Goal: Transaction & Acquisition: Purchase product/service

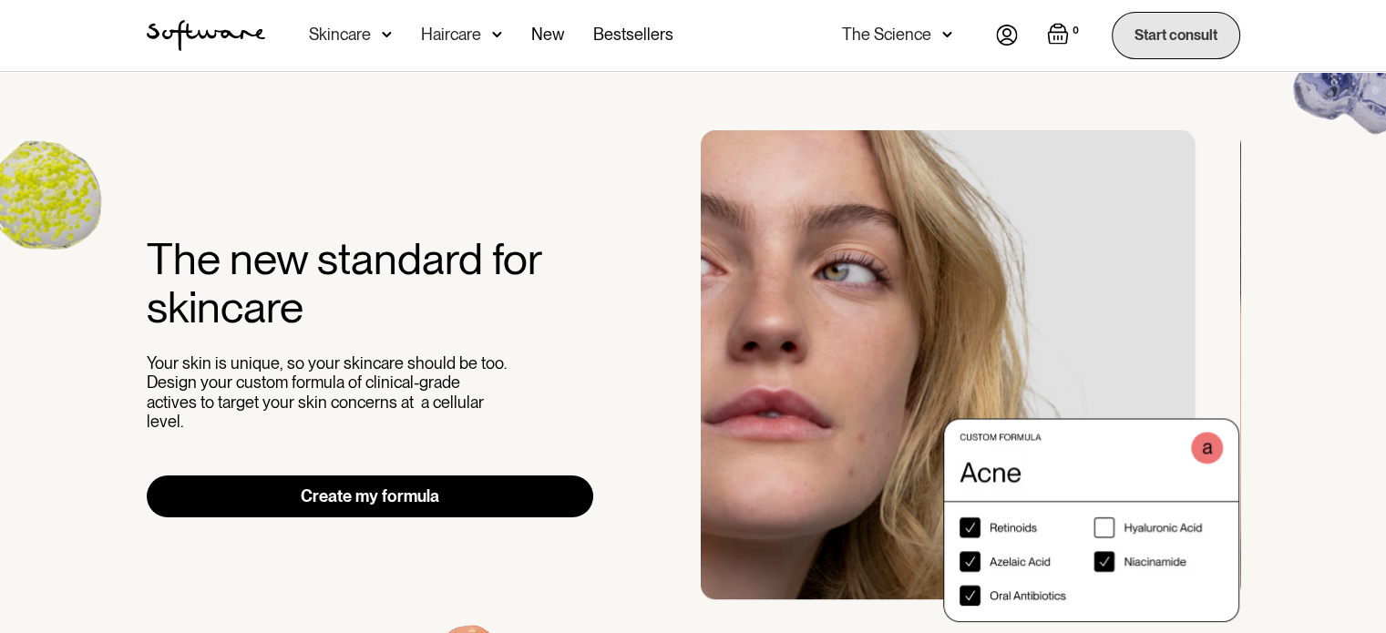
click at [1167, 39] on link "Start consult" at bounding box center [1176, 35] width 128 height 46
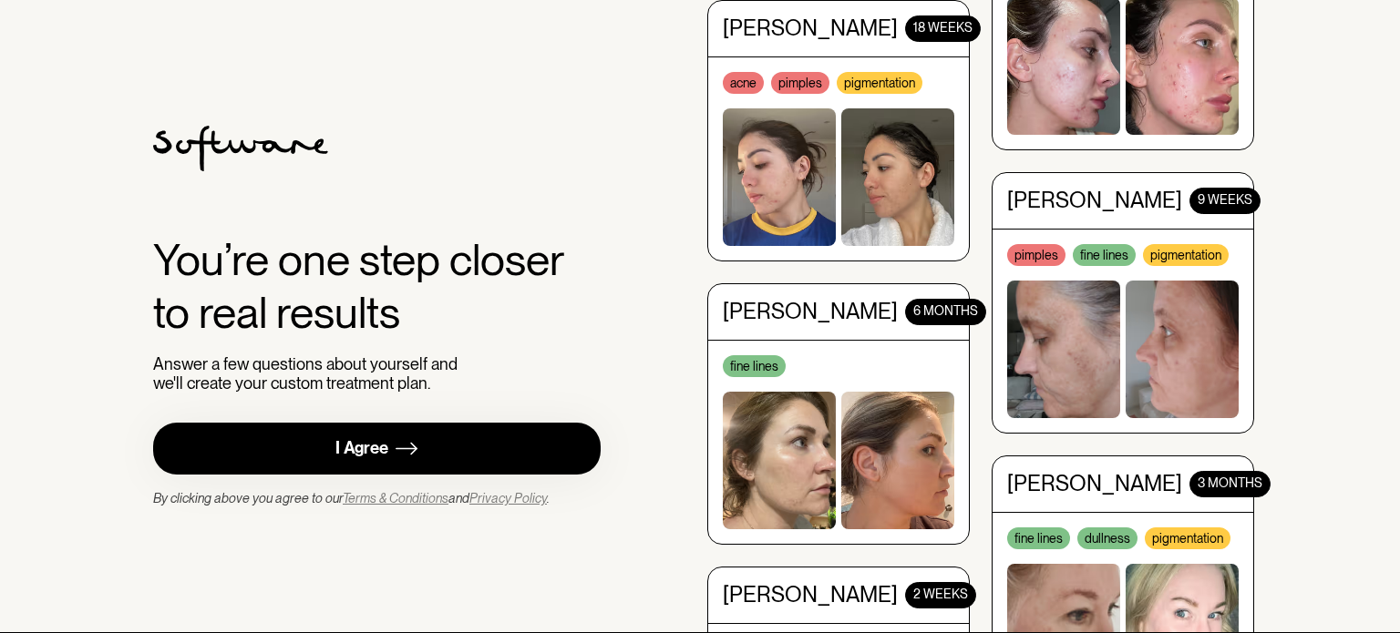
click at [328, 437] on link "I Agree" at bounding box center [376, 449] width 447 height 52
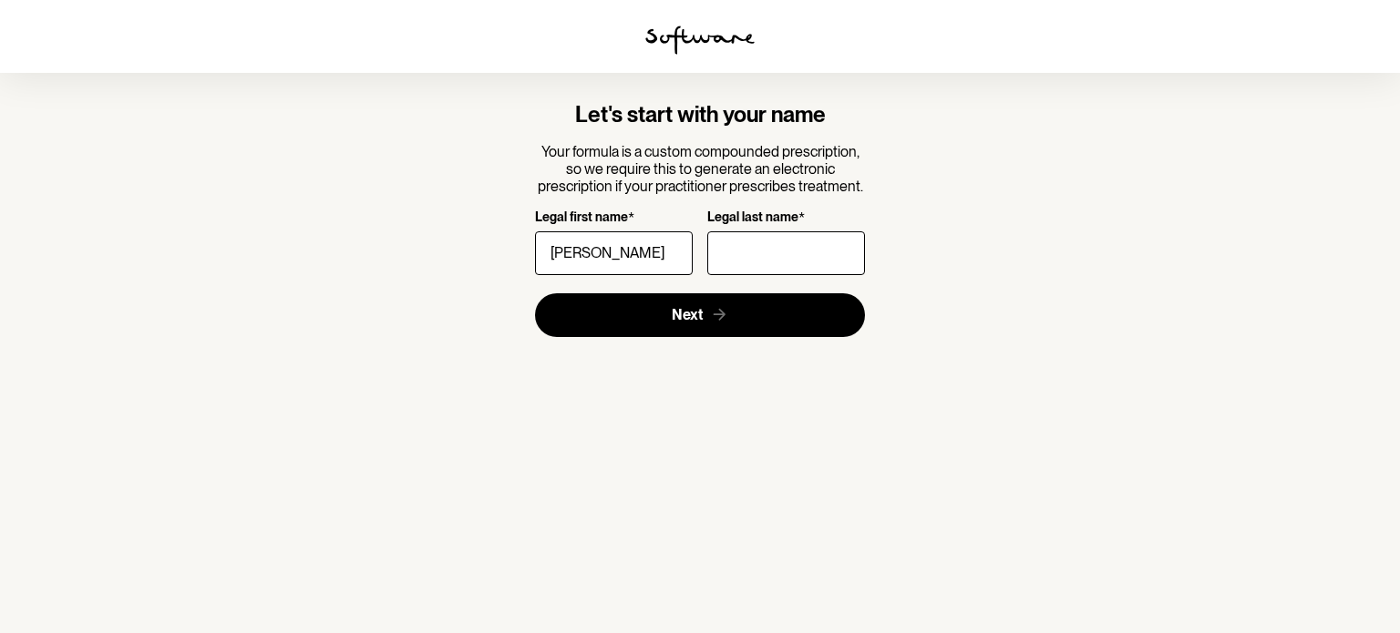
type input "Brodie"
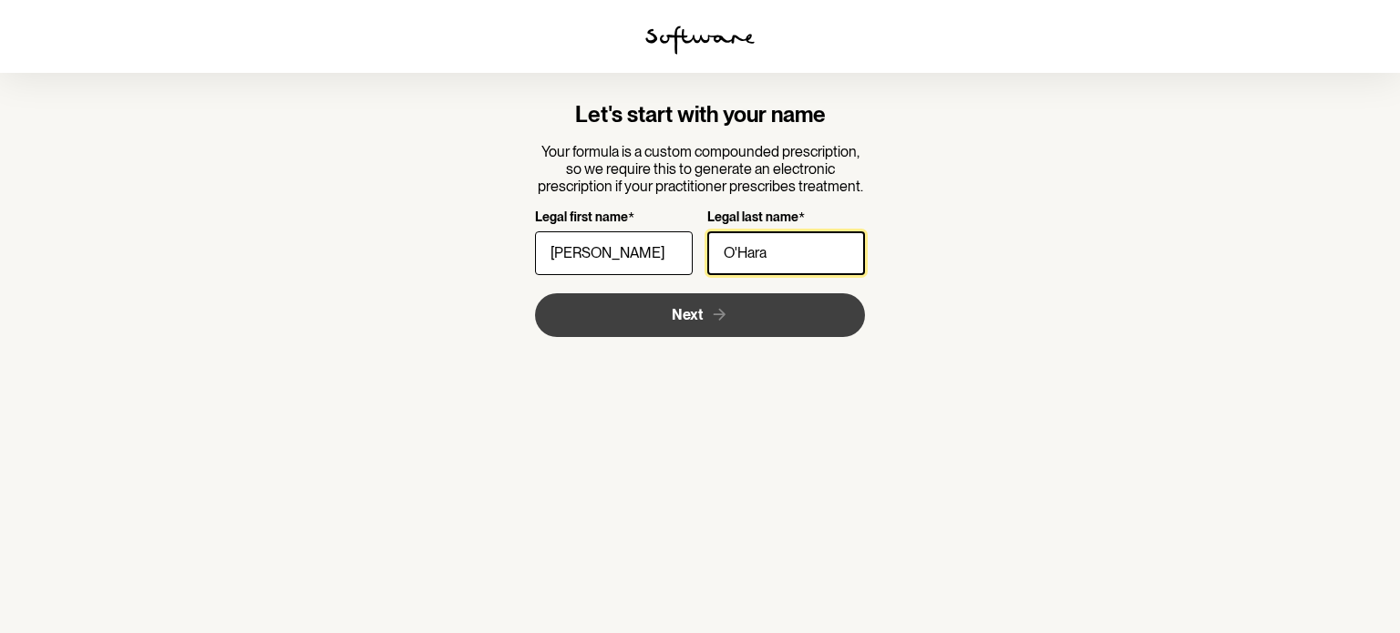
type input "O'Hara"
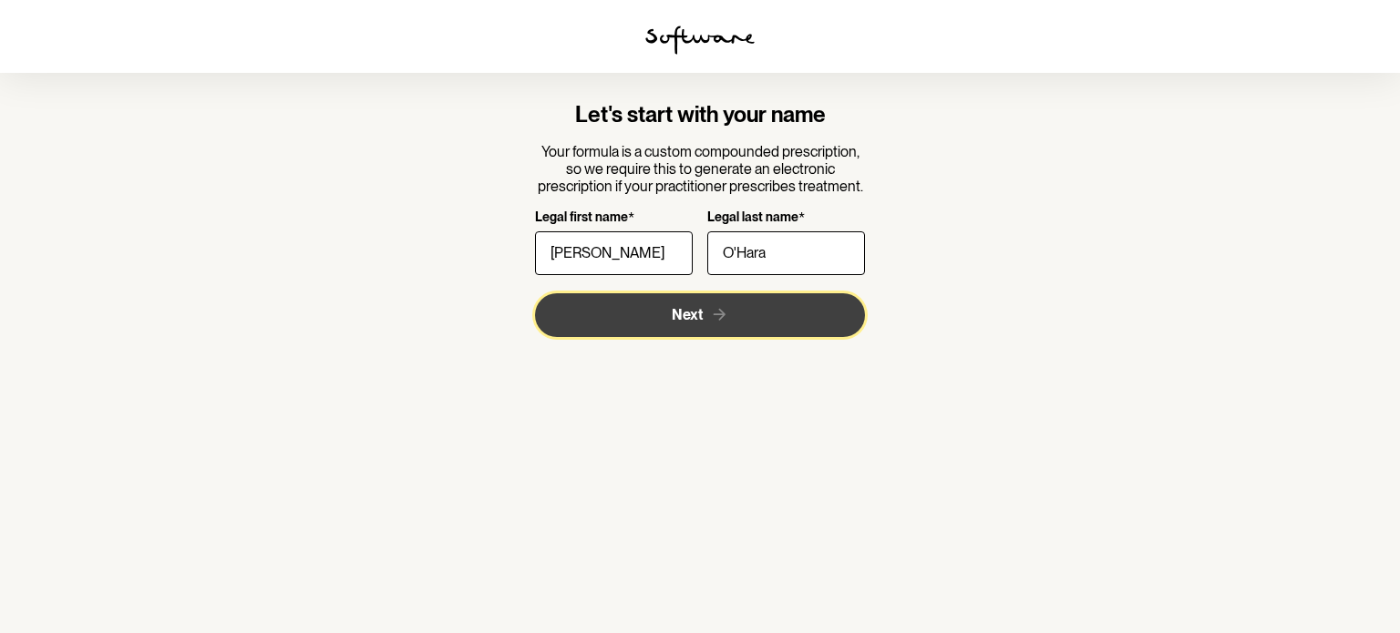
click at [581, 297] on button "Next" at bounding box center [700, 315] width 331 height 44
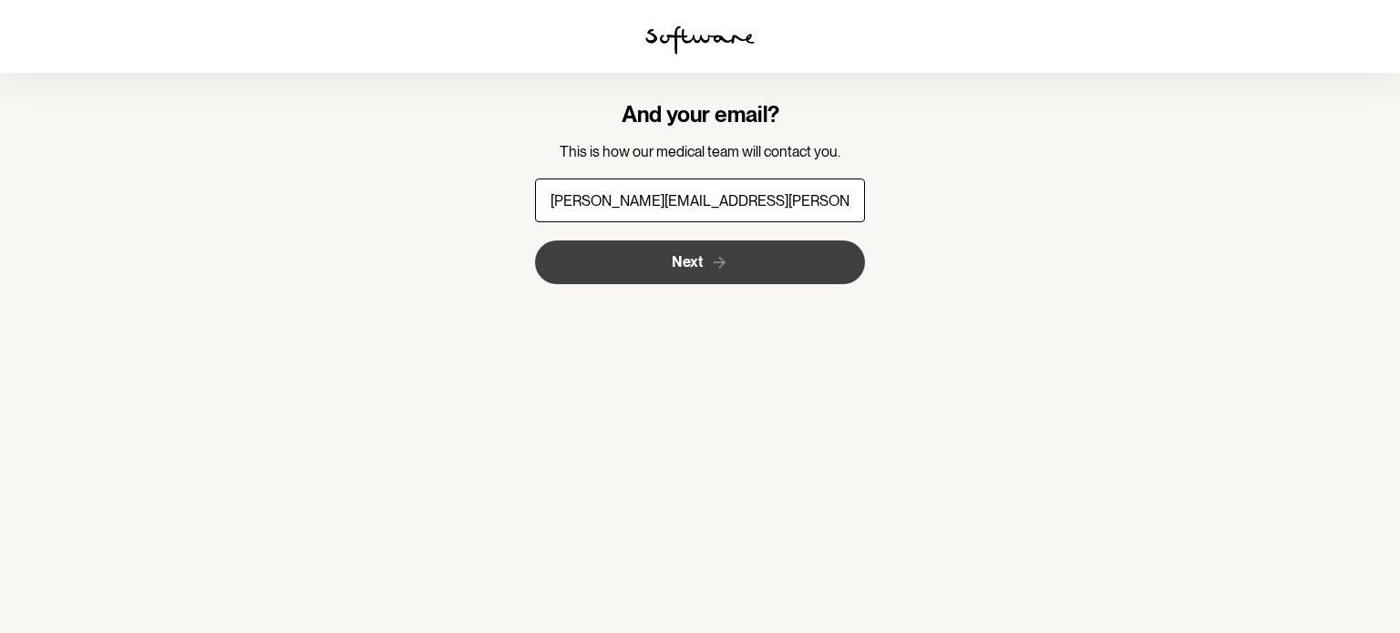
type input "brodie.ohara@outlook.com"
click at [584, 272] on button "Next" at bounding box center [700, 263] width 331 height 44
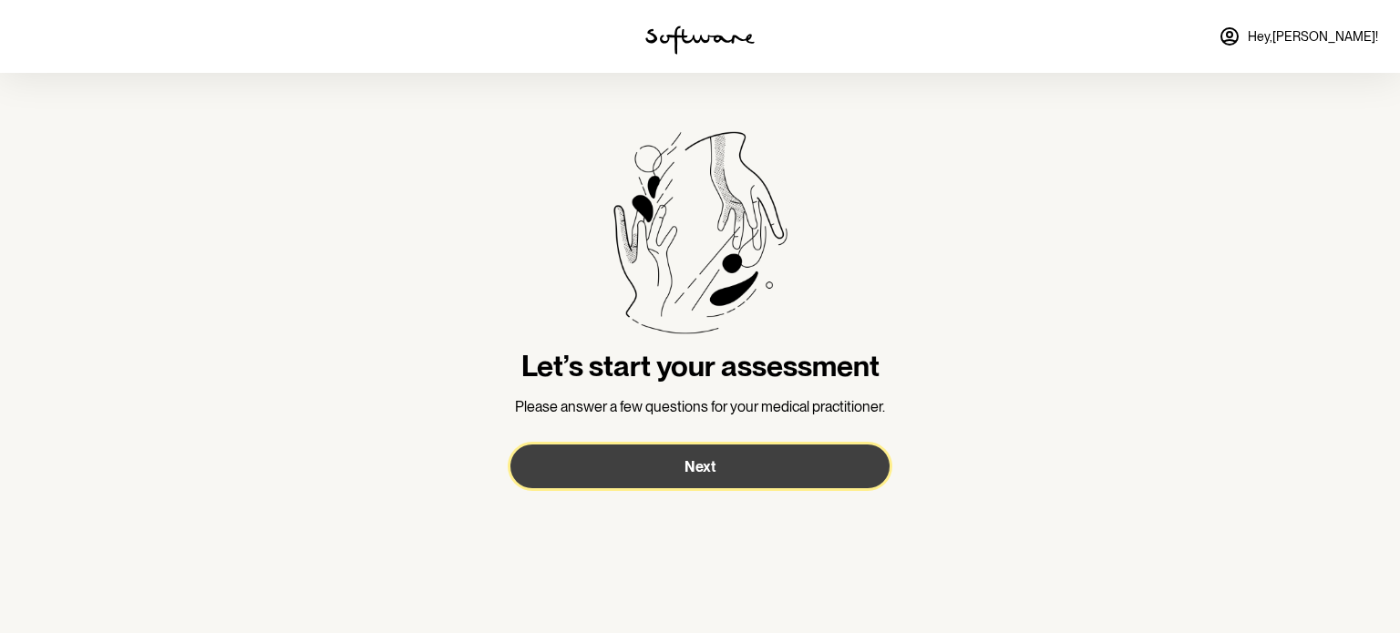
click at [730, 458] on button "Next" at bounding box center [699, 467] width 379 height 44
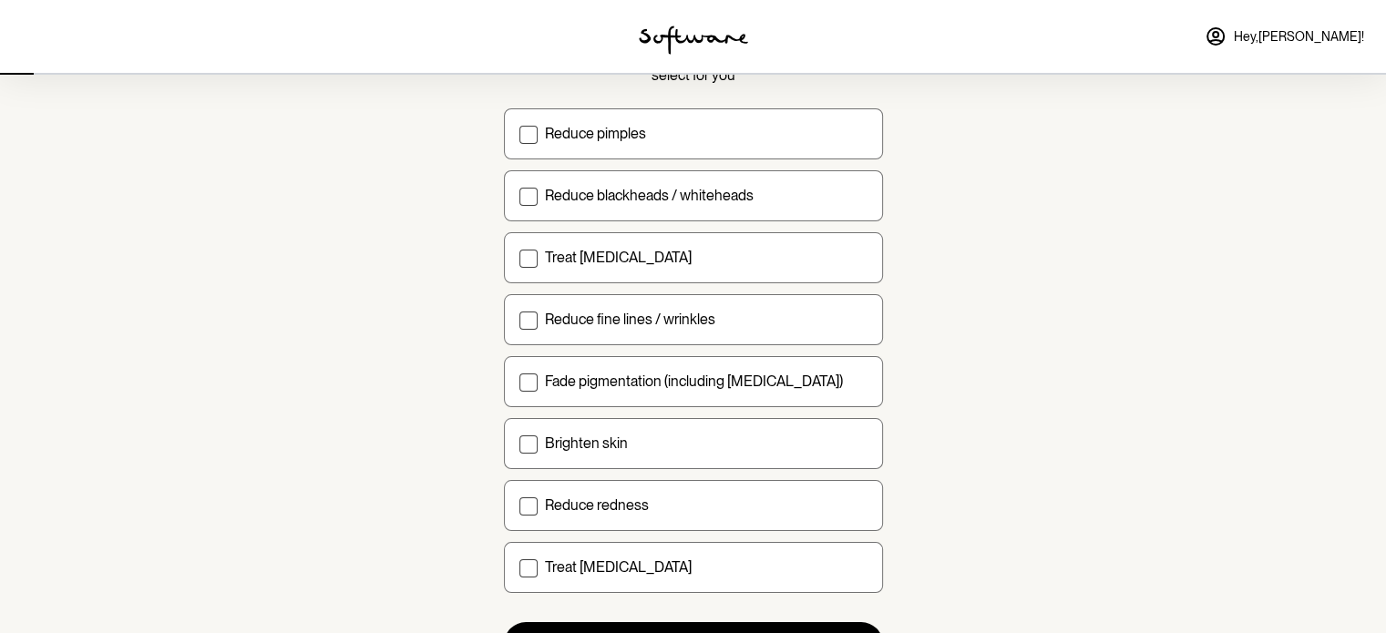
scroll to position [171, 0]
click at [605, 438] on p "Brighten skin" at bounding box center [586, 442] width 83 height 17
click at [519, 442] on input "Brighten skin" at bounding box center [518, 442] width 1 height 1
checkbox input "true"
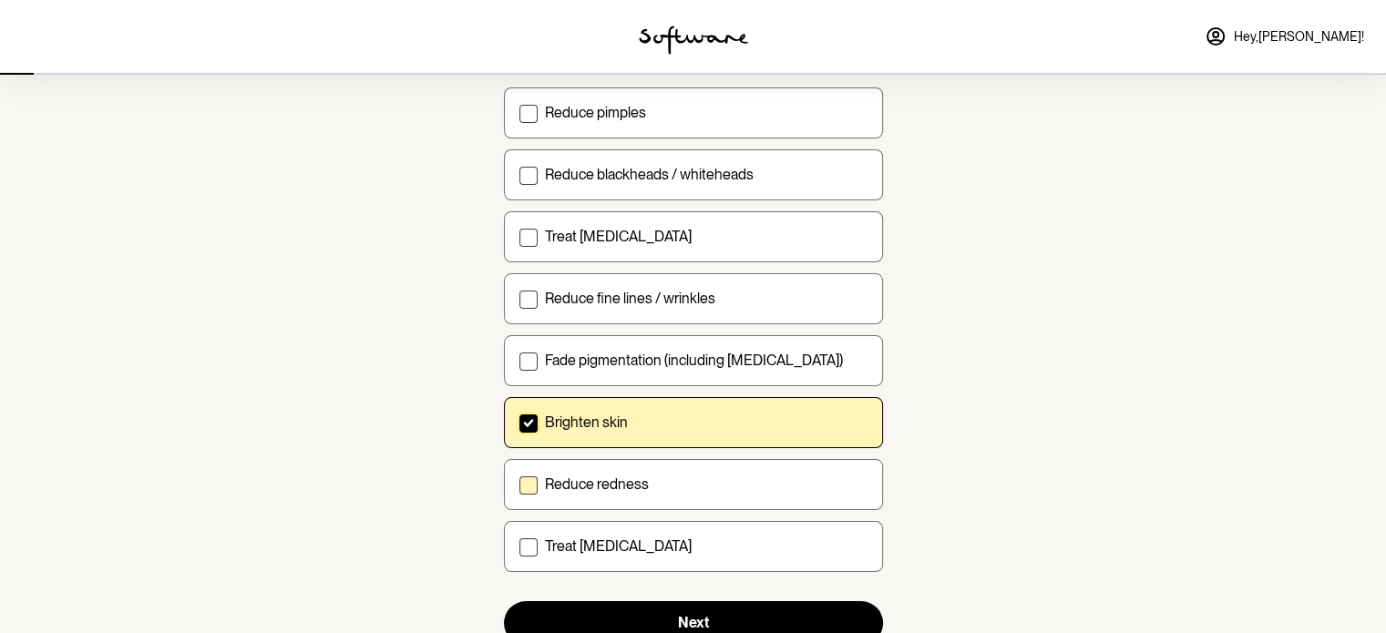
scroll to position [190, 0]
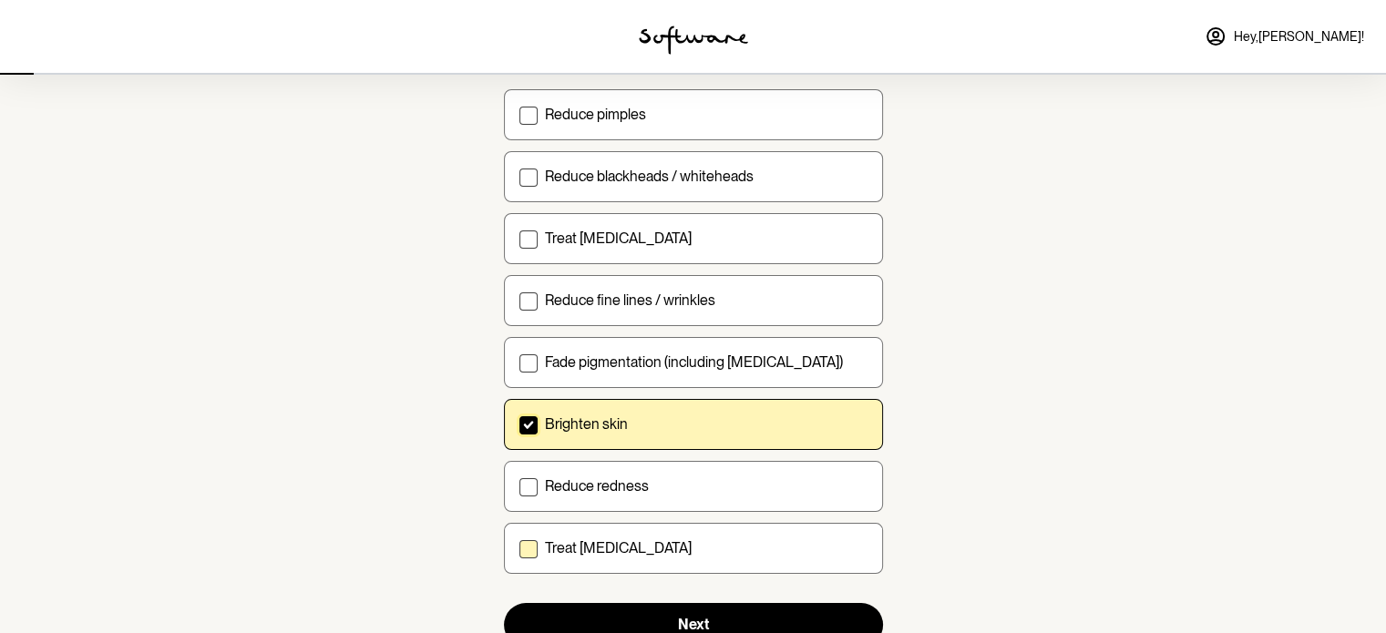
click at [564, 558] on label "Treat dry skin" at bounding box center [693, 548] width 379 height 51
click at [519, 549] on input "Treat dry skin" at bounding box center [518, 548] width 1 height 1
checkbox input "true"
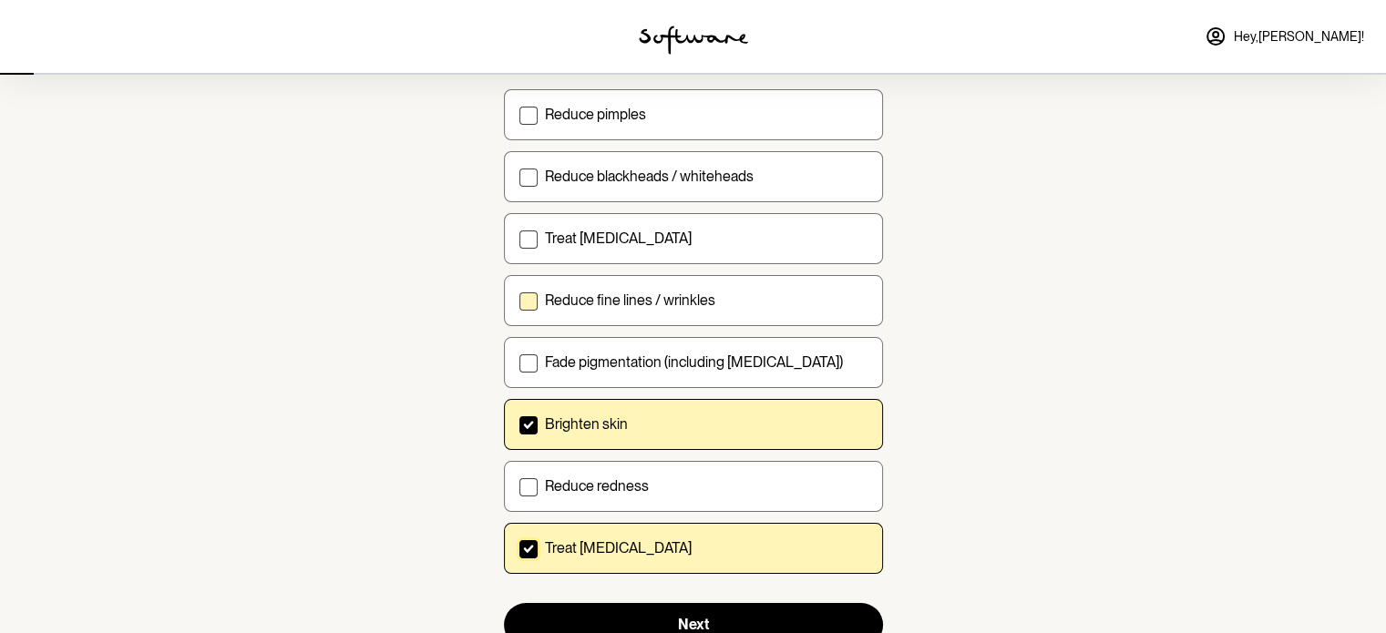
click at [675, 305] on p "Reduce fine lines / wrinkles" at bounding box center [630, 300] width 170 height 17
click at [519, 301] on input "Reduce fine lines / wrinkles" at bounding box center [518, 300] width 1 height 1
checkbox input "true"
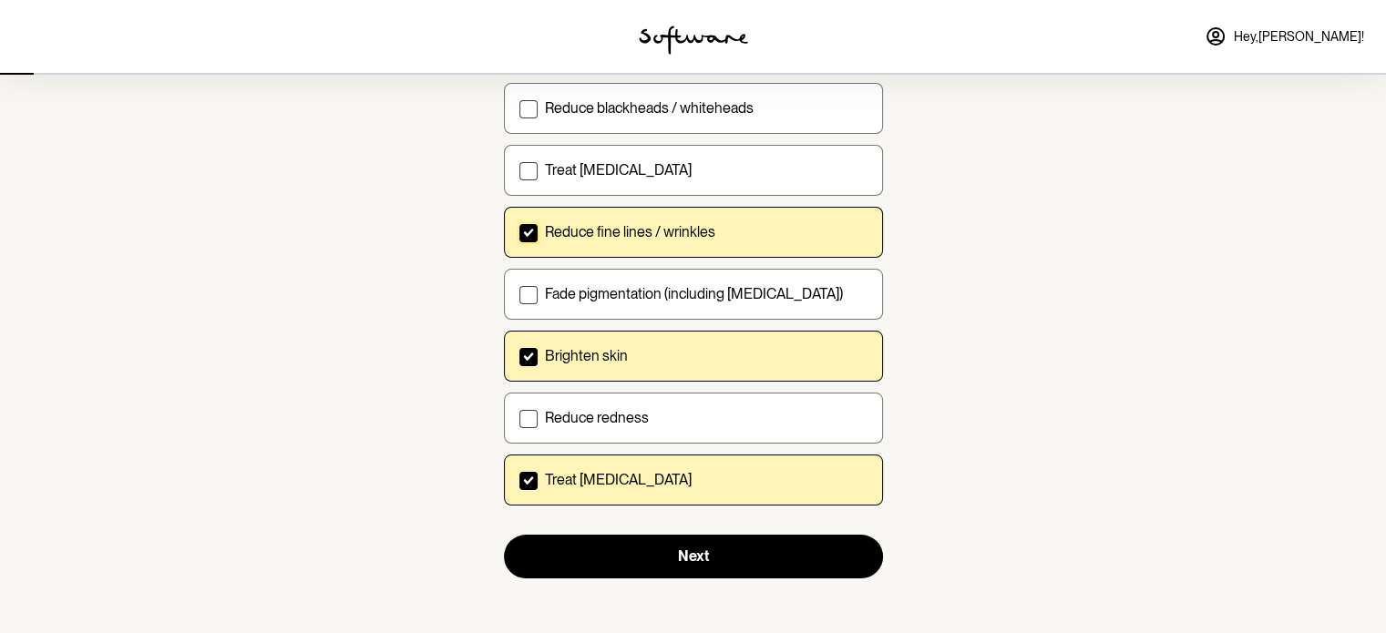
scroll to position [257, 0]
click at [679, 119] on label "Reduce blackheads / whiteheads" at bounding box center [693, 109] width 379 height 51
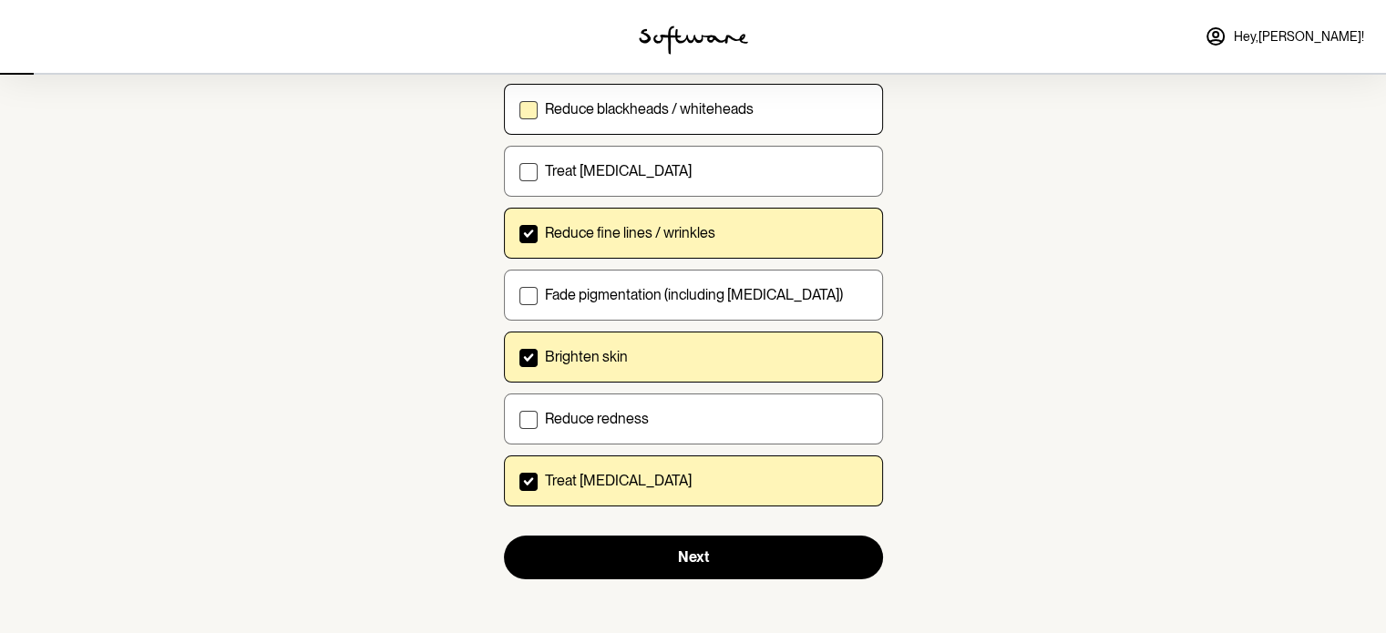
click at [519, 109] on input "Reduce blackheads / whiteheads" at bounding box center [518, 108] width 1 height 1
checkbox input "true"
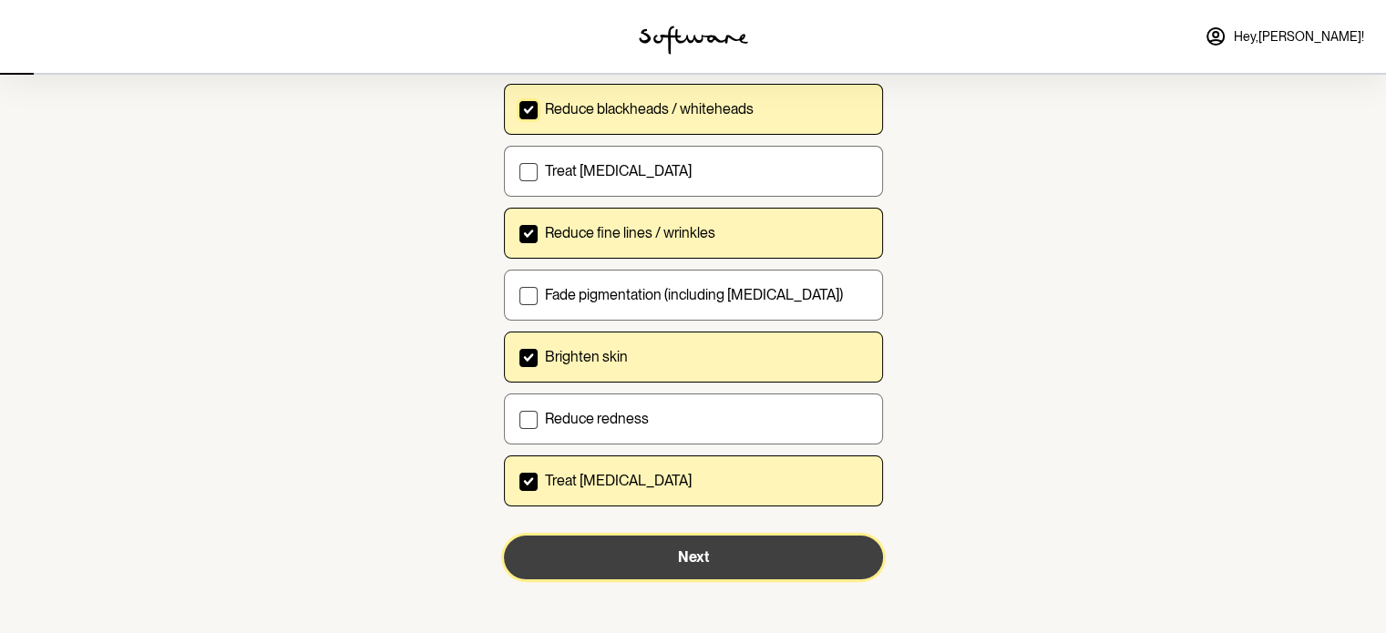
click at [635, 558] on button "Next" at bounding box center [693, 558] width 379 height 44
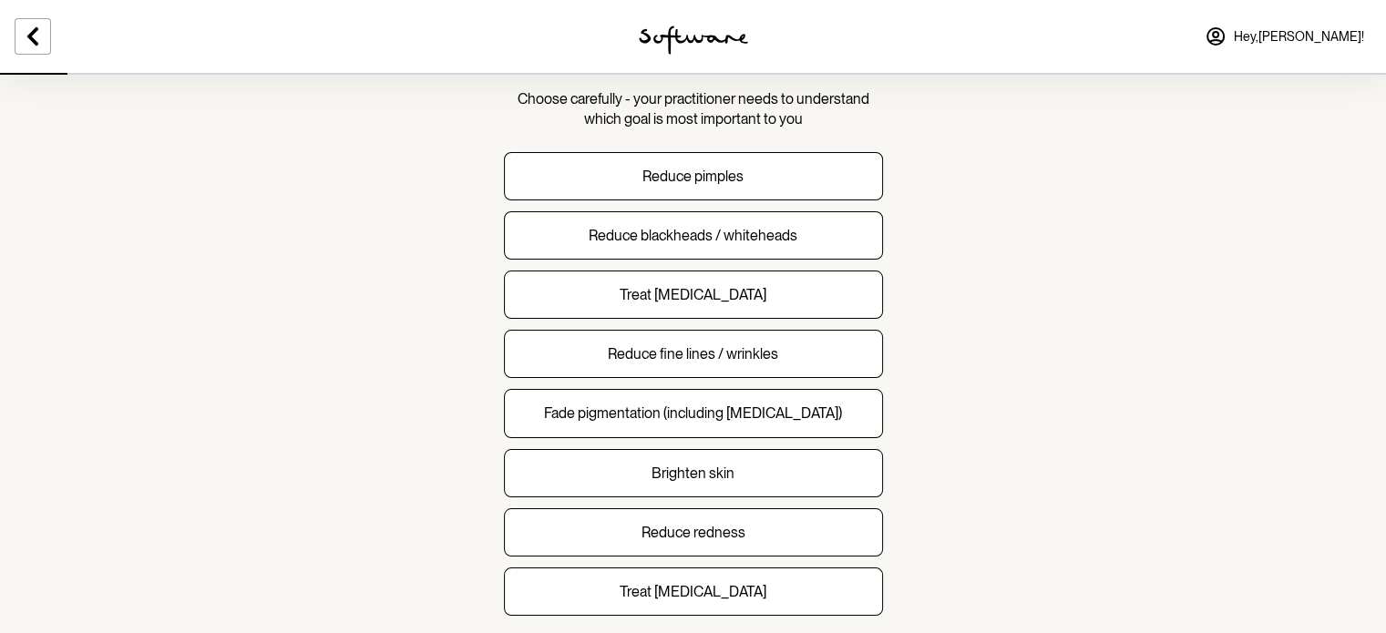
scroll to position [129, 0]
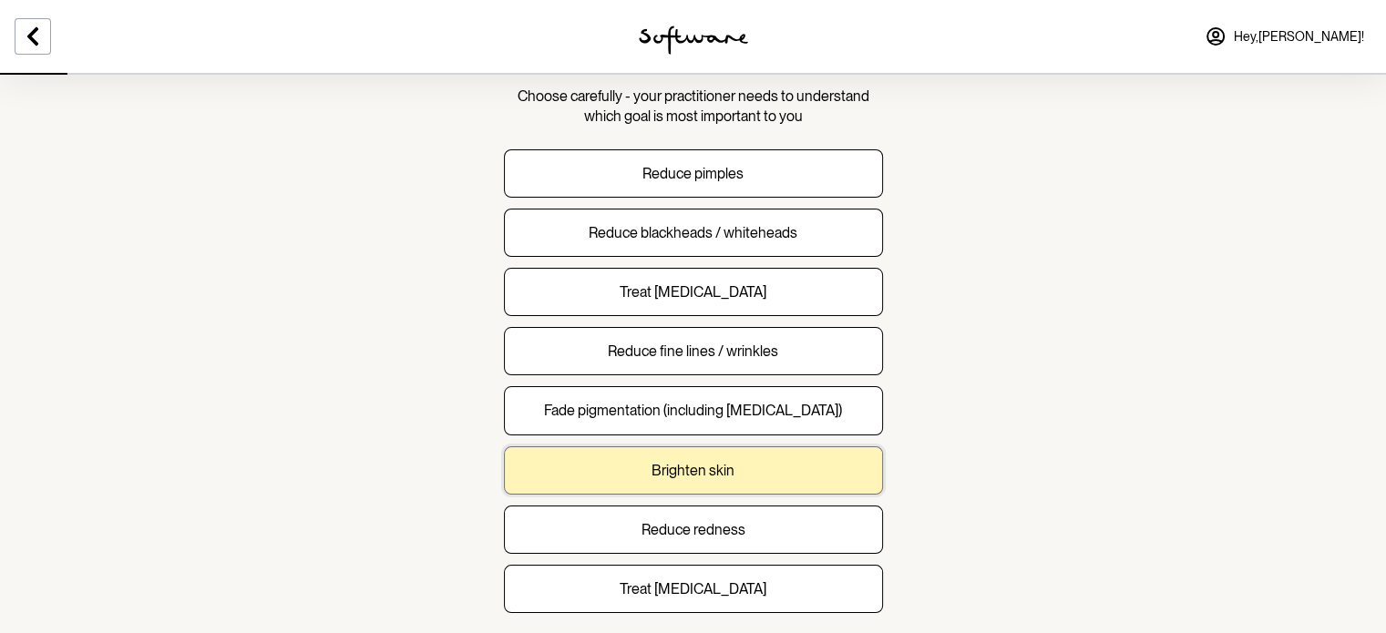
click at [802, 471] on button "Brighten skin" at bounding box center [693, 470] width 379 height 48
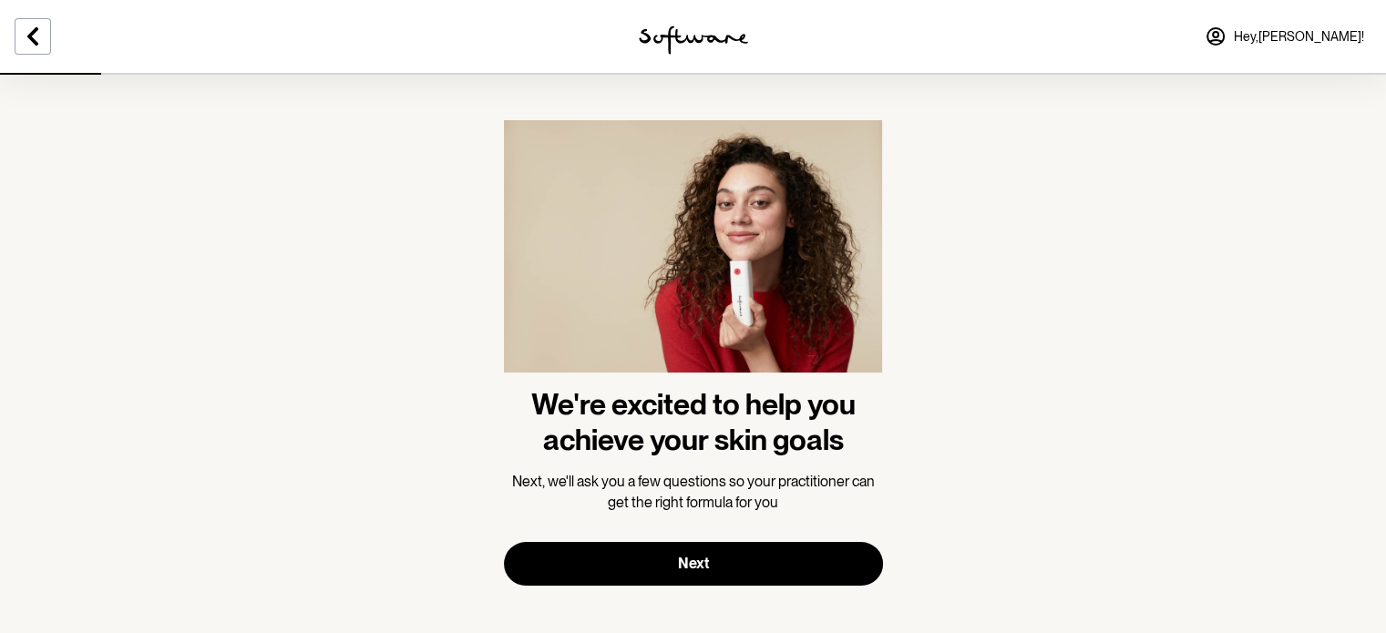
scroll to position [17, 0]
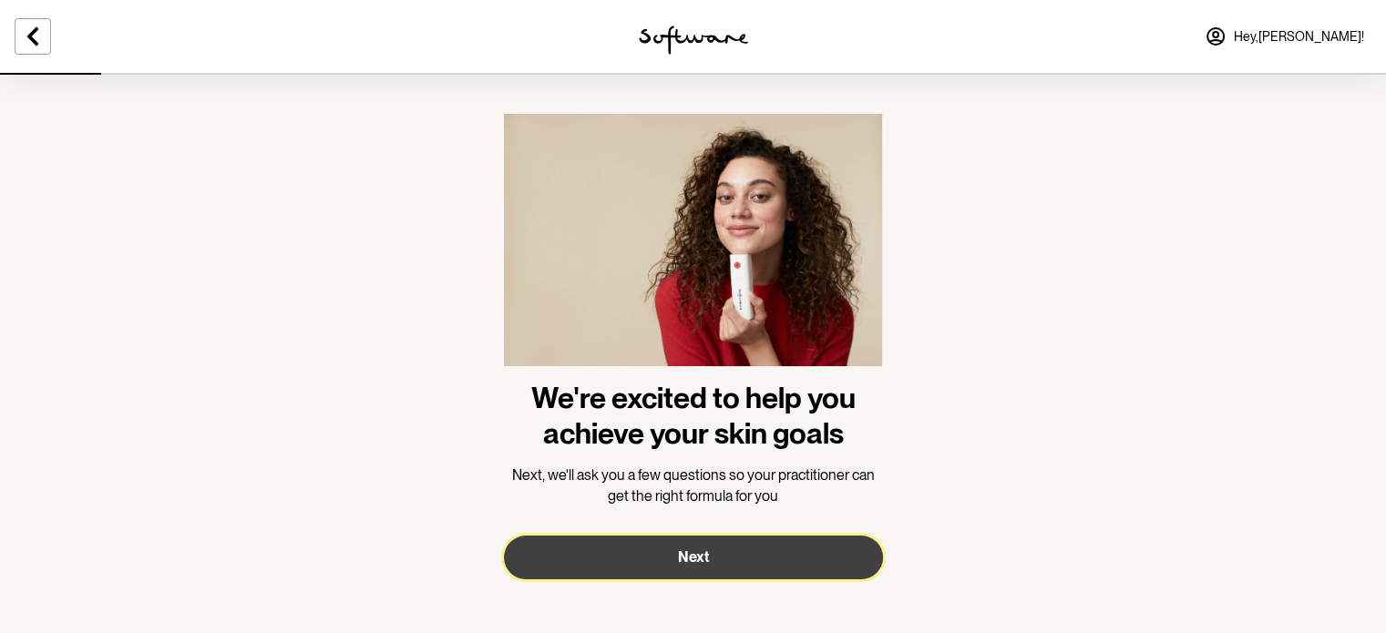
click at [681, 565] on span "Next" at bounding box center [693, 557] width 31 height 17
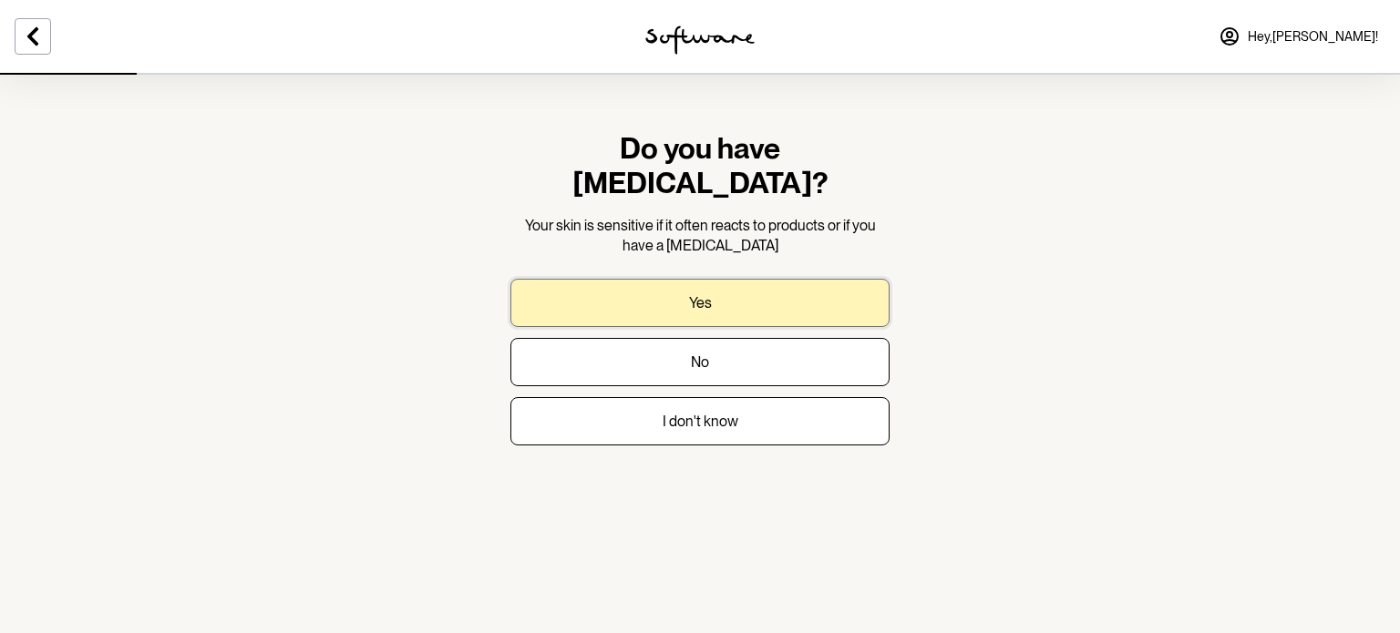
click at [738, 279] on button "Yes" at bounding box center [699, 303] width 379 height 48
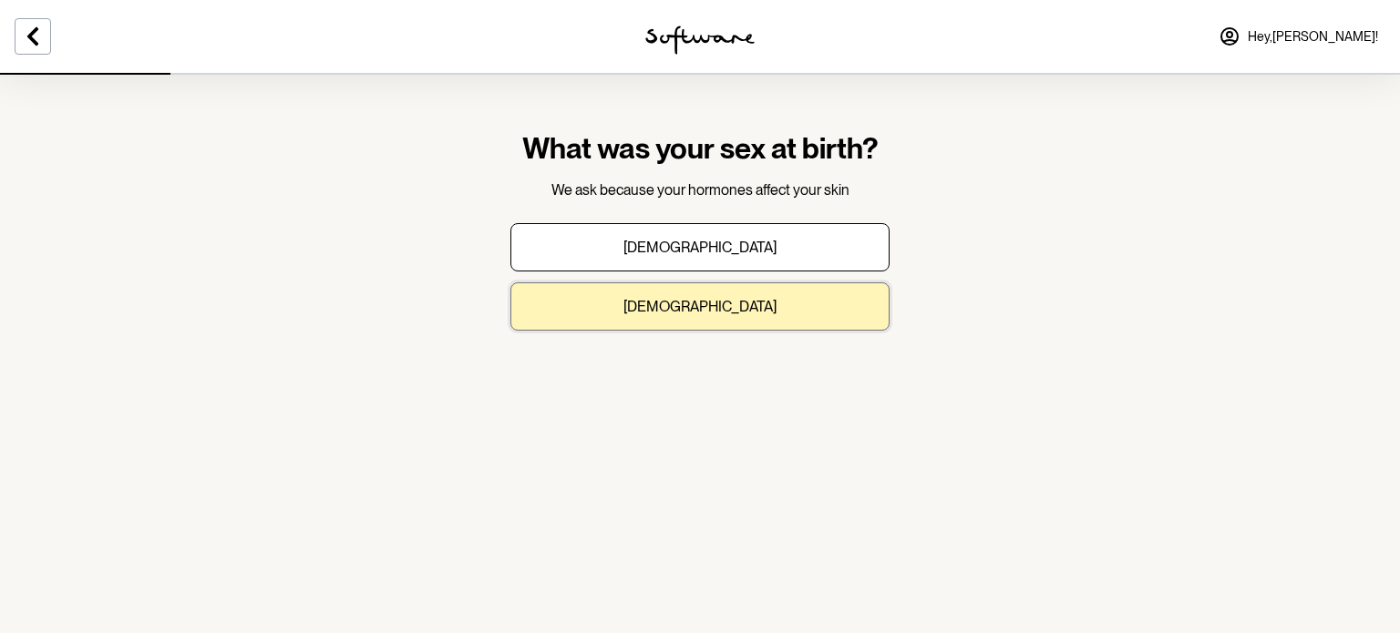
click at [728, 308] on button "Female" at bounding box center [699, 306] width 379 height 48
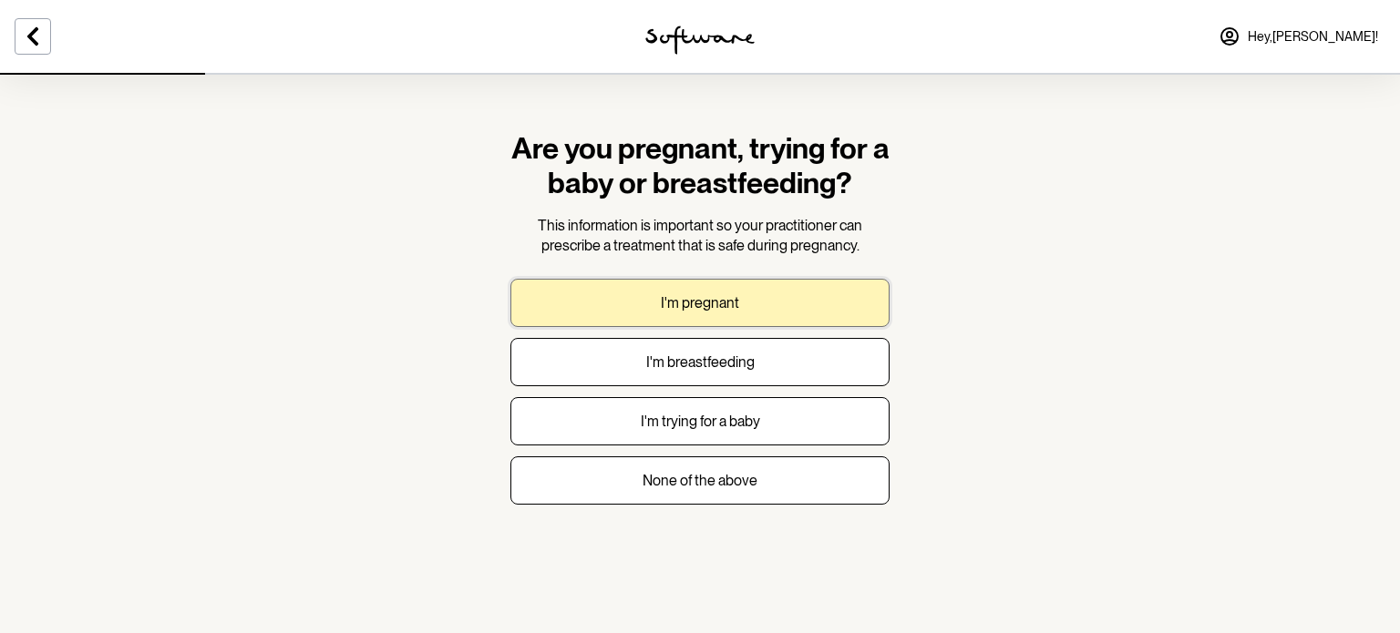
click at [786, 305] on button "I'm pregnant" at bounding box center [699, 303] width 379 height 48
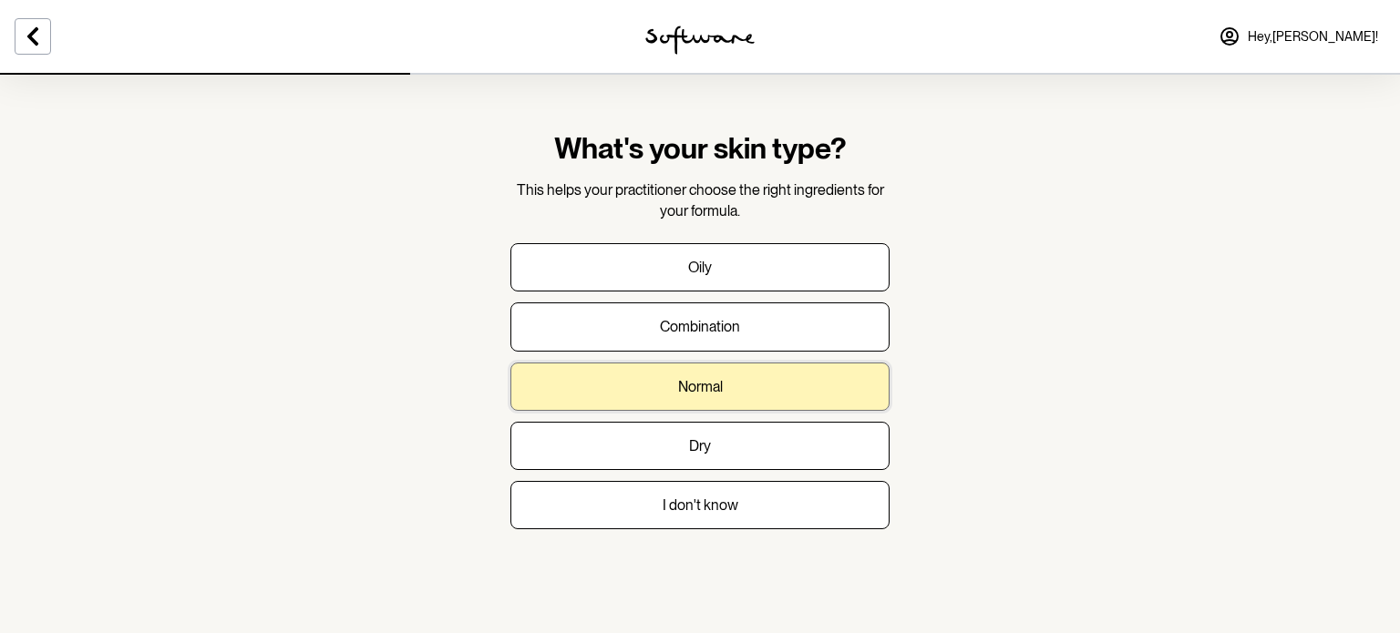
click at [818, 381] on button "Normal" at bounding box center [699, 387] width 379 height 48
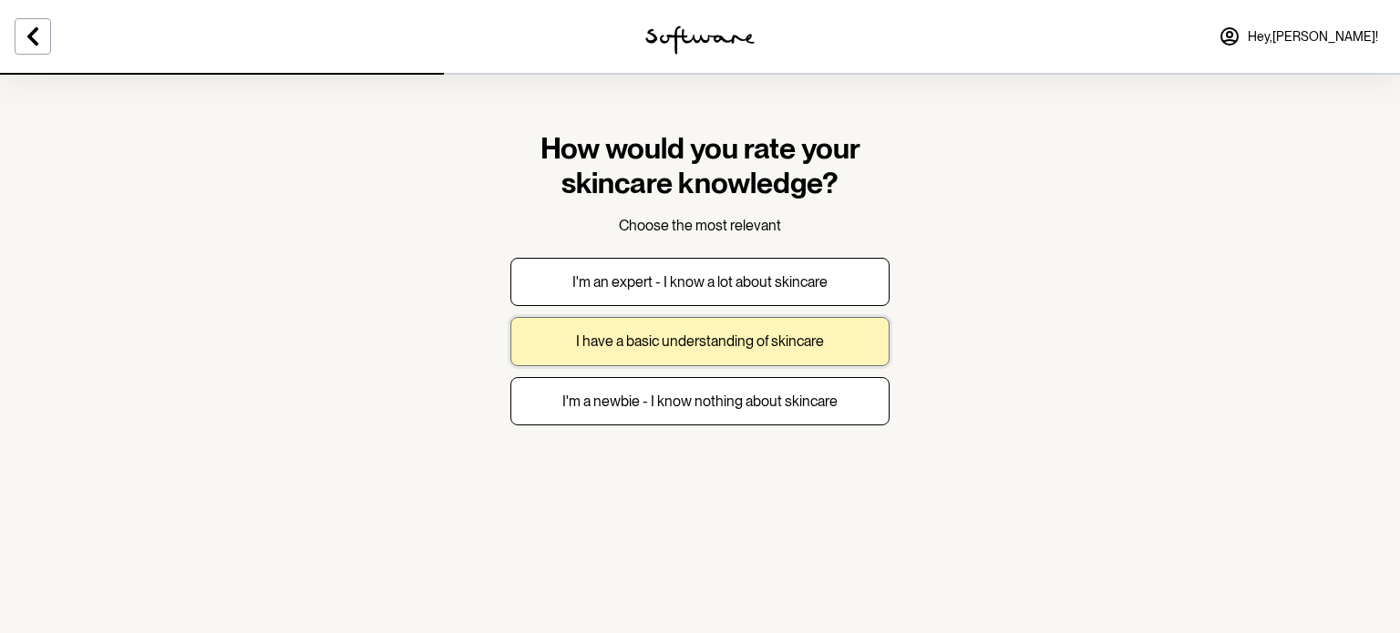
click at [754, 330] on button "I have a basic understanding of skincare" at bounding box center [699, 341] width 379 height 48
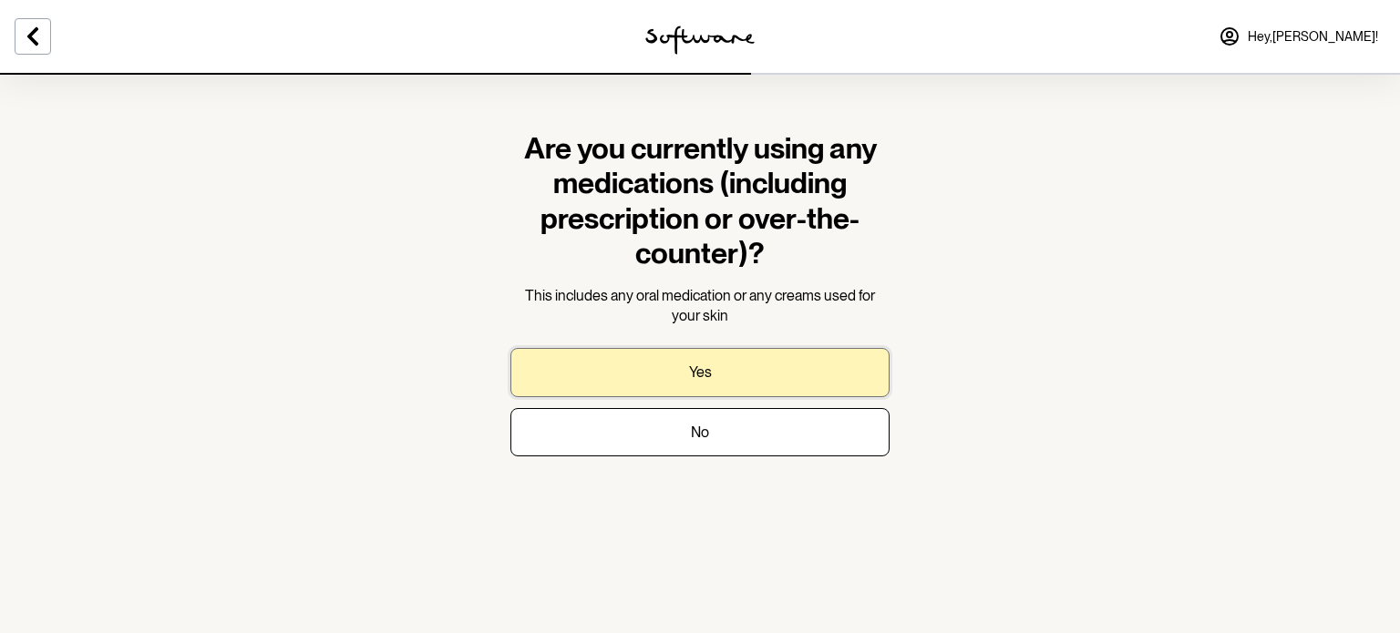
click at [701, 357] on button "Yes" at bounding box center [699, 372] width 379 height 48
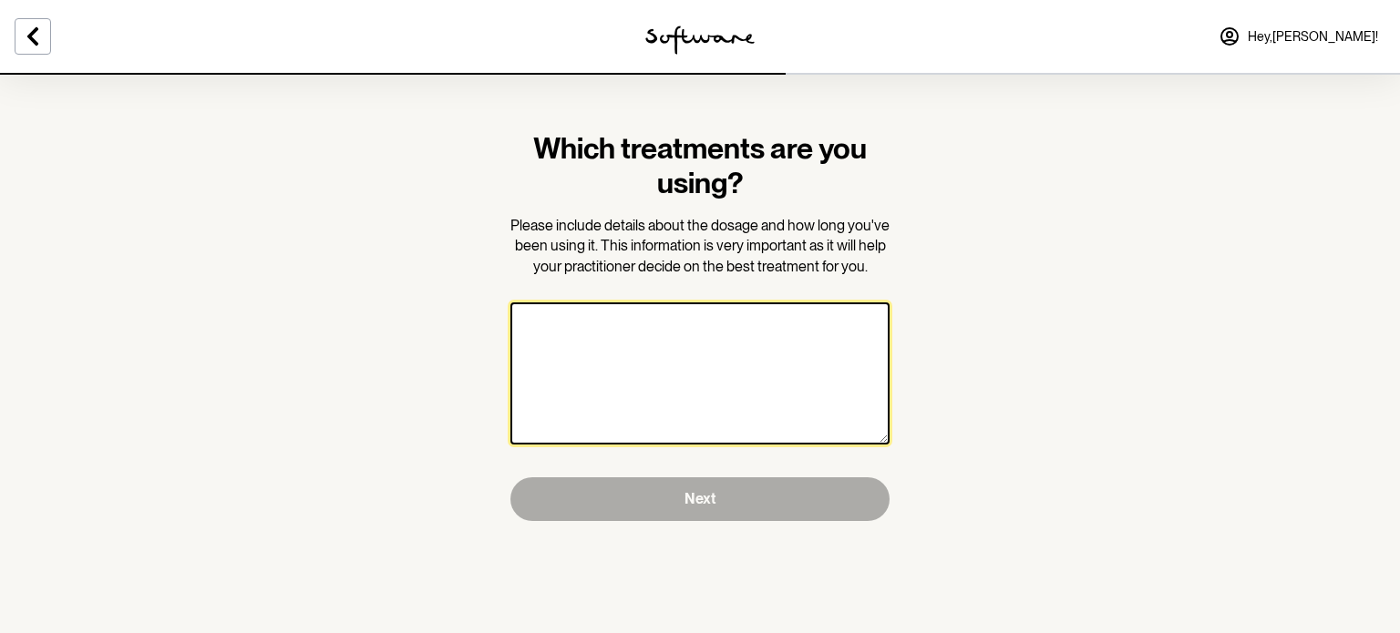
click at [701, 357] on textarea at bounding box center [699, 374] width 379 height 142
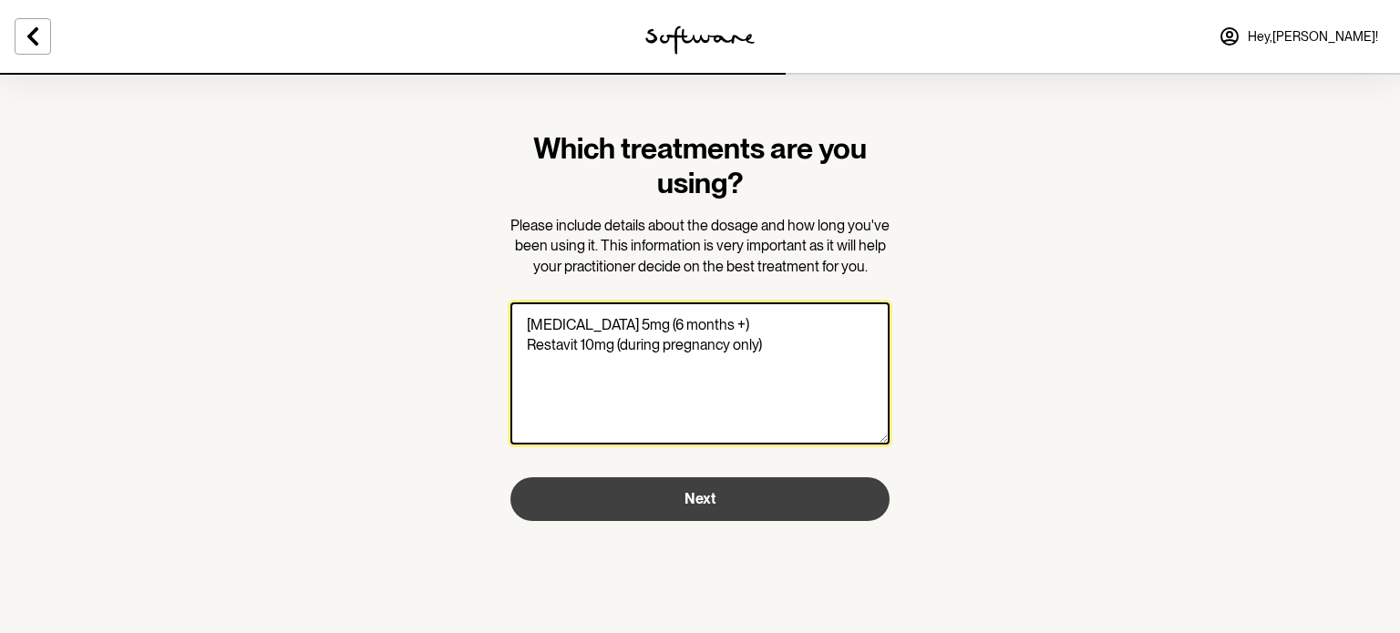
type textarea "Lexapro 5mg (6 months +) Restavit 10mg (during pregnancy only)"
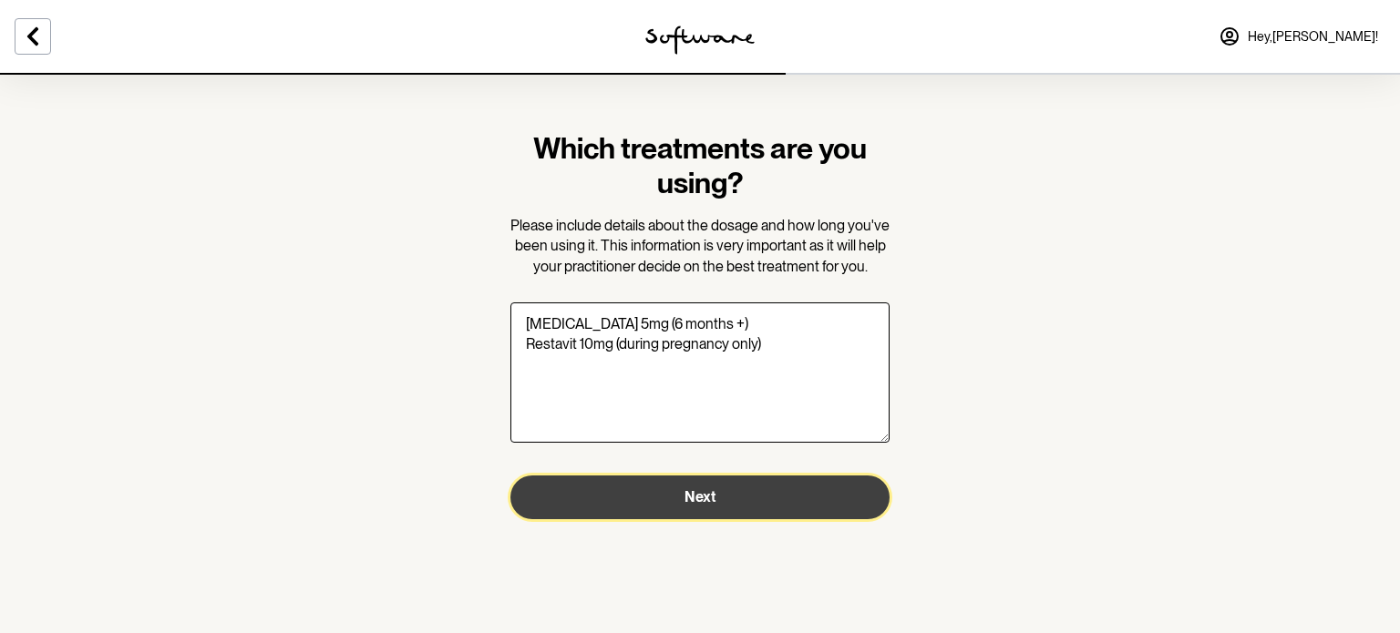
click at [752, 504] on button "Next" at bounding box center [699, 498] width 379 height 44
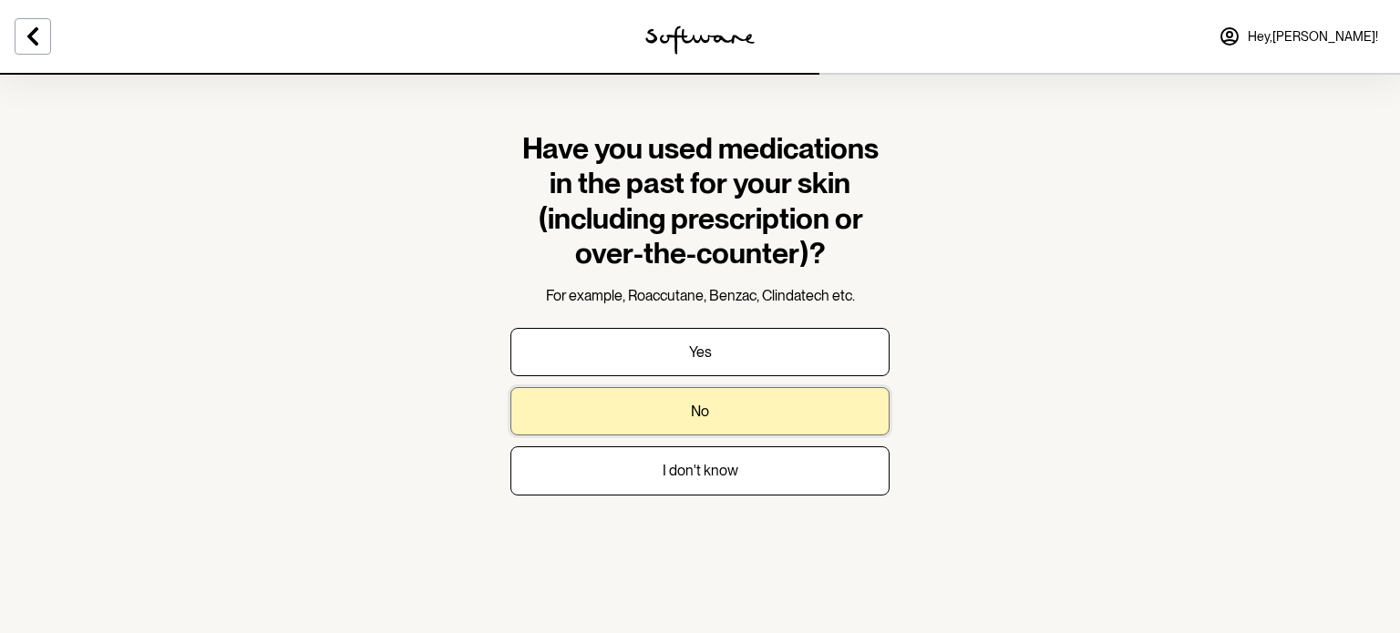
click at [717, 404] on button "No" at bounding box center [699, 411] width 379 height 48
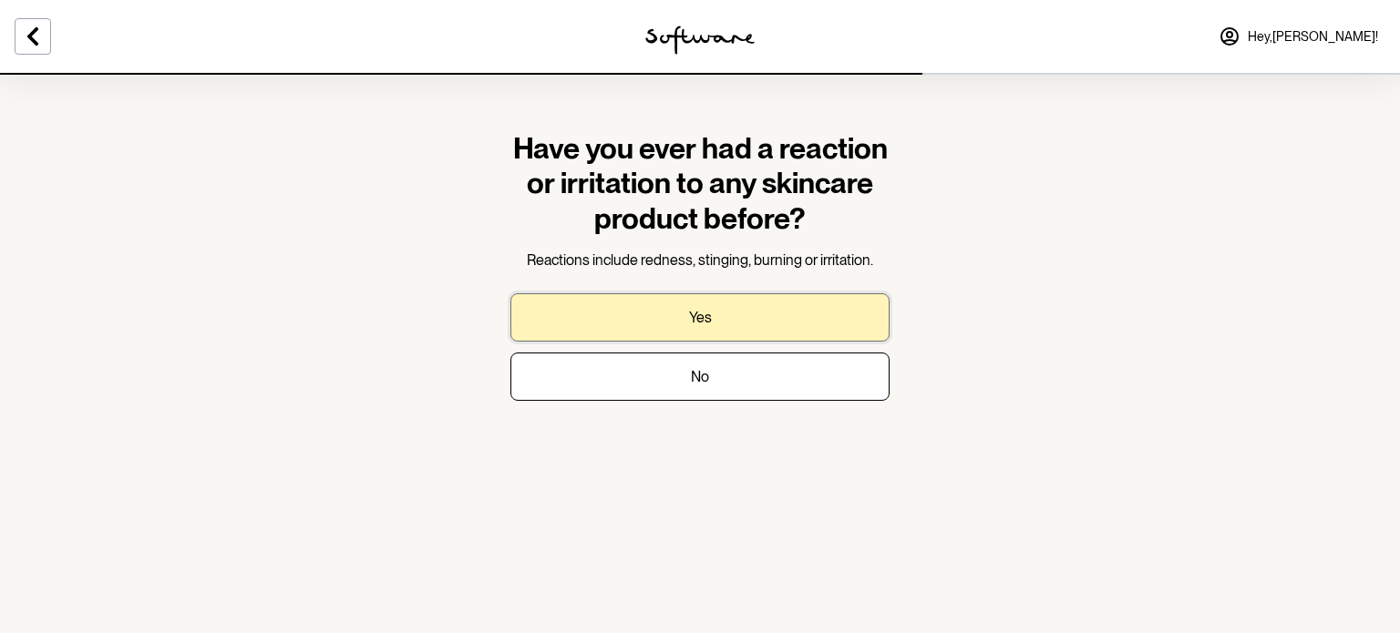
click at [715, 317] on button "Yes" at bounding box center [699, 317] width 379 height 48
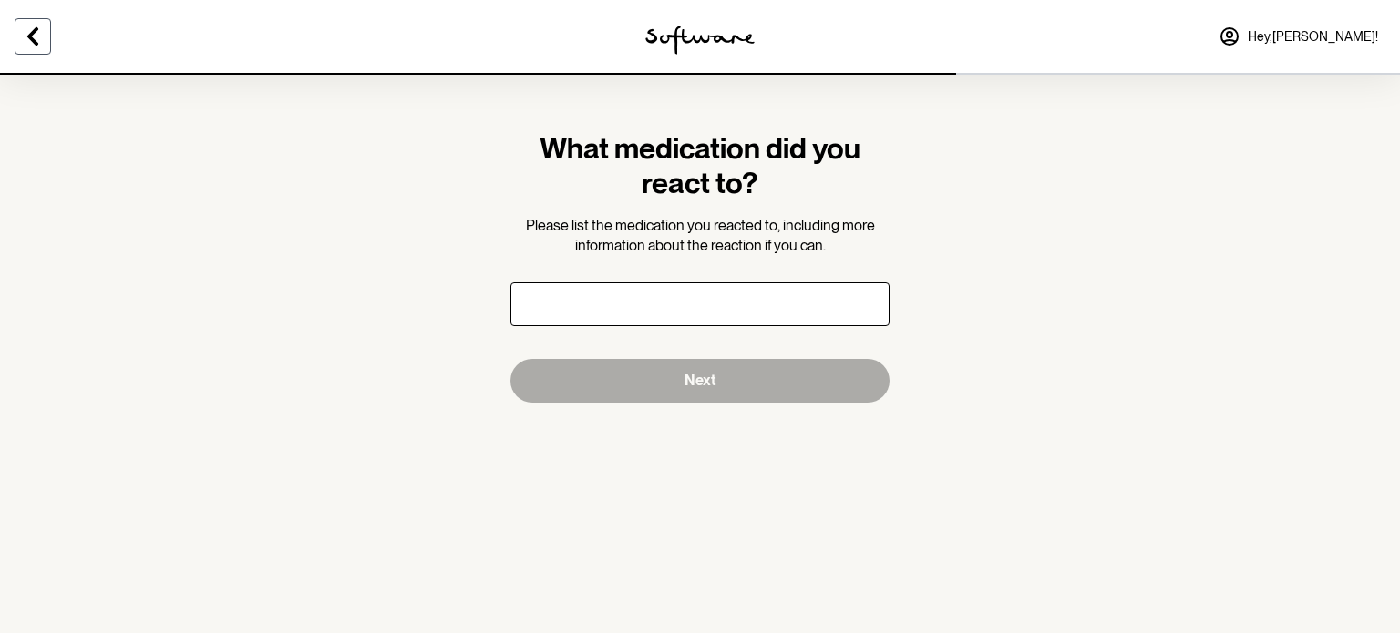
click at [35, 30] on icon at bounding box center [32, 36] width 11 height 18
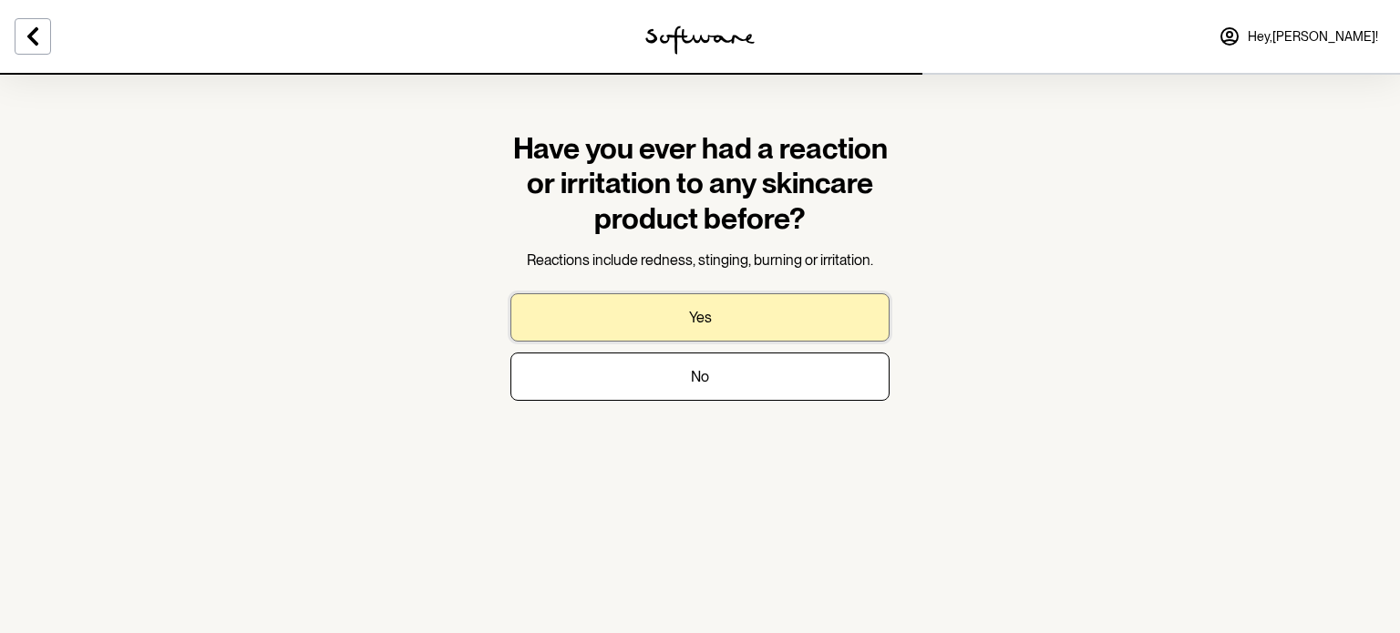
click at [631, 314] on button "Yes" at bounding box center [699, 317] width 379 height 48
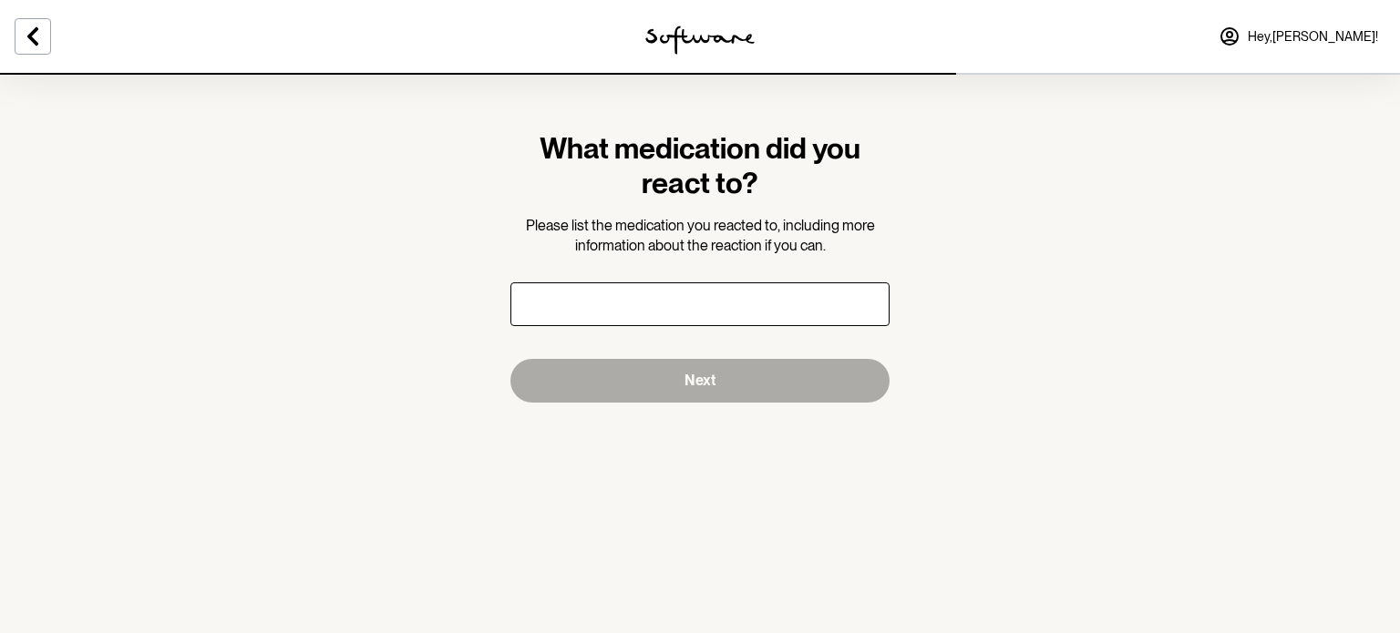
click at [631, 314] on input "text" at bounding box center [699, 304] width 379 height 44
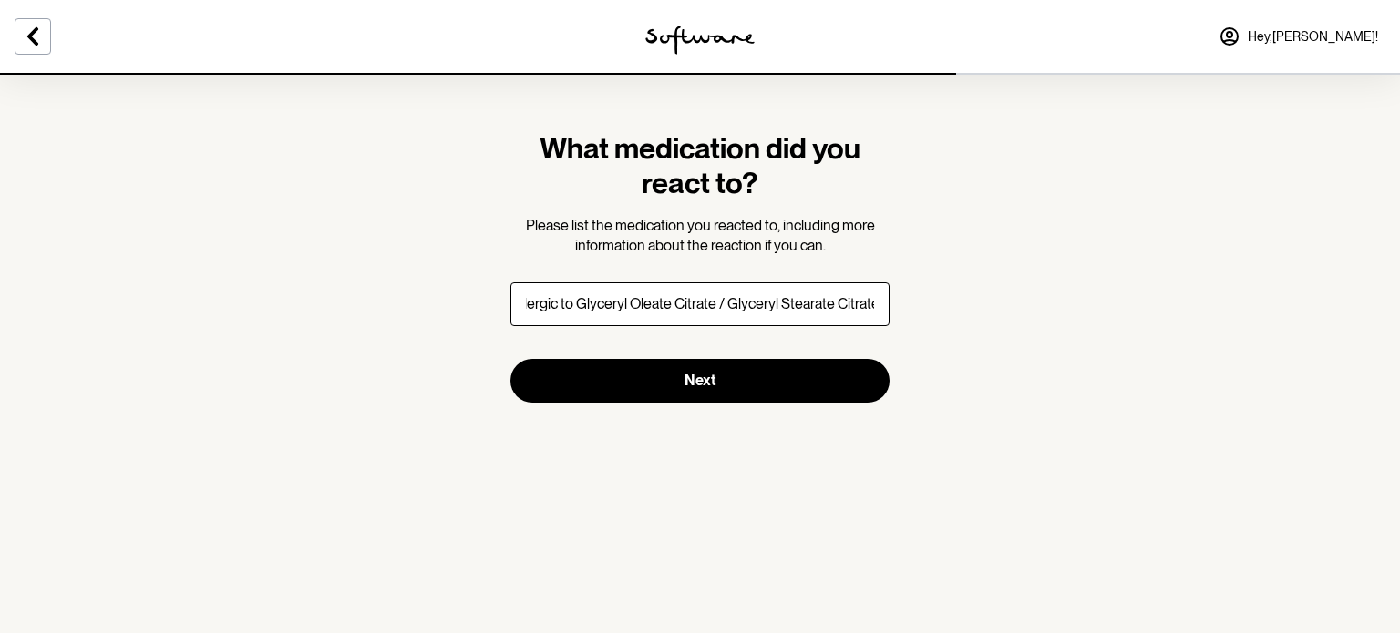
scroll to position [0, 47]
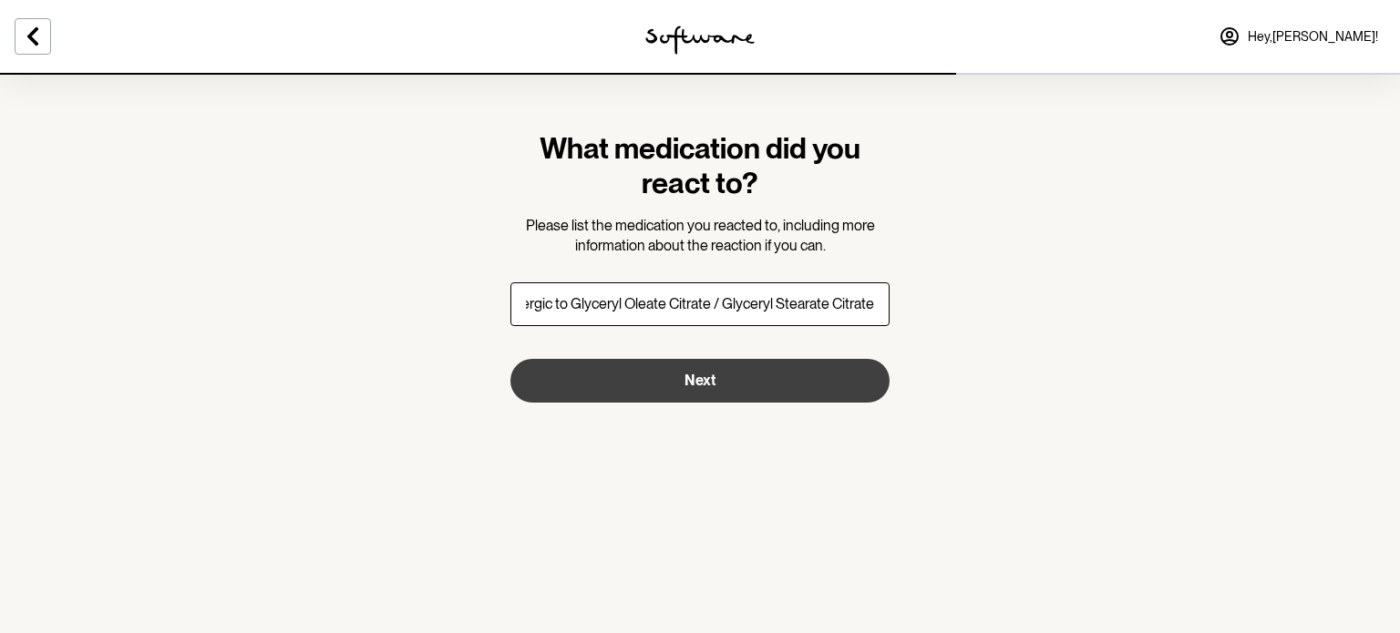
type input "I am allergic to Glyceryl Oleate Citrate / Glyceryl Stearate Citrate"
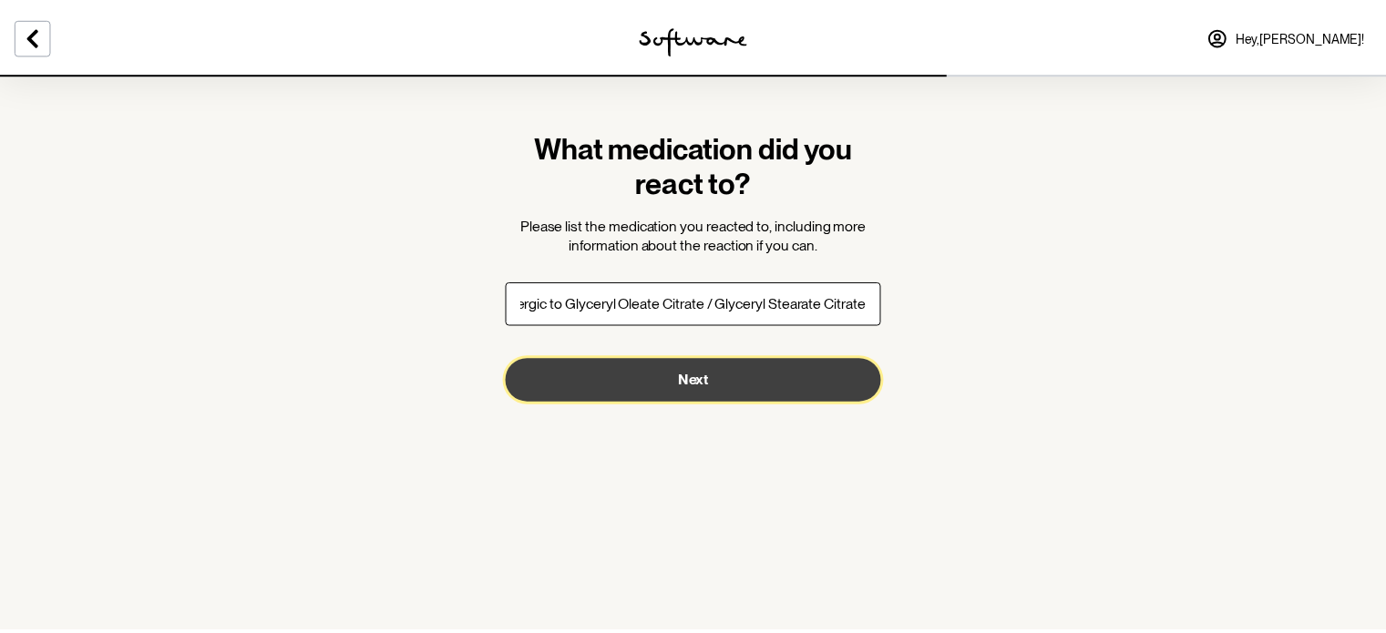
scroll to position [0, 0]
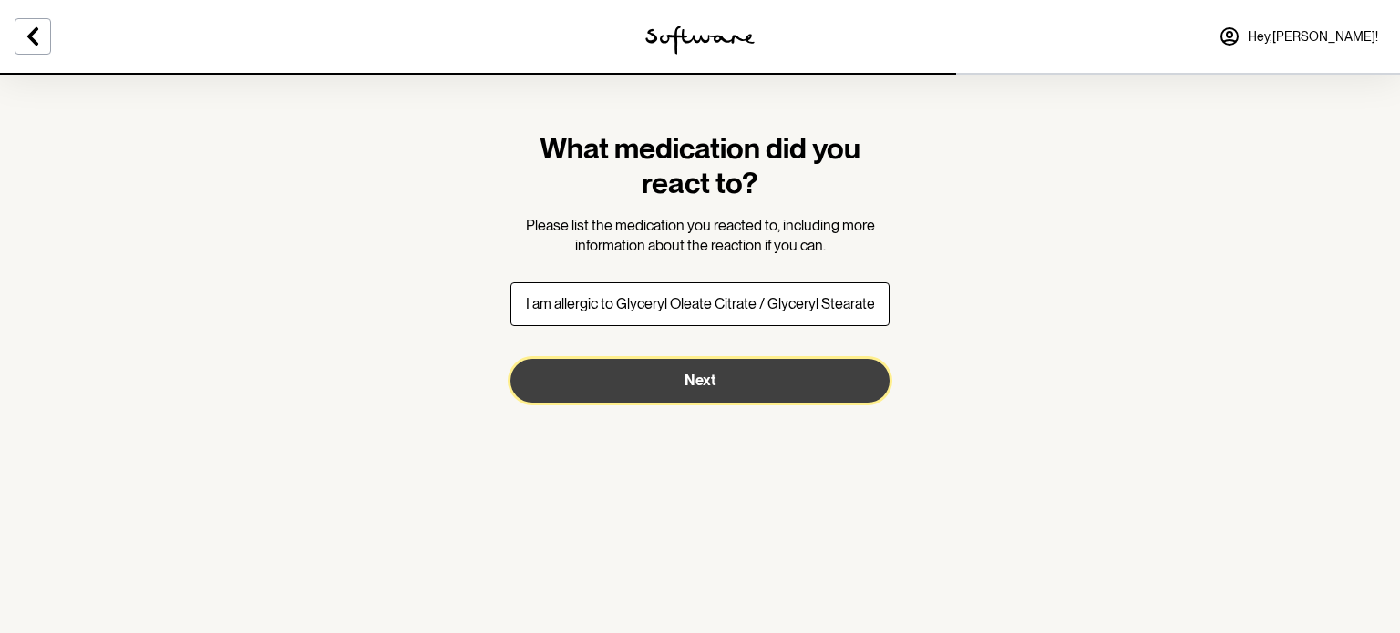
click at [645, 398] on button "Next" at bounding box center [699, 381] width 379 height 44
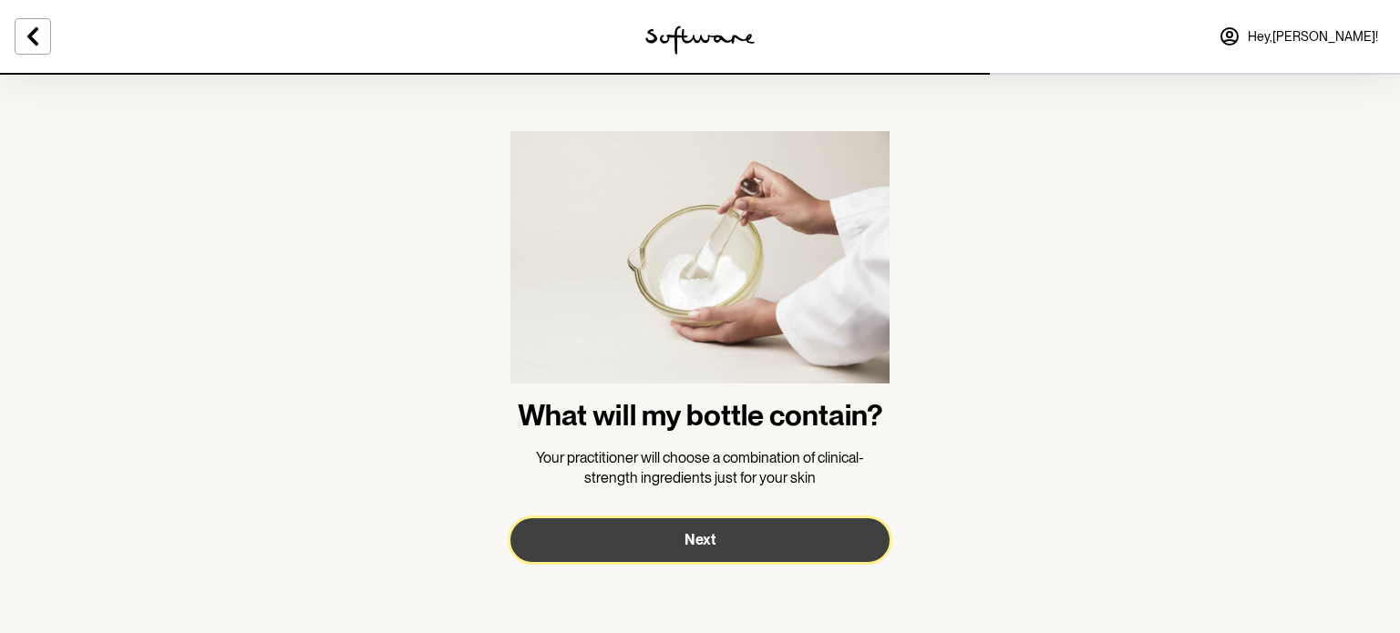
click at [722, 544] on button "Next" at bounding box center [699, 540] width 379 height 44
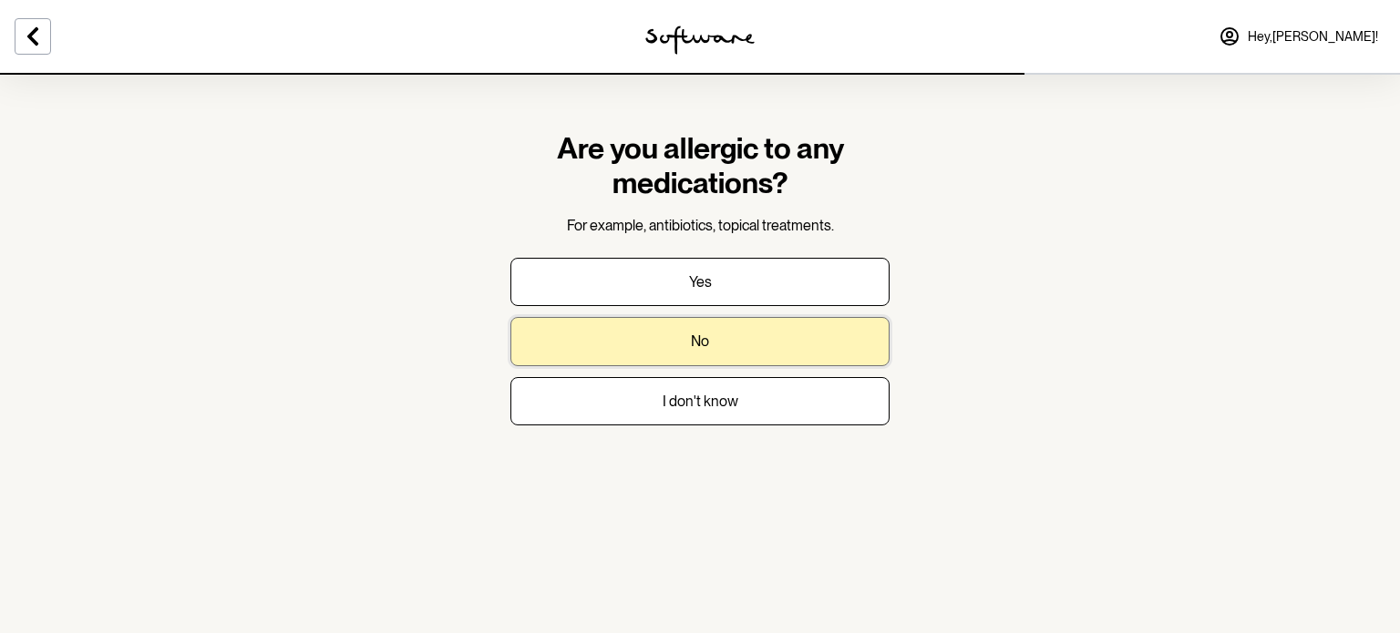
click at [718, 336] on button "No" at bounding box center [699, 341] width 379 height 48
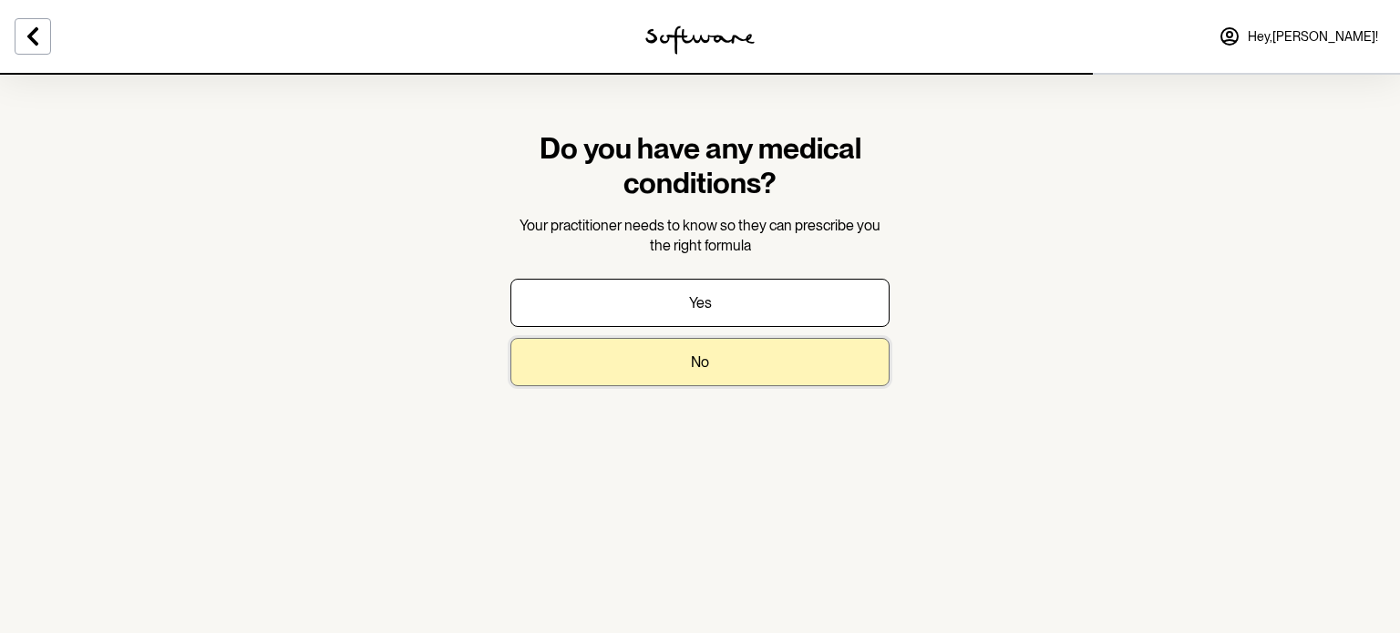
click at [748, 360] on button "No" at bounding box center [699, 362] width 379 height 48
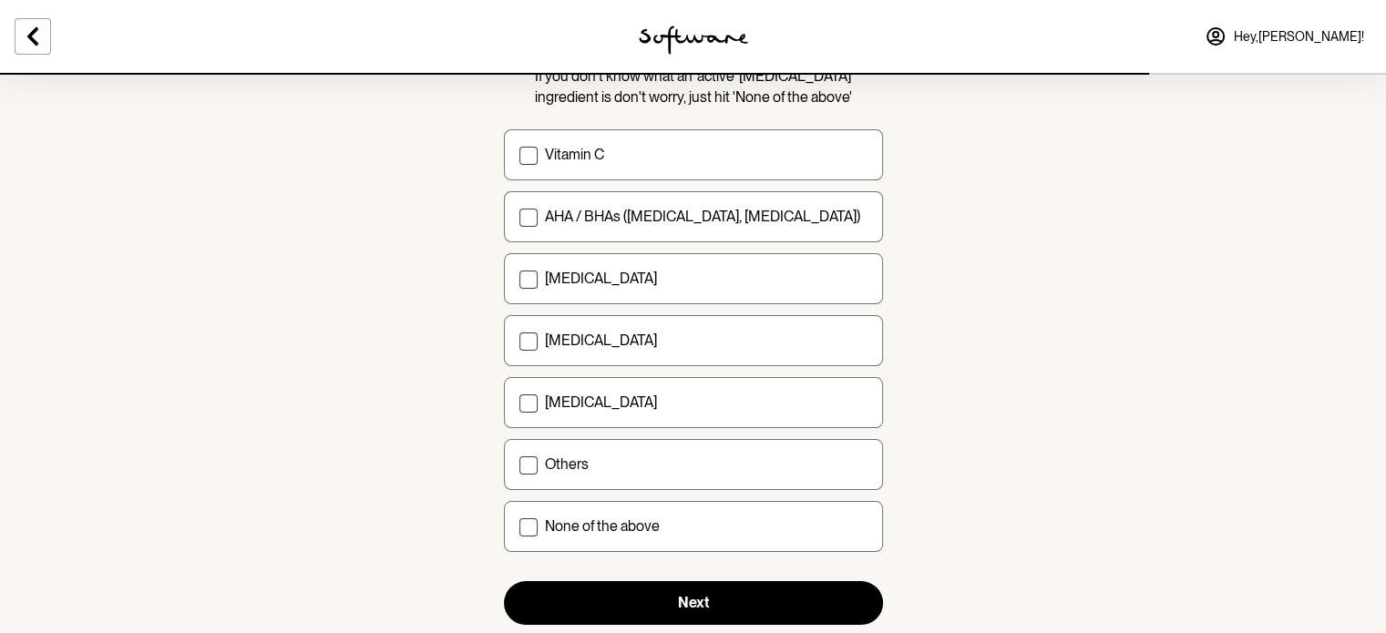
scroll to position [185, 0]
click at [760, 450] on label "Others" at bounding box center [693, 463] width 379 height 51
click at [519, 464] on input "Others" at bounding box center [518, 464] width 1 height 1
checkbox input "true"
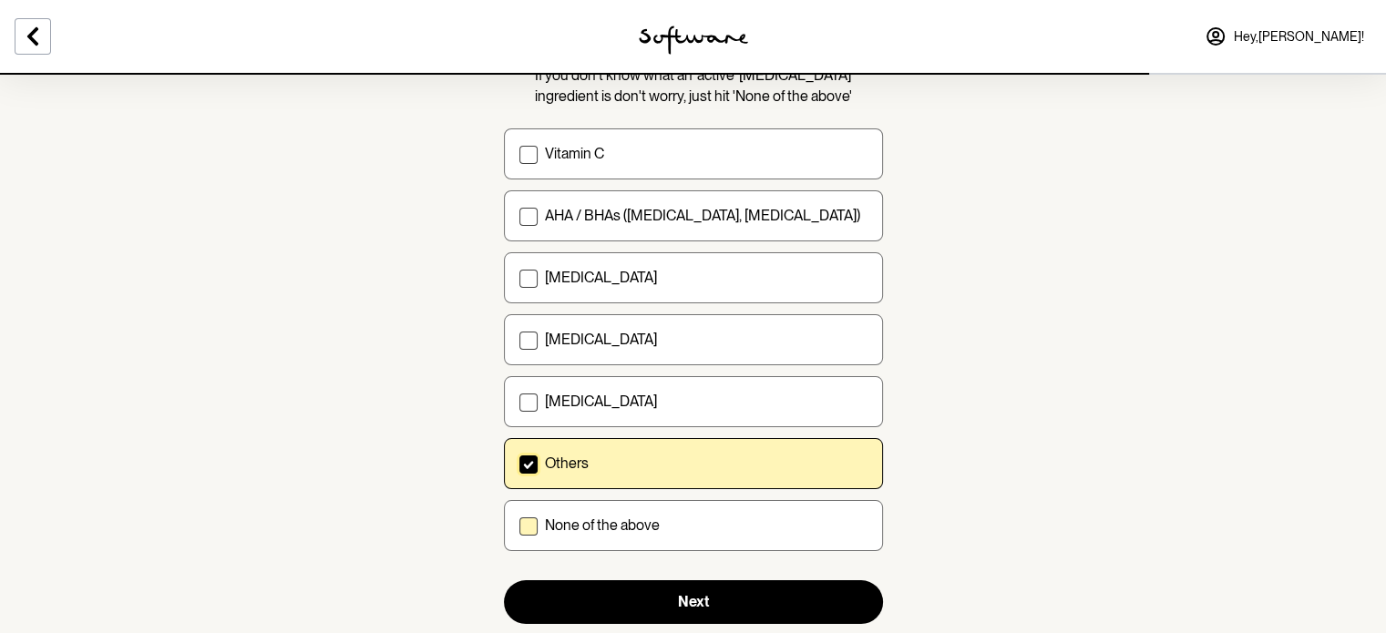
click at [701, 525] on div "None of the above" at bounding box center [706, 525] width 323 height 17
click at [519, 526] on input "None of the above" at bounding box center [518, 526] width 1 height 1
checkbox input "true"
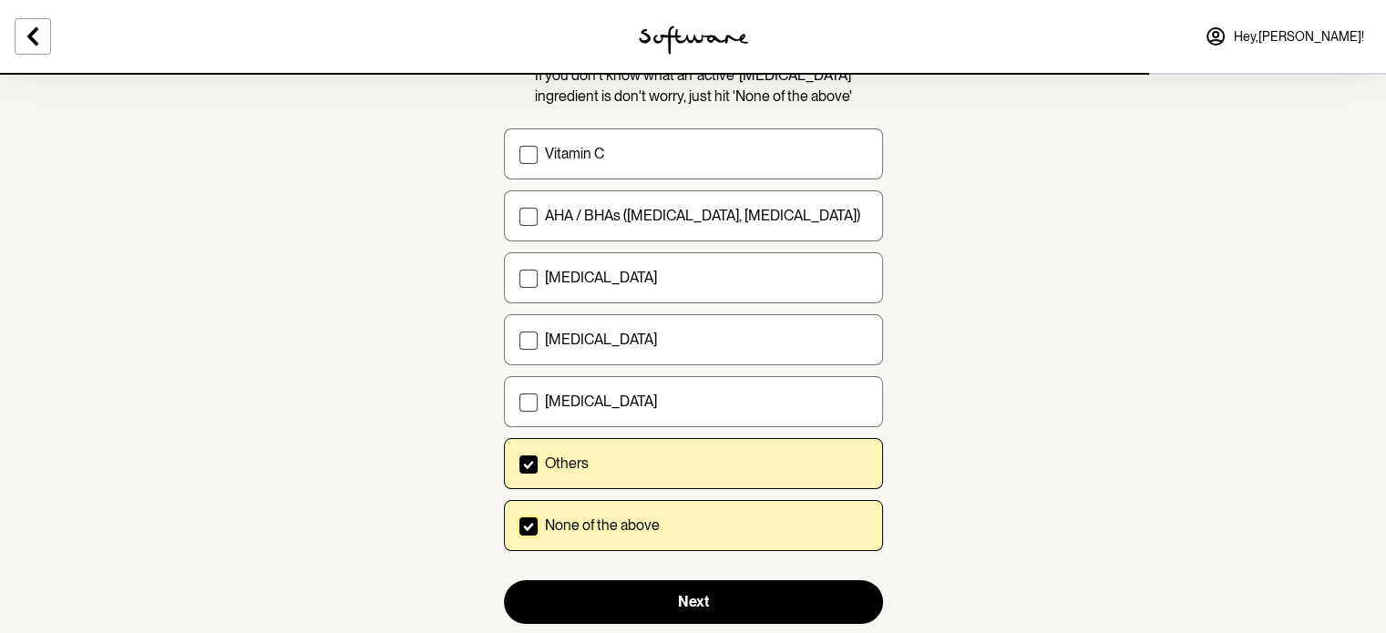
click at [652, 465] on div "Others" at bounding box center [706, 463] width 323 height 17
click at [519, 465] on input "Others" at bounding box center [518, 464] width 1 height 1
checkbox input "false"
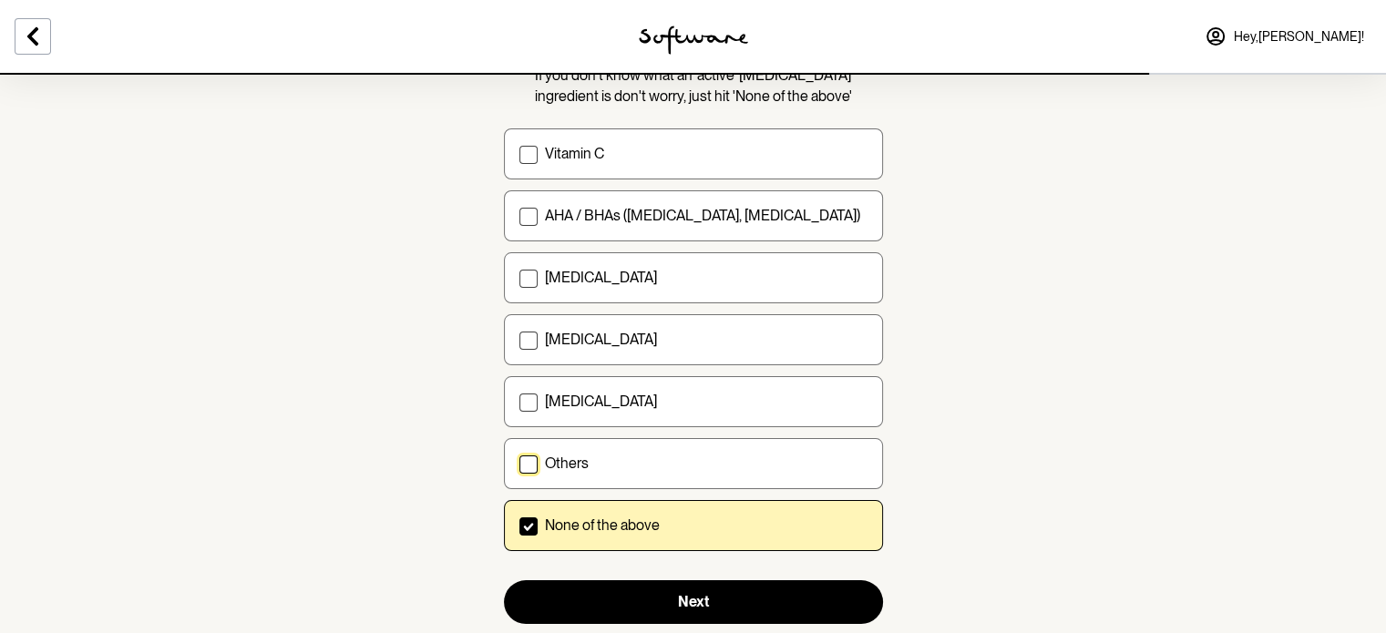
click at [623, 508] on label "None of the above" at bounding box center [693, 525] width 379 height 51
click at [519, 526] on input "None of the above" at bounding box center [518, 526] width 1 height 1
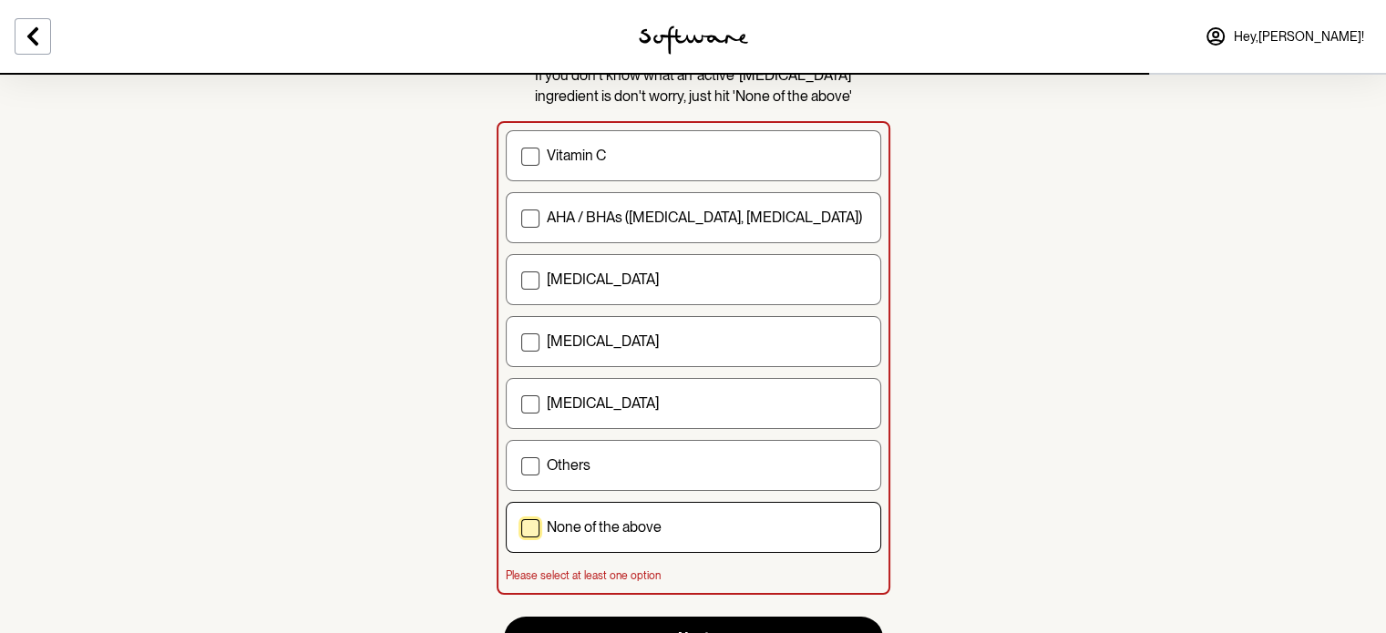
click at [608, 524] on p "None of the above" at bounding box center [604, 526] width 115 height 17
click at [521, 528] on input "None of the above" at bounding box center [520, 528] width 1 height 1
checkbox input "true"
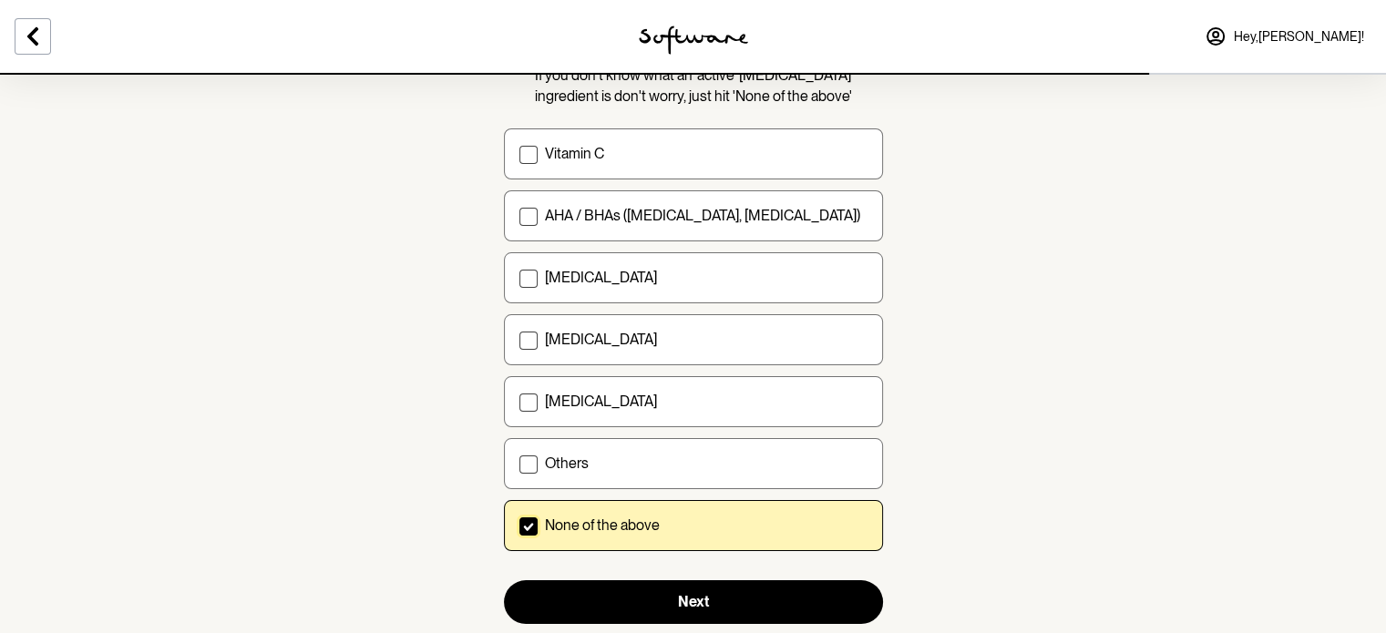
scroll to position [231, 0]
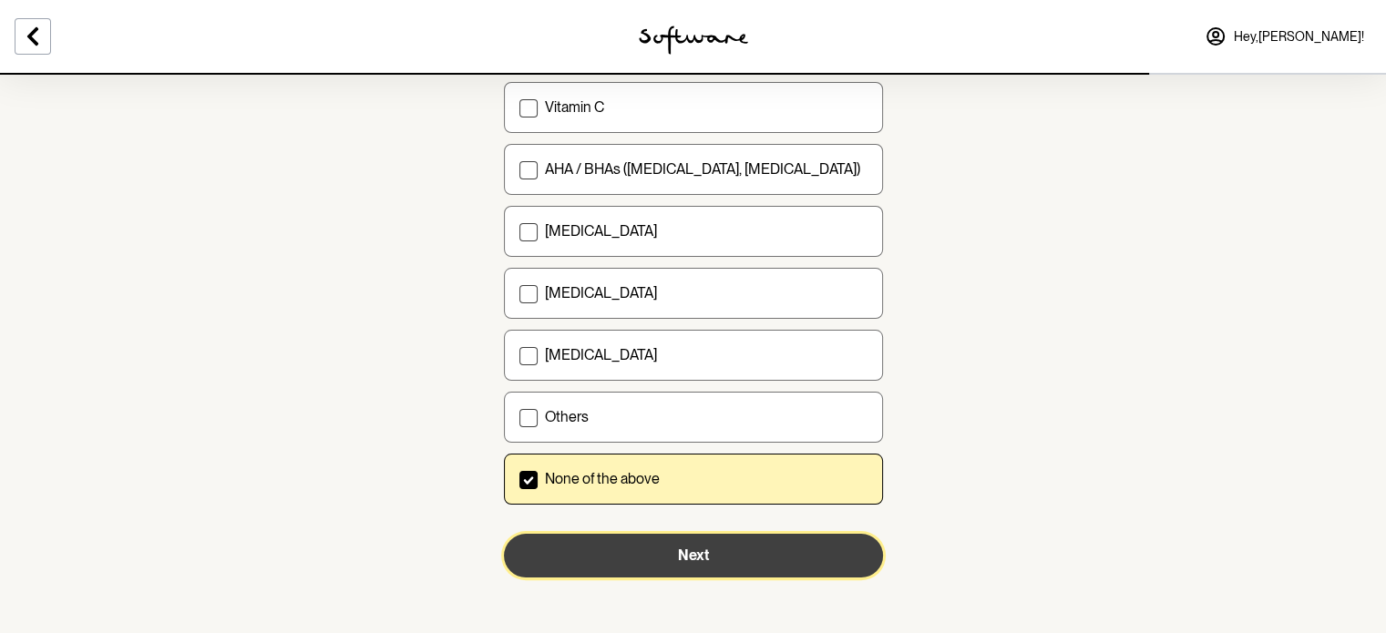
click at [591, 564] on button "Next" at bounding box center [693, 556] width 379 height 44
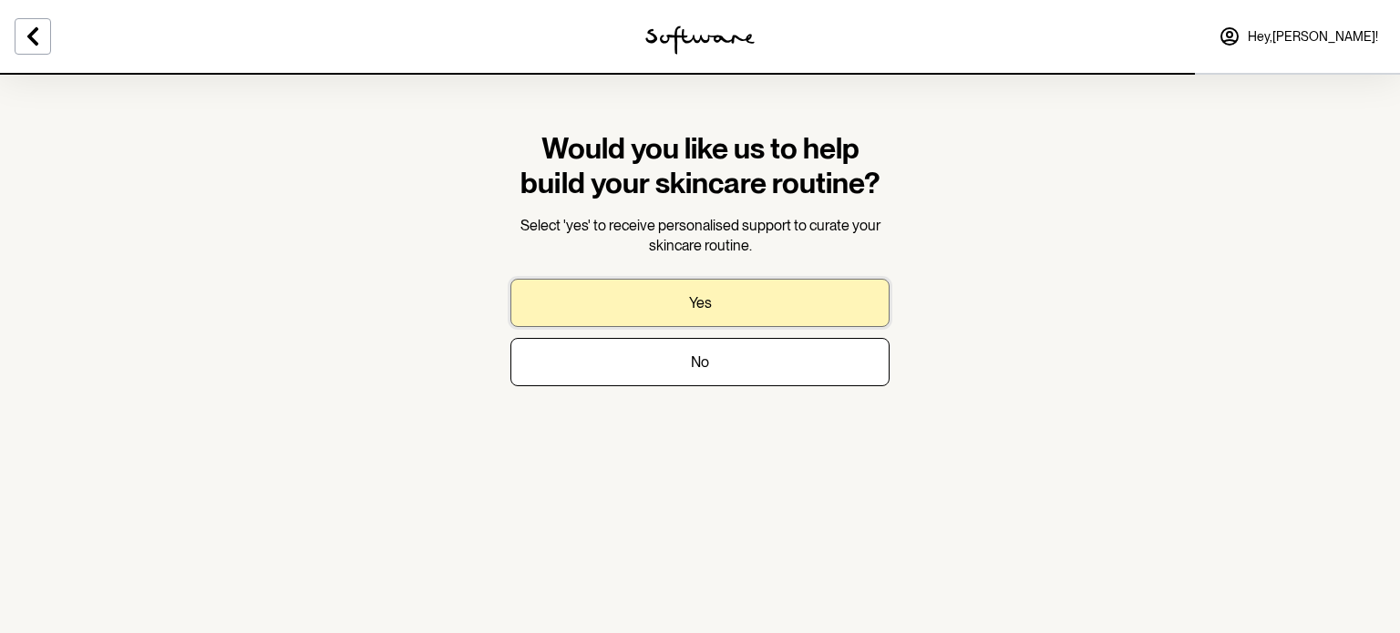
click at [755, 294] on button "Yes" at bounding box center [699, 303] width 379 height 48
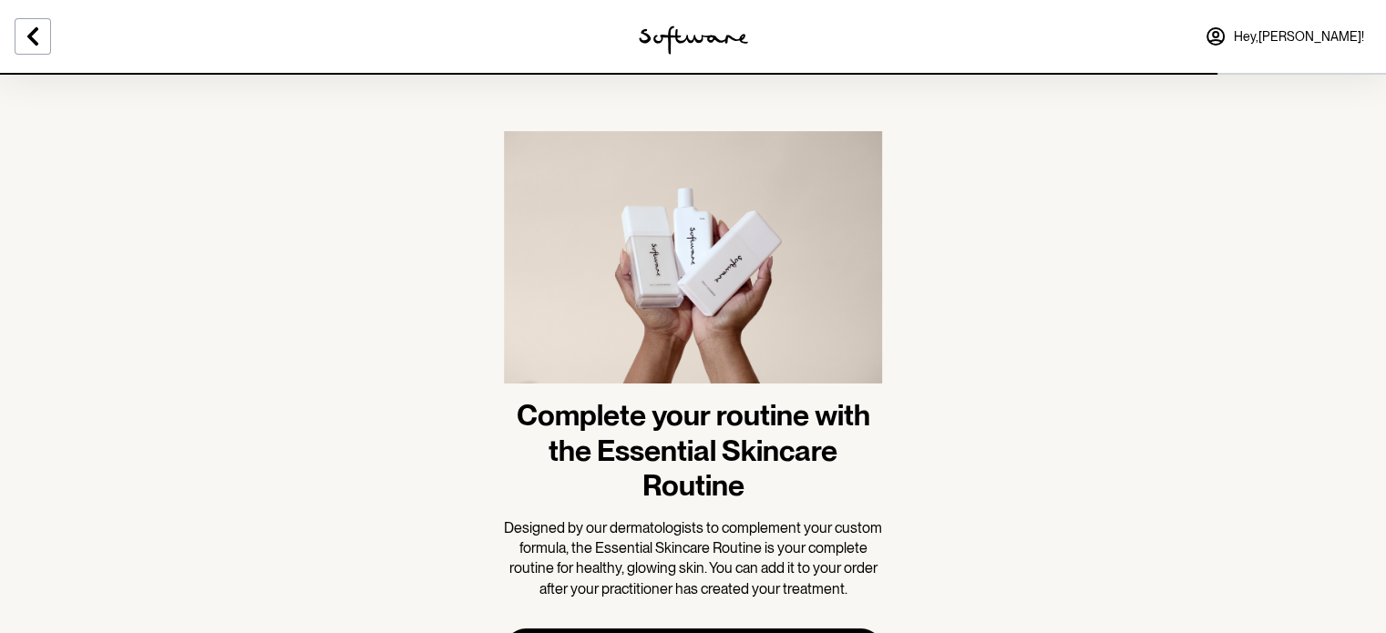
scroll to position [97, 0]
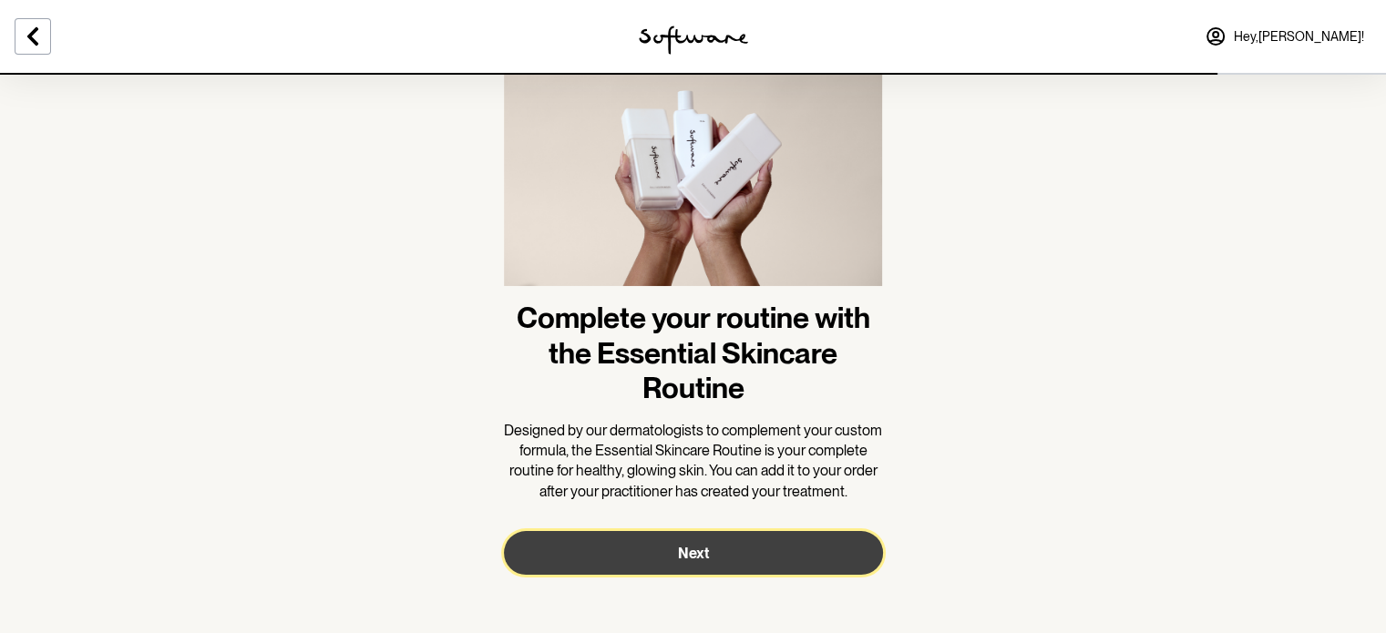
click at [693, 562] on button "Next" at bounding box center [693, 553] width 379 height 44
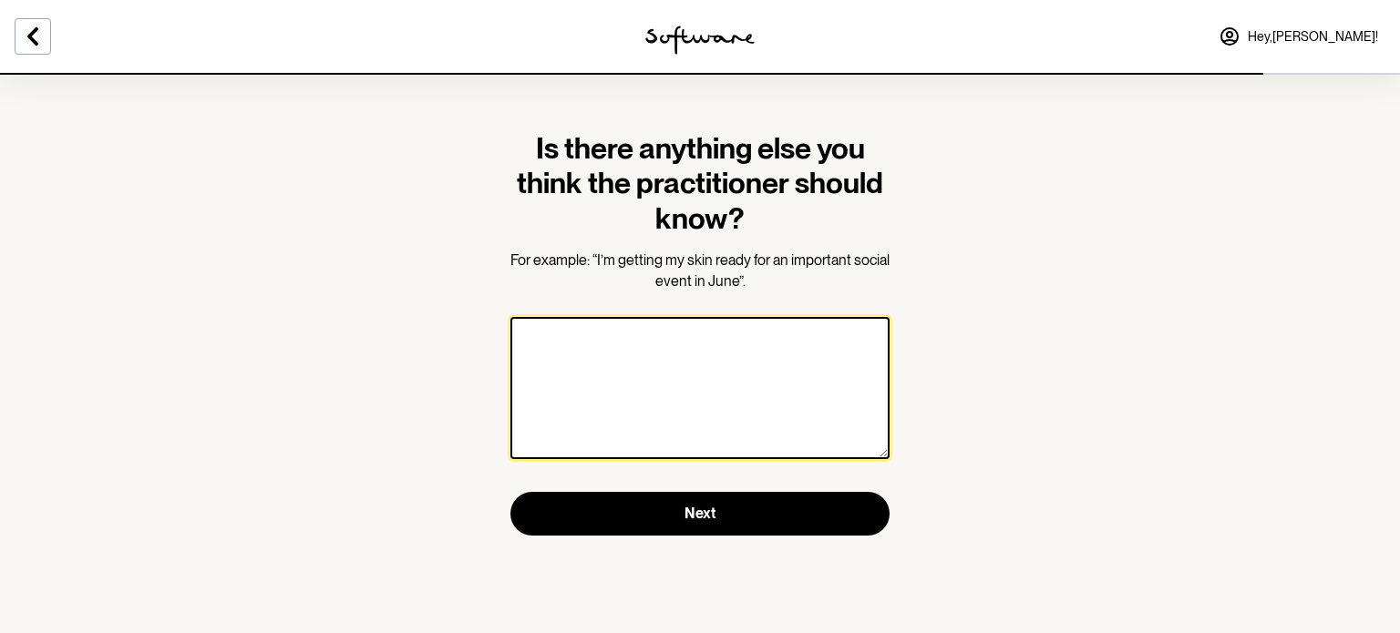
click at [641, 370] on textarea at bounding box center [699, 388] width 379 height 142
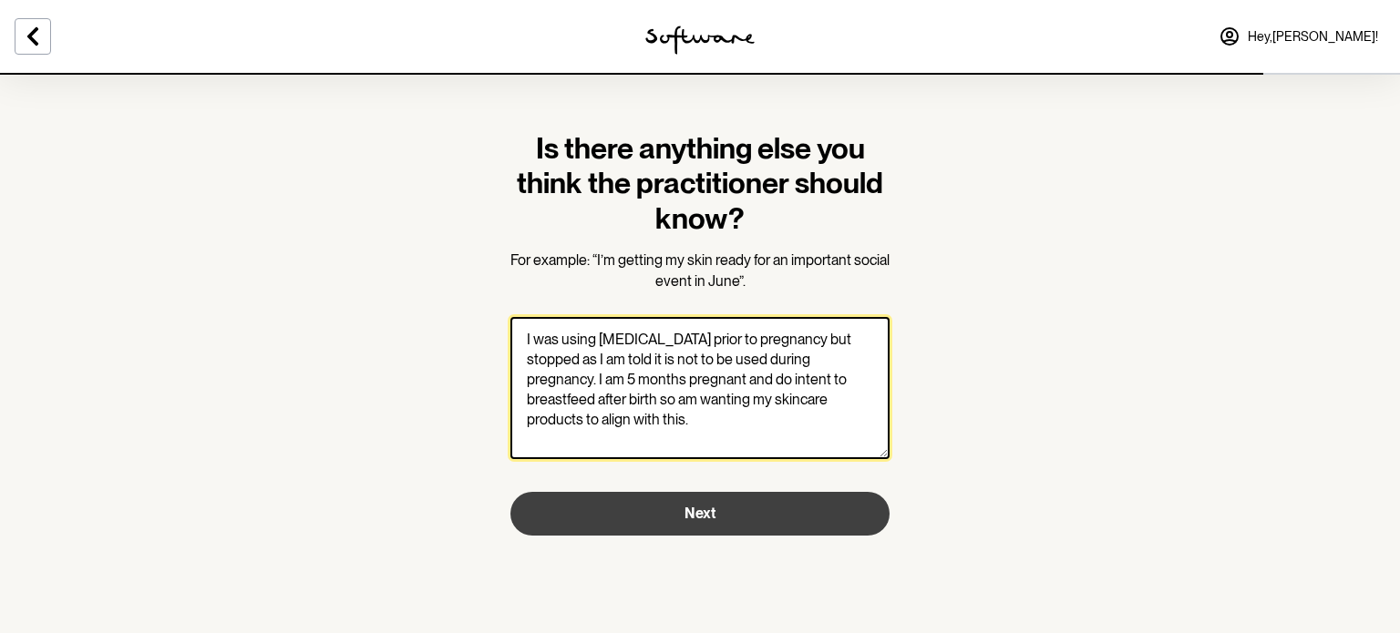
type textarea "I was using retinol prior to pregnancy but stopped as I am told it is not to be…"
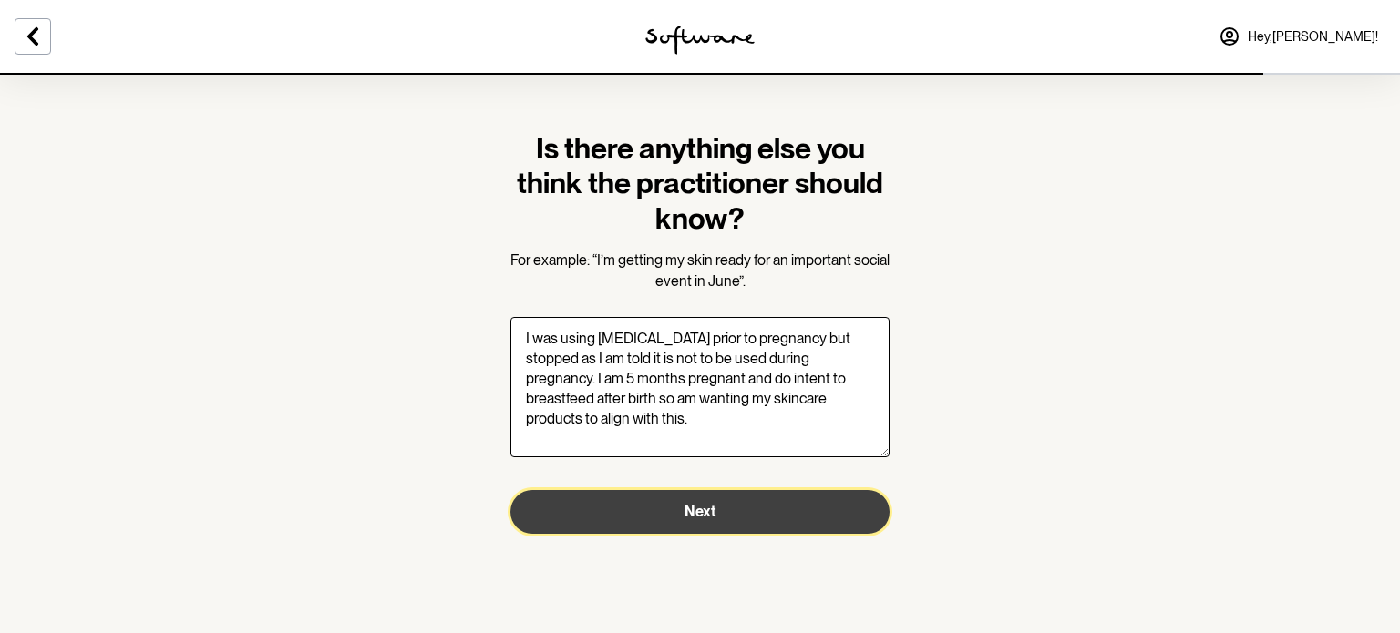
click at [645, 526] on button "Next" at bounding box center [699, 512] width 379 height 44
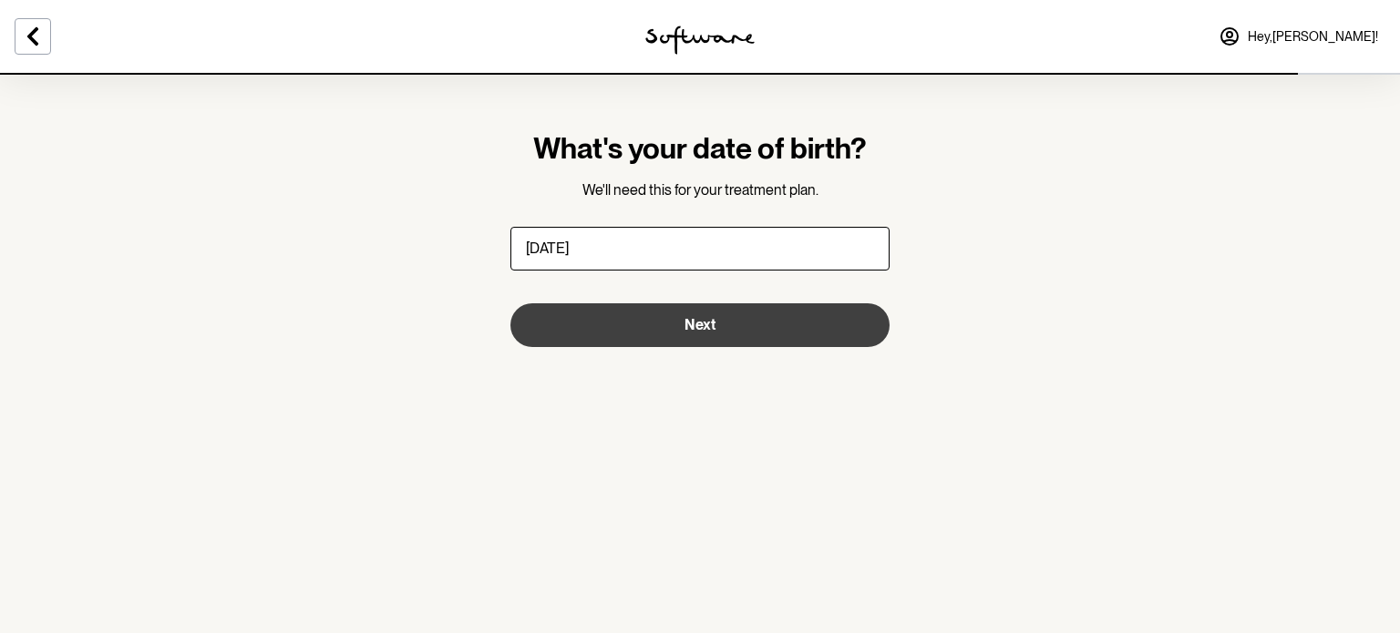
type input "20/06/1996"
click at [761, 331] on button "Next" at bounding box center [699, 325] width 379 height 44
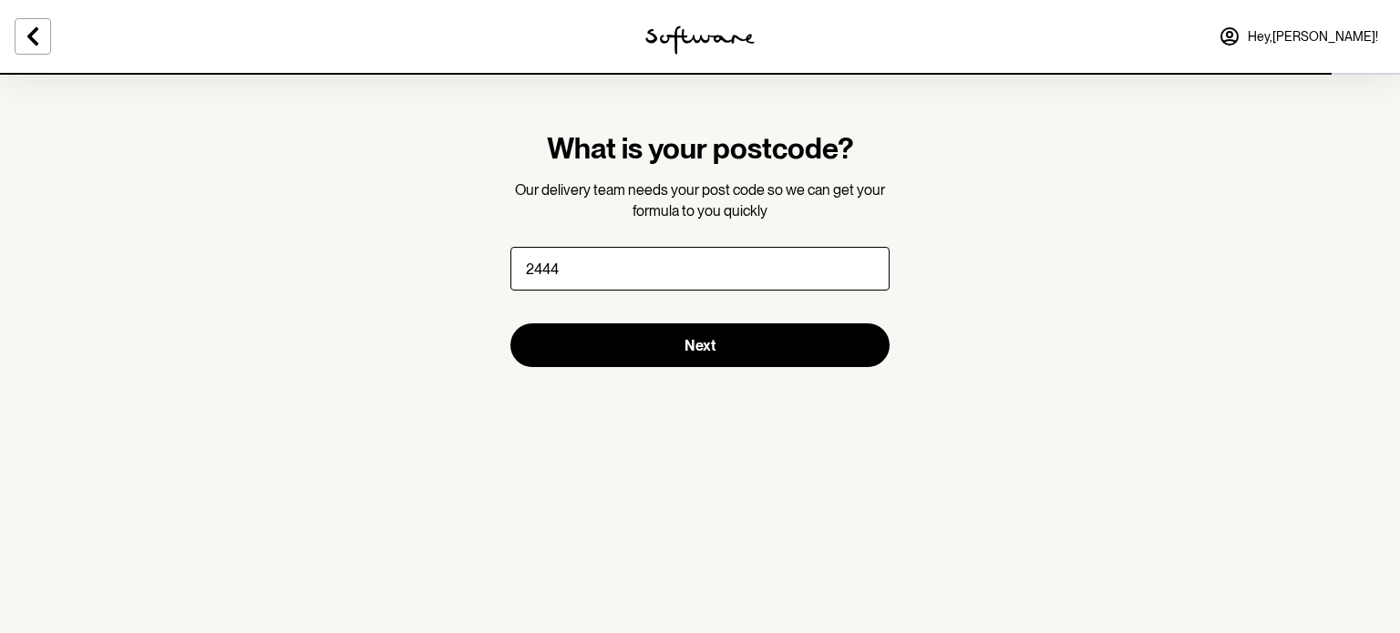
type input "2444"
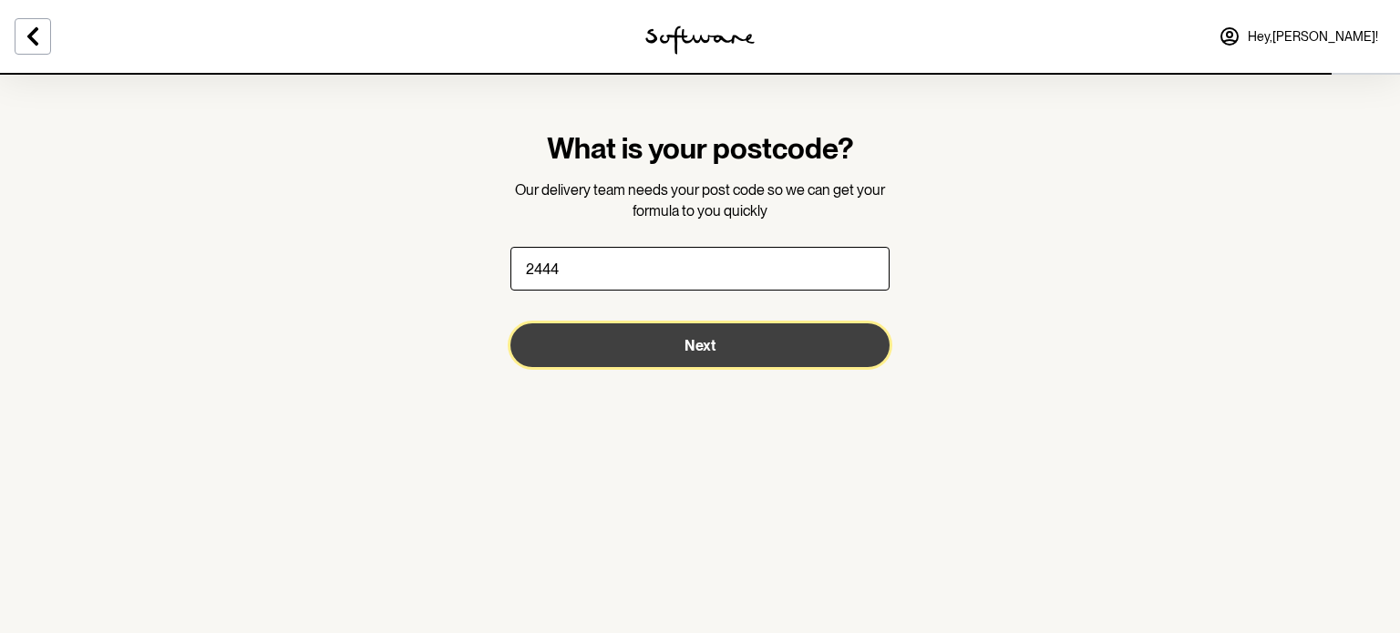
click at [761, 331] on button "Next" at bounding box center [699, 345] width 379 height 44
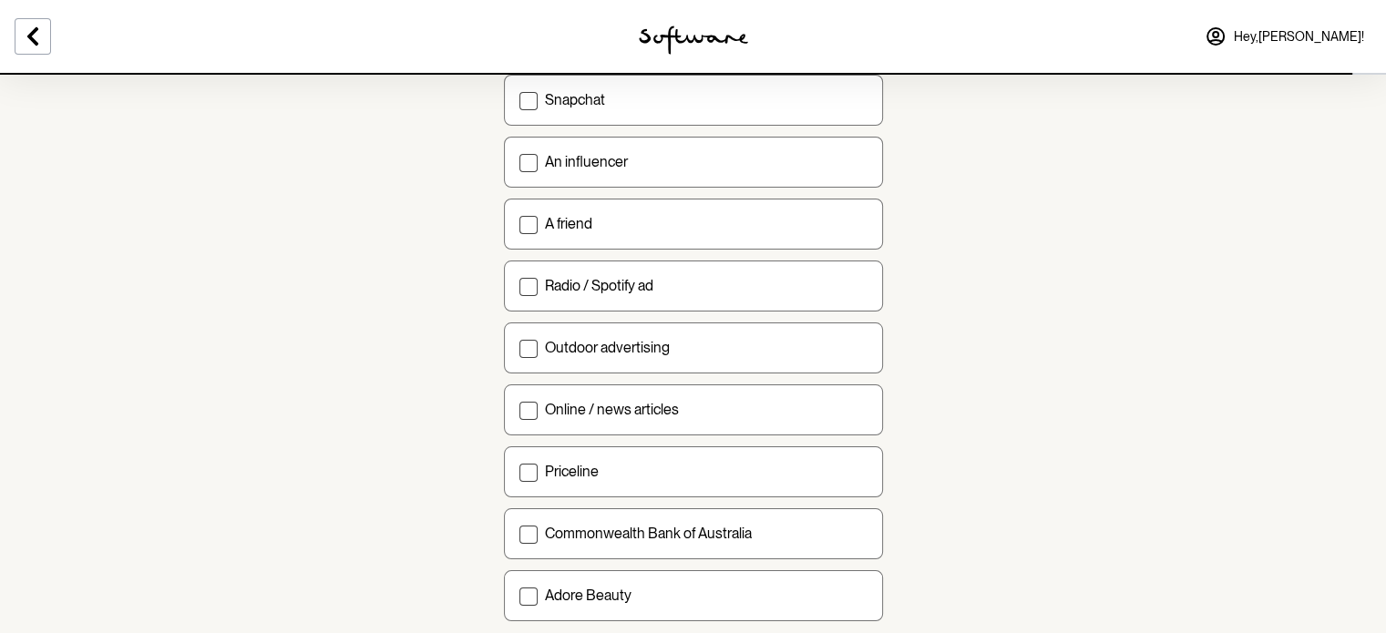
scroll to position [578, 0]
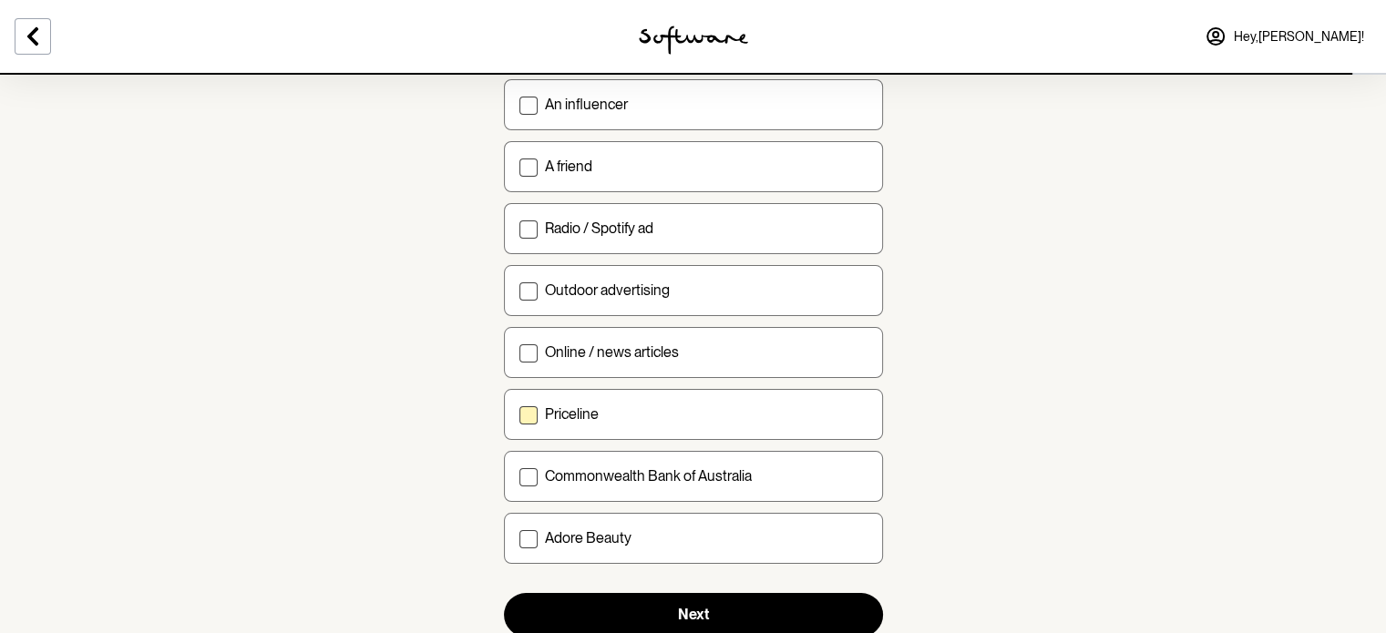
click at [622, 422] on label "Priceline" at bounding box center [693, 414] width 379 height 51
click at [519, 415] on input "Priceline" at bounding box center [518, 414] width 1 height 1
checkbox input "true"
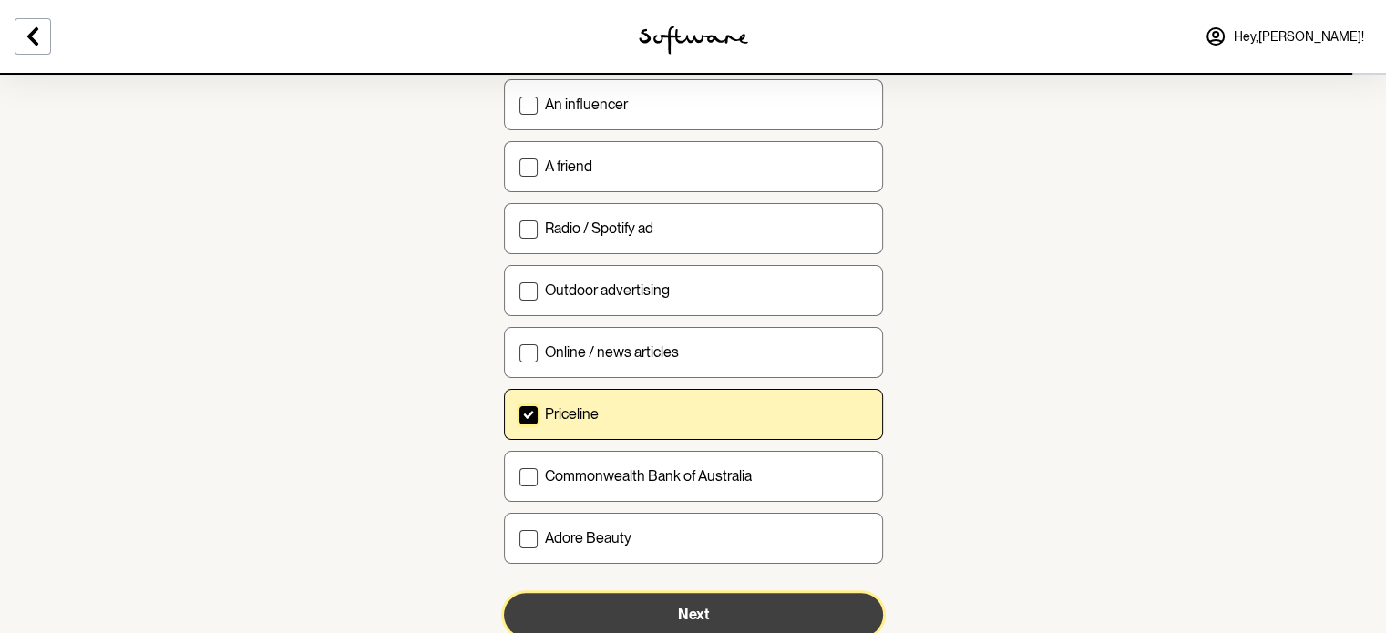
click at [672, 604] on button "Next" at bounding box center [693, 615] width 379 height 44
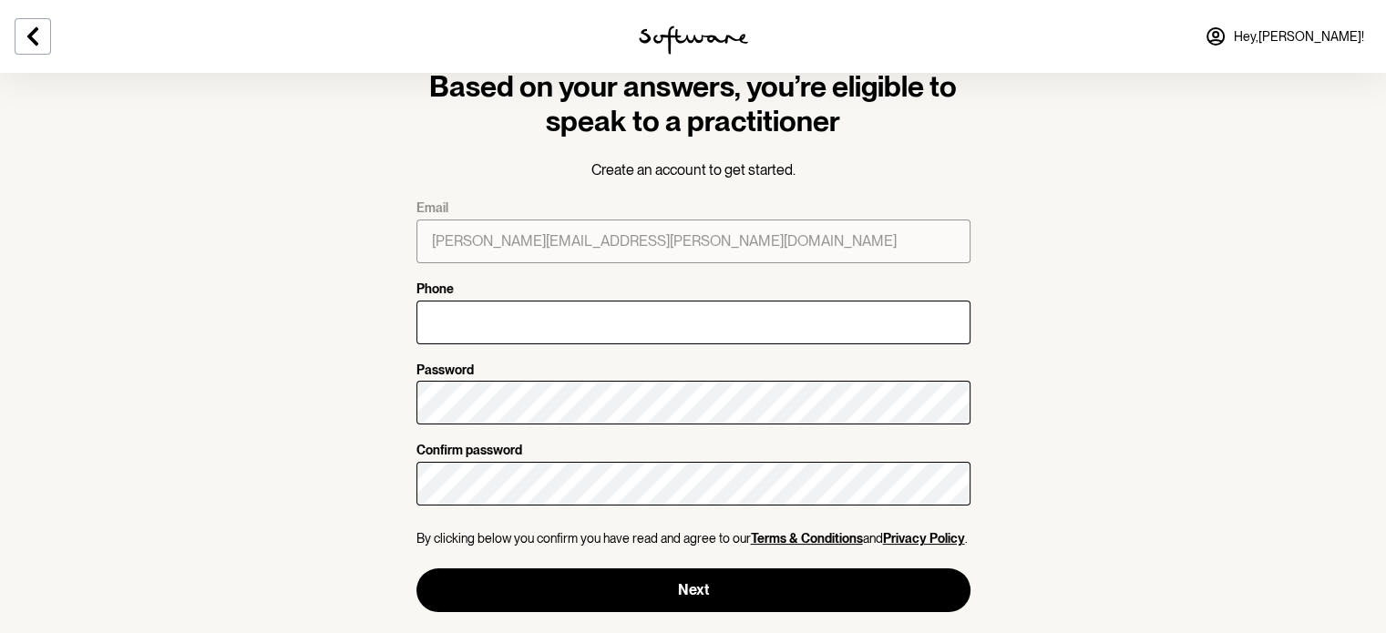
scroll to position [31, 0]
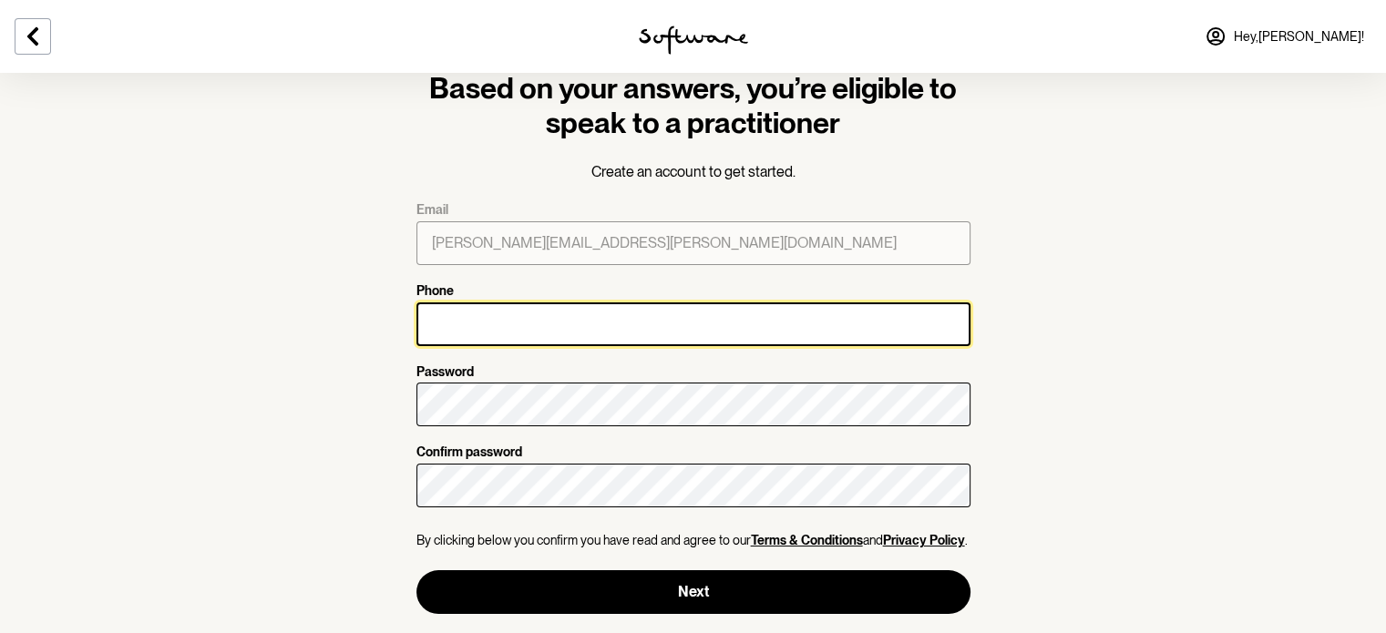
click at [590, 323] on input "Phone" at bounding box center [693, 325] width 554 height 44
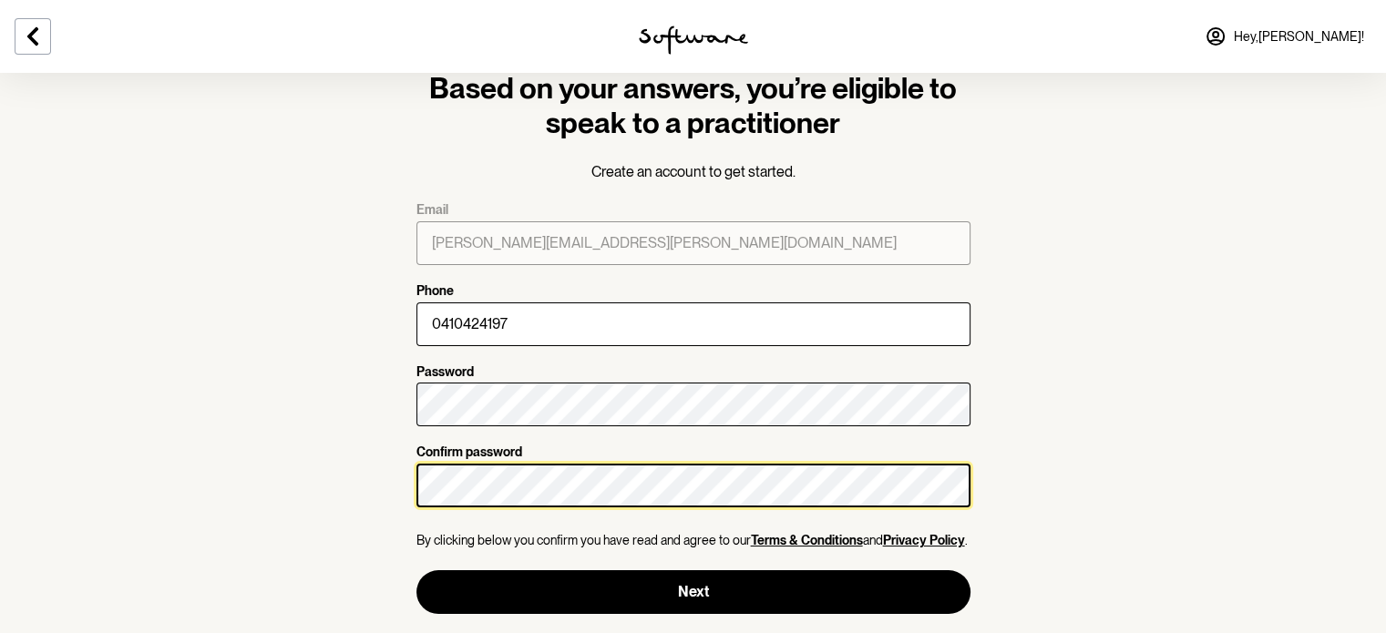
click at [416, 570] on button "Next" at bounding box center [693, 592] width 554 height 44
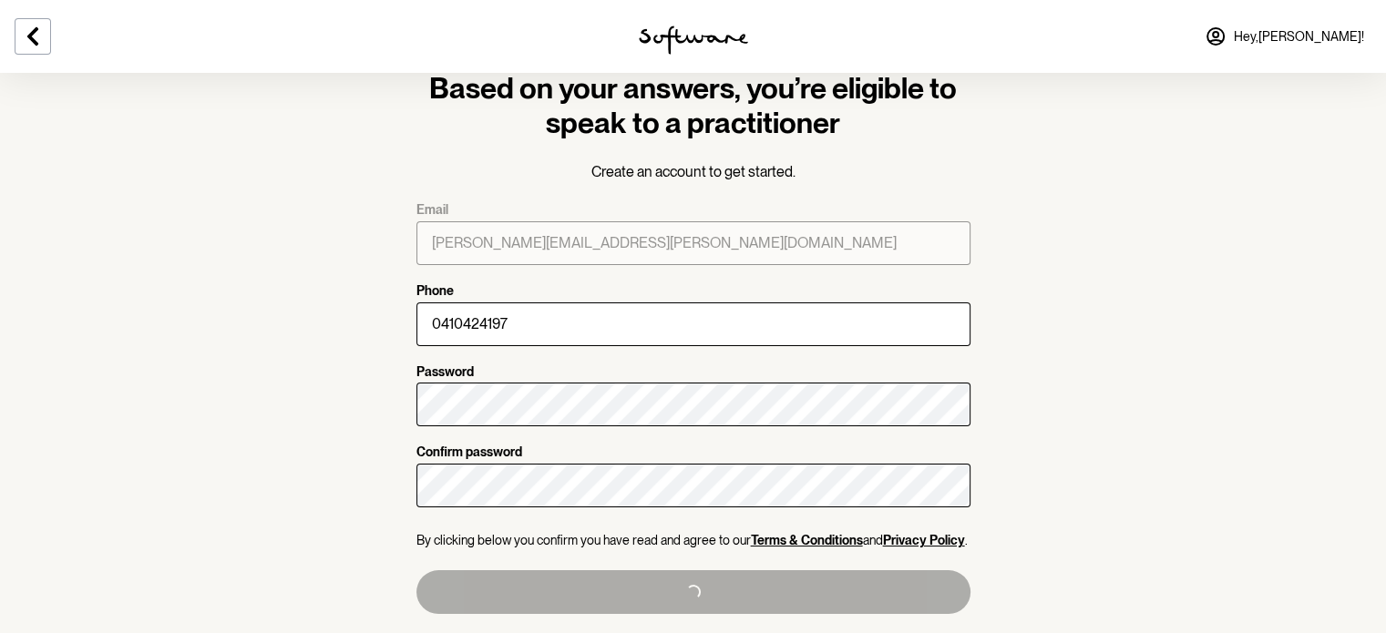
type input "+61410424197"
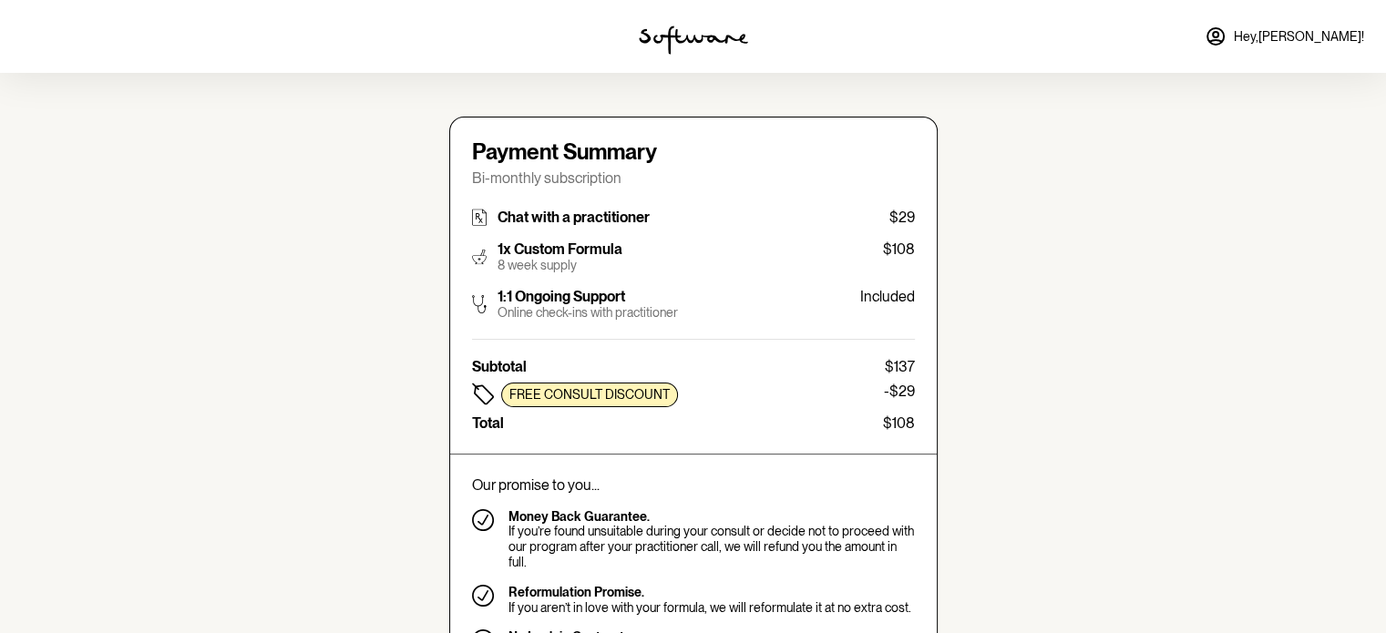
type input "brodie.ohara@outlook.com"
type input "+61410424197"
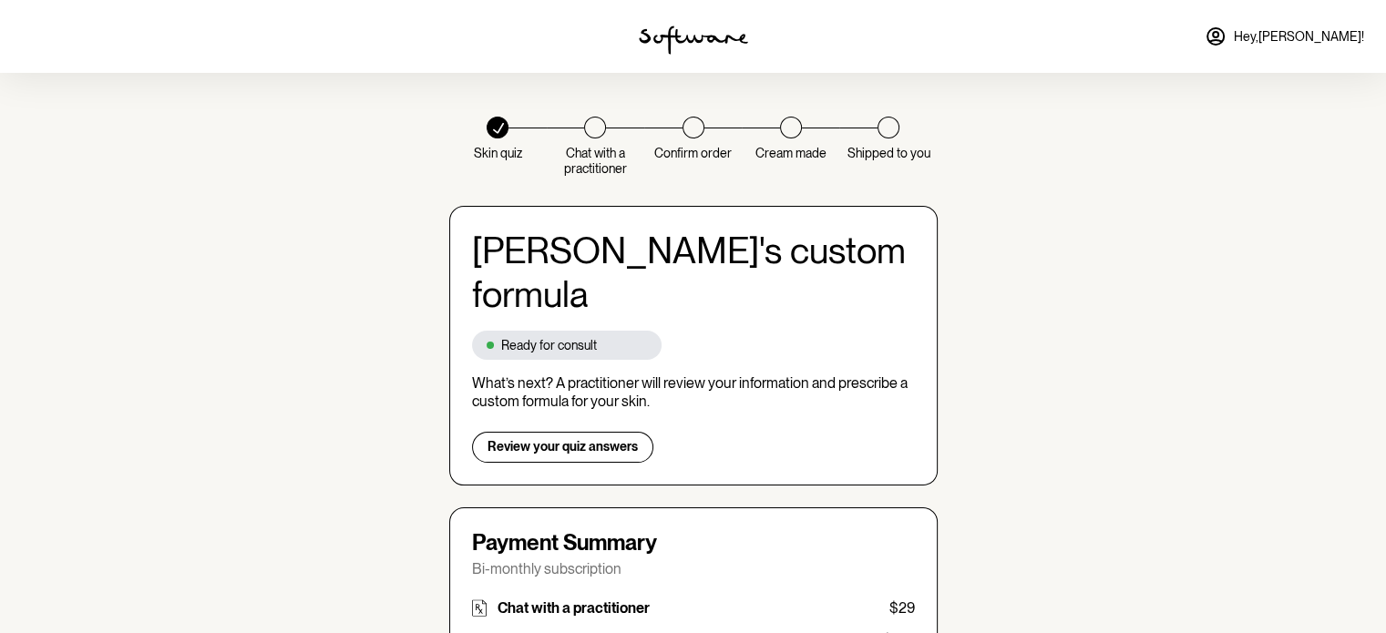
click at [680, 26] on img at bounding box center [693, 40] width 109 height 29
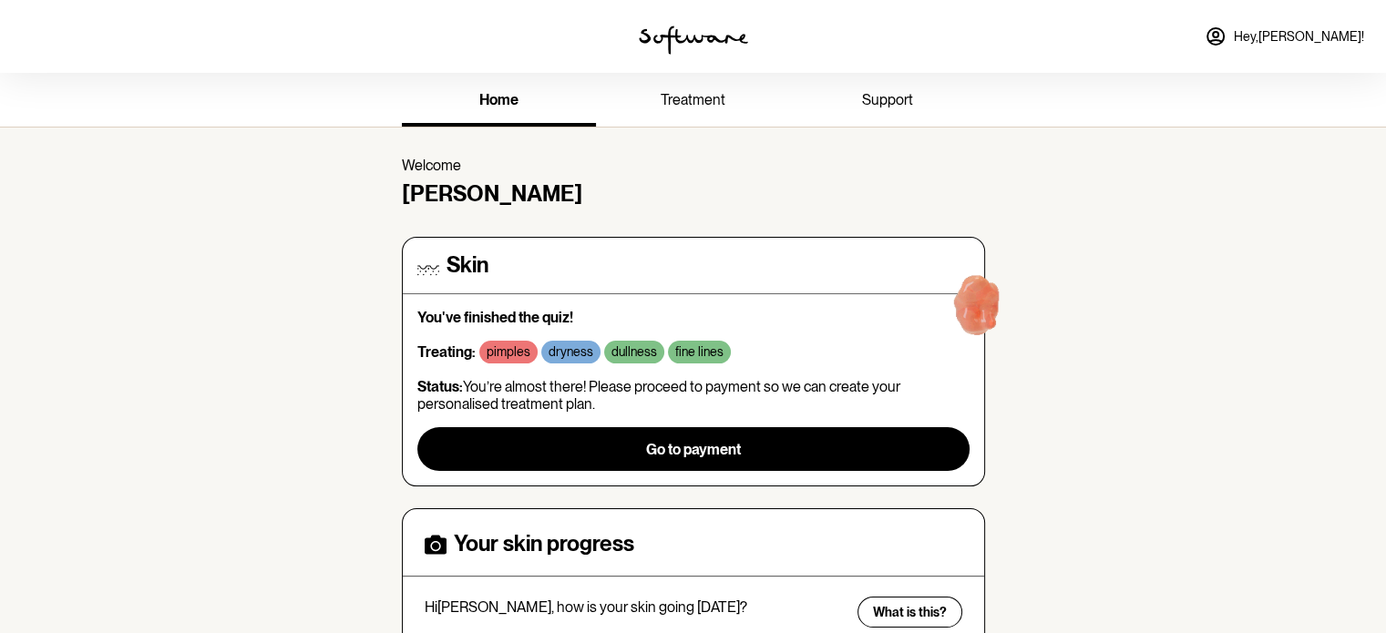
click at [689, 77] on link "treatment" at bounding box center [693, 102] width 194 height 50
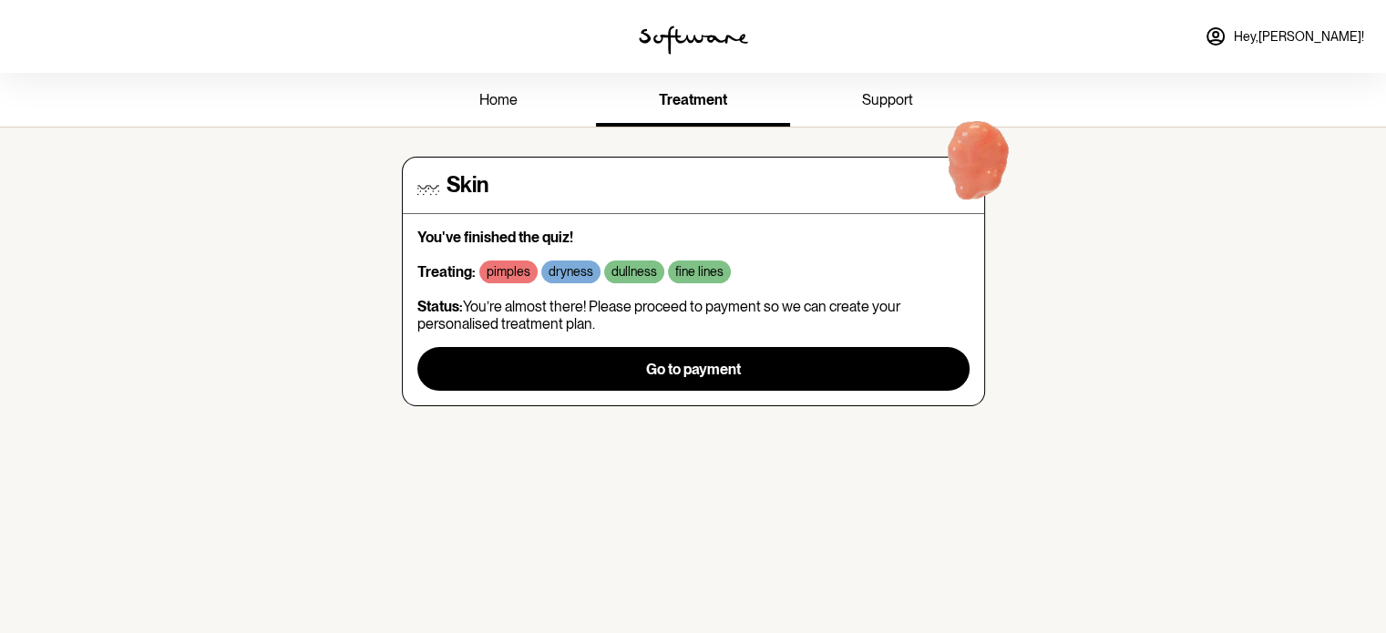
click at [876, 88] on link "support" at bounding box center [887, 102] width 194 height 50
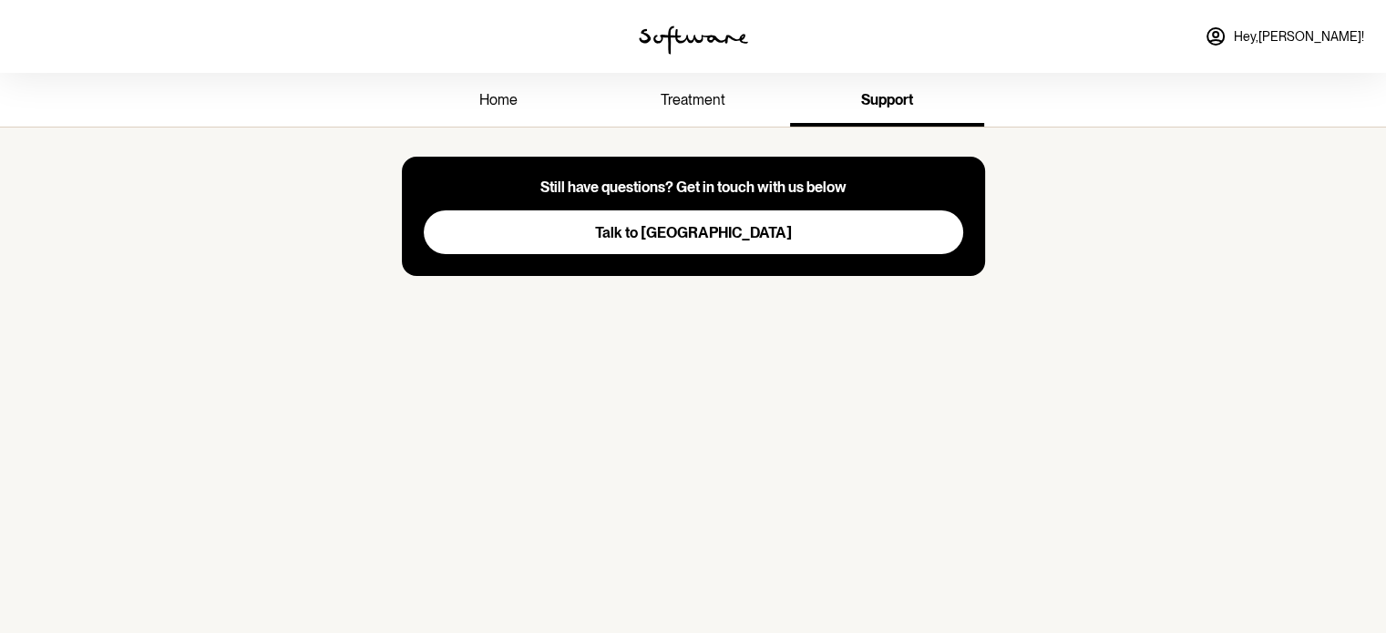
click at [663, 27] on img at bounding box center [693, 40] width 109 height 29
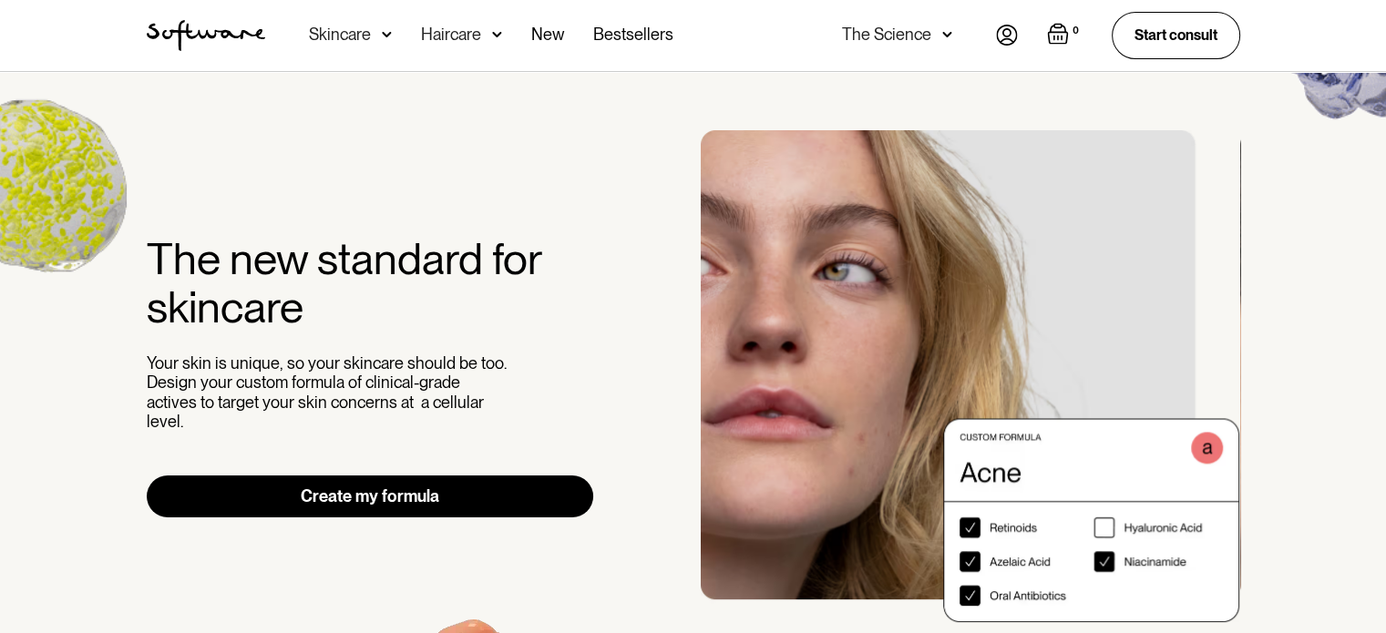
click at [339, 40] on div "Skincare" at bounding box center [340, 35] width 62 height 18
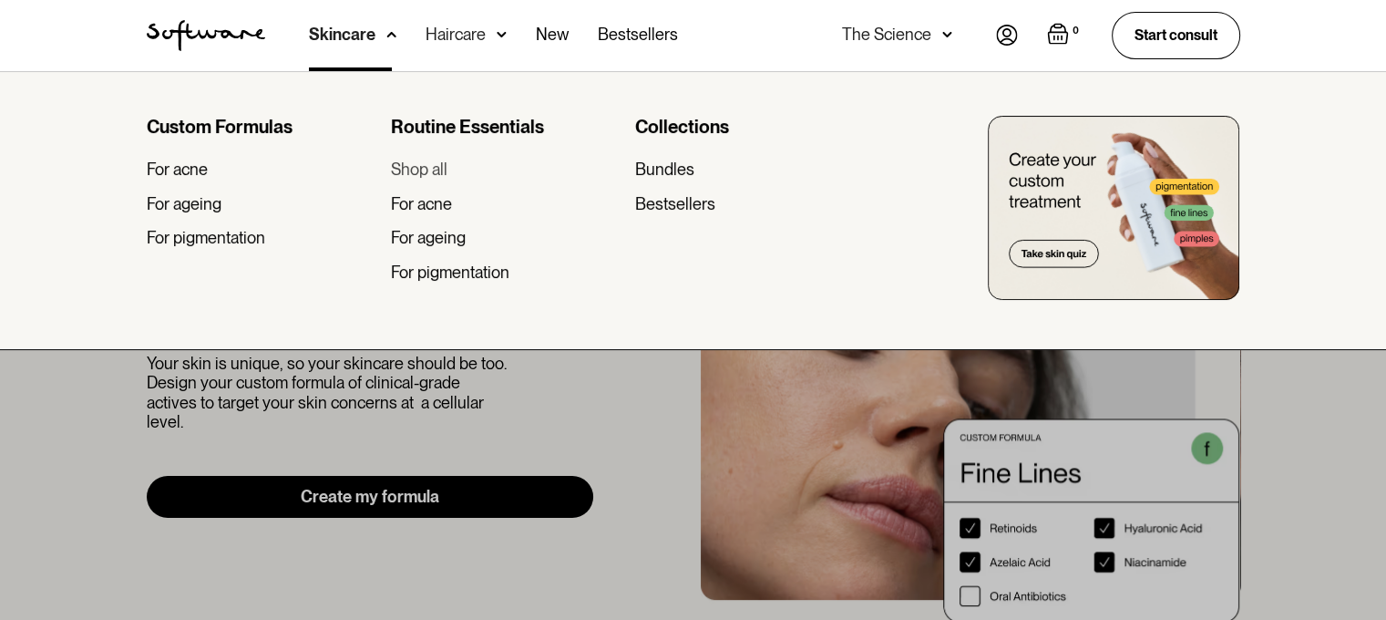
click at [413, 170] on div "Shop all" at bounding box center [419, 169] width 56 height 20
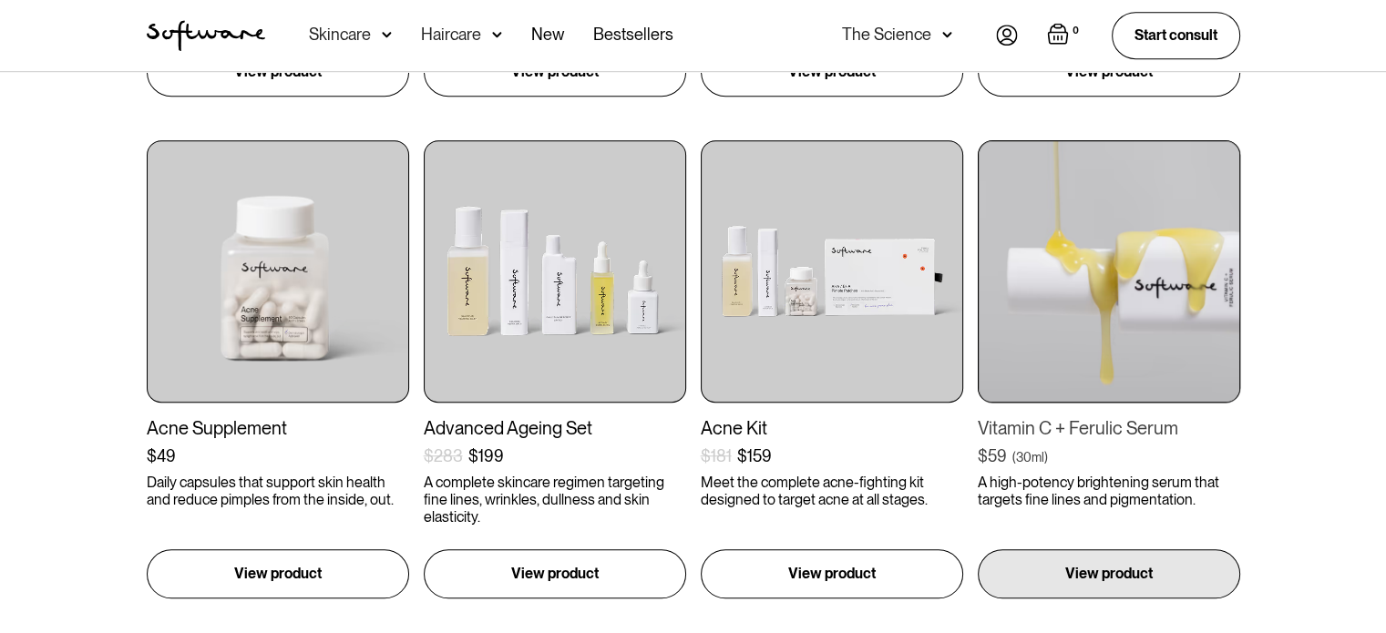
scroll to position [1289, 0]
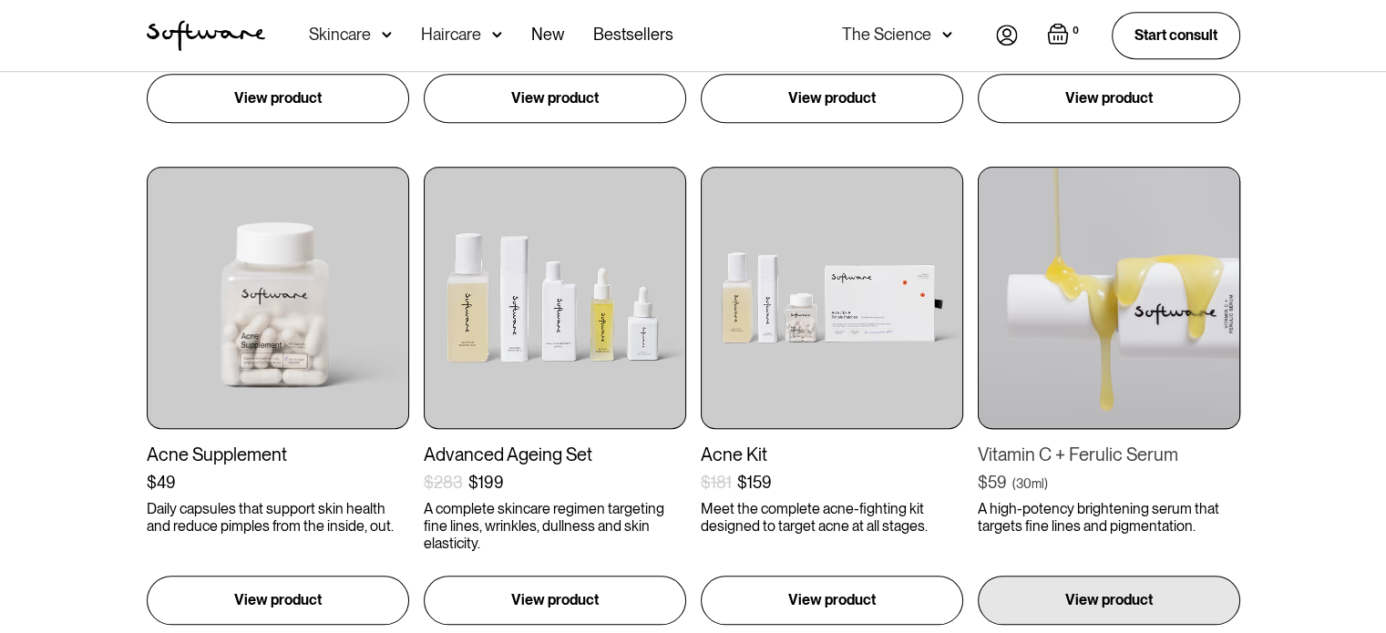
click at [1182, 259] on img at bounding box center [1109, 298] width 262 height 262
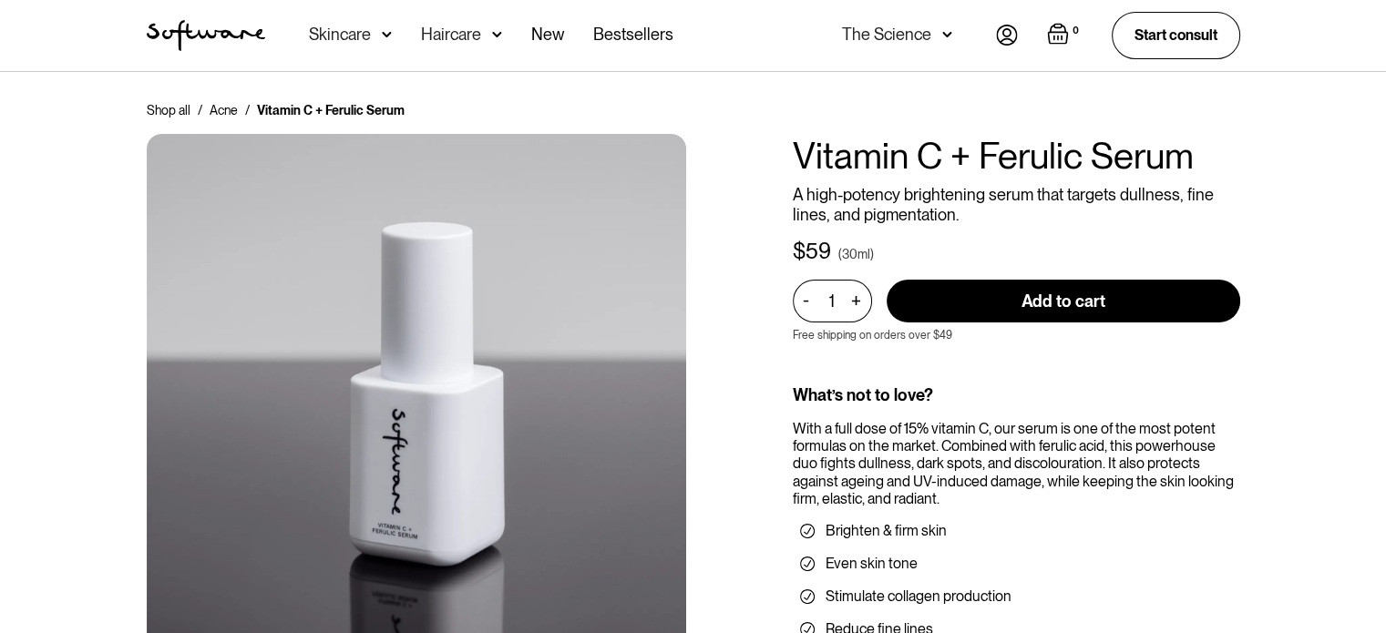
click at [355, 33] on div "Skincare" at bounding box center [340, 35] width 62 height 18
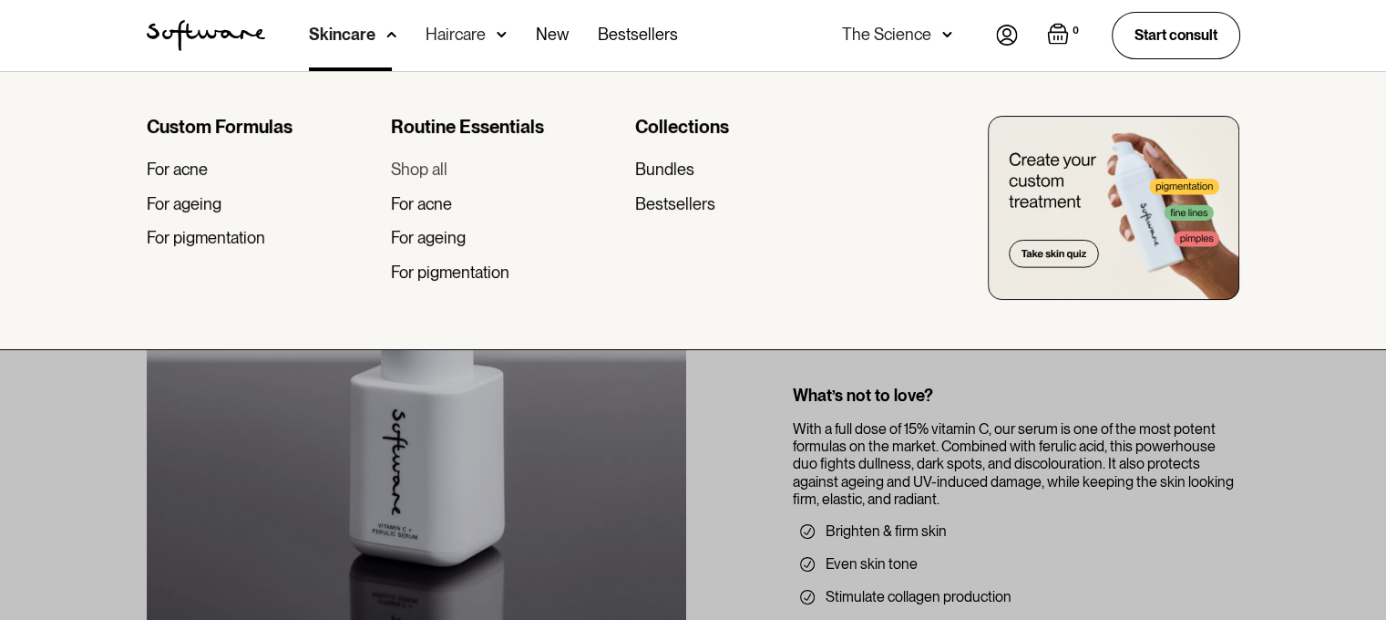
click at [428, 163] on div "Shop all" at bounding box center [419, 169] width 56 height 20
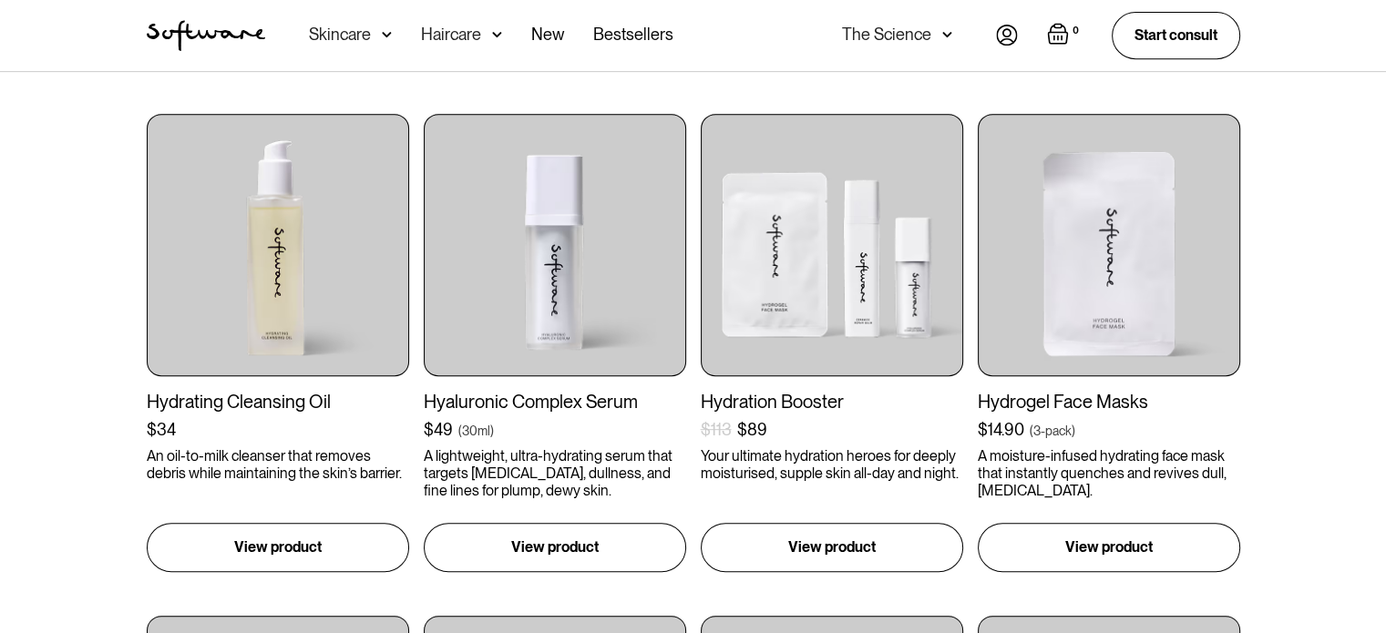
scroll to position [833, 0]
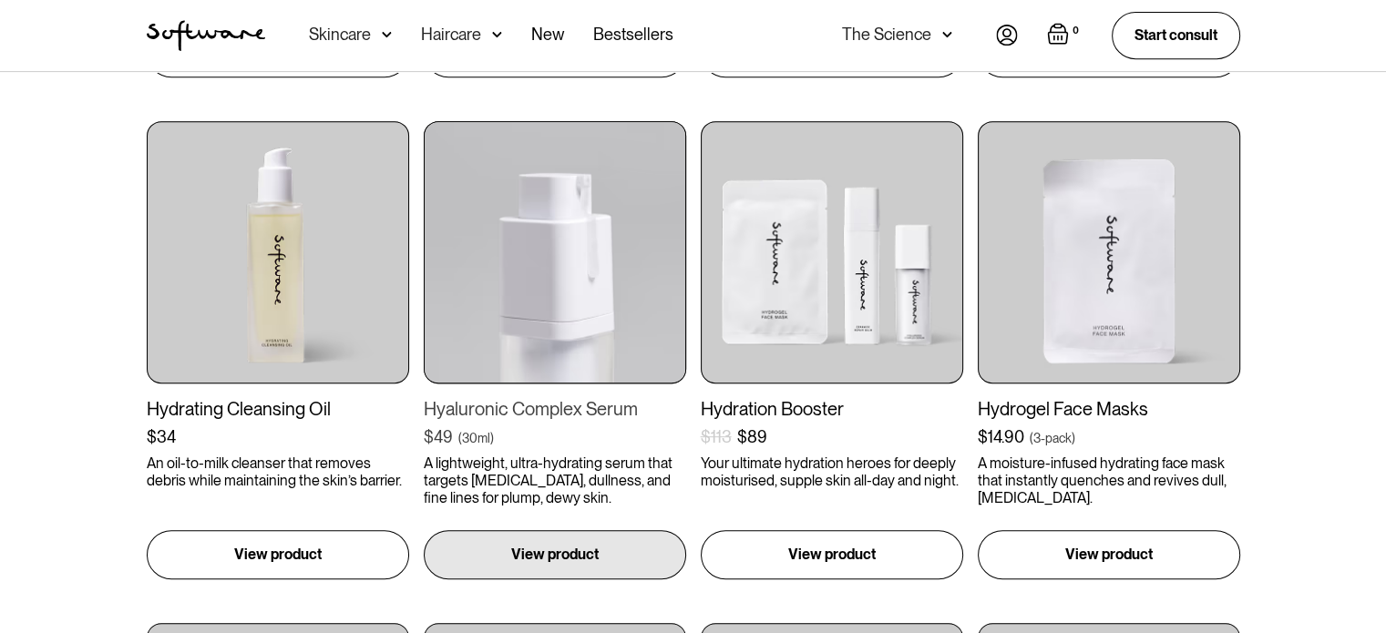
click at [556, 302] on img at bounding box center [555, 252] width 262 height 262
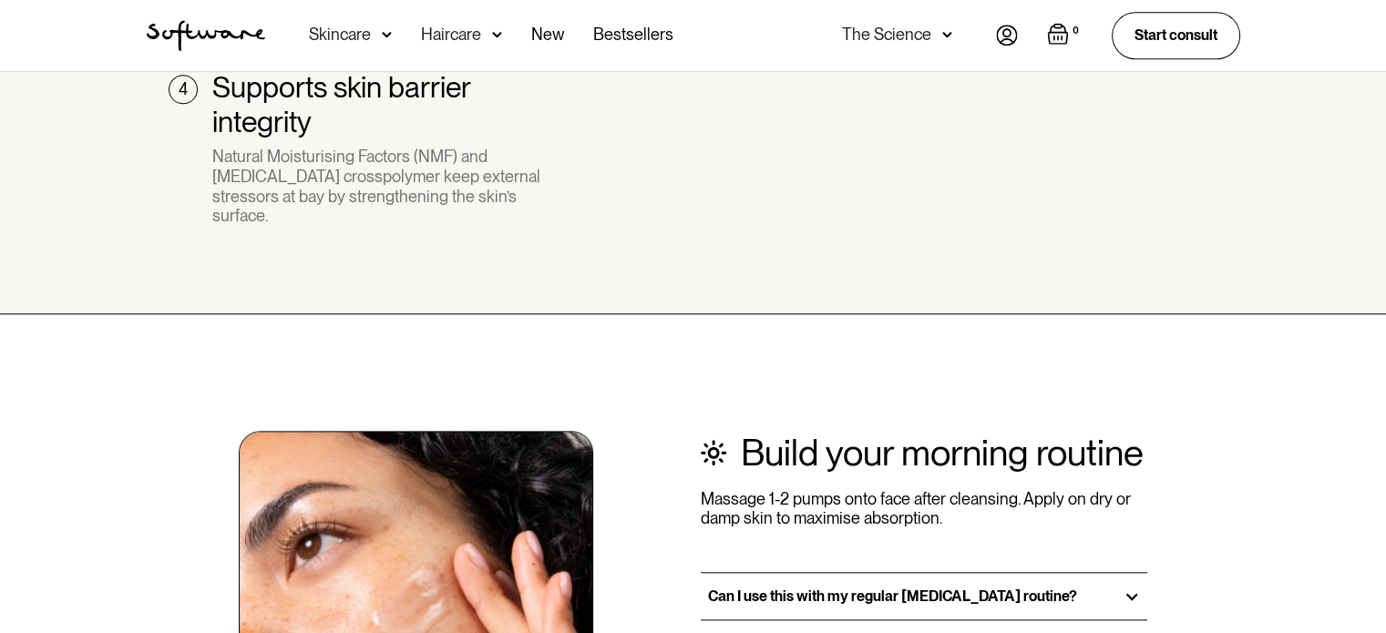
scroll to position [2066, 0]
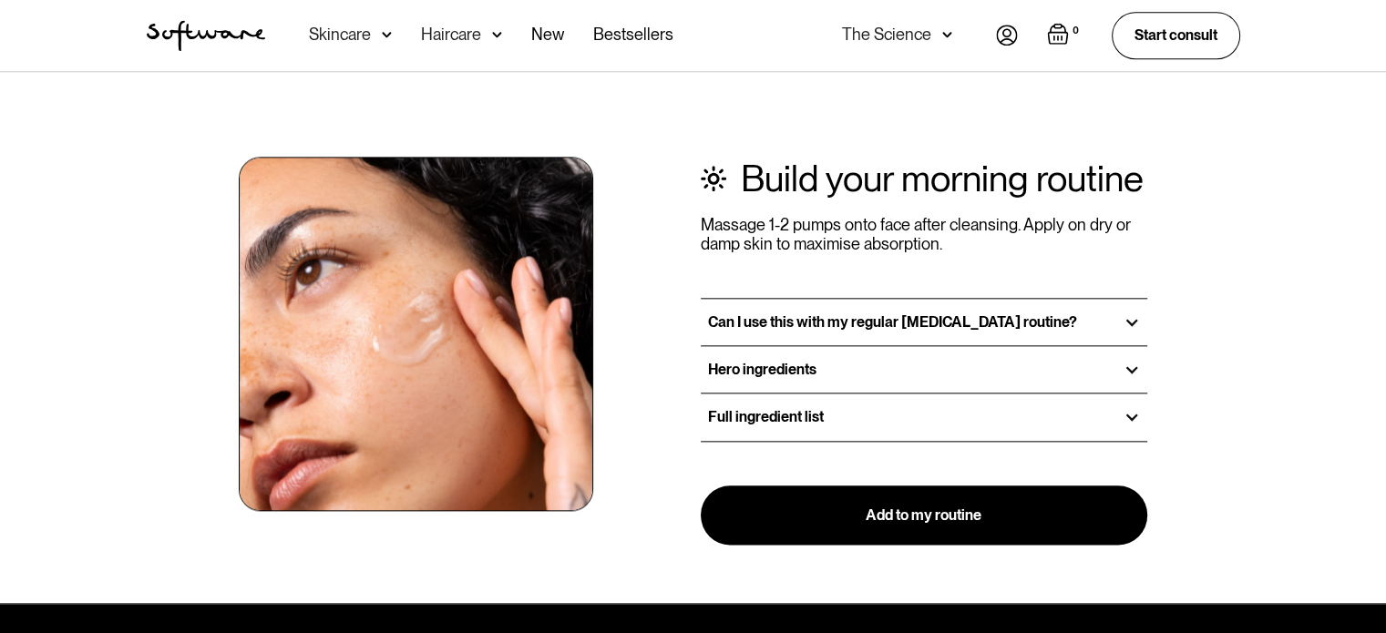
click at [1122, 299] on div "Can I use this with my regular [MEDICAL_DATA] routine?" at bounding box center [924, 322] width 447 height 46
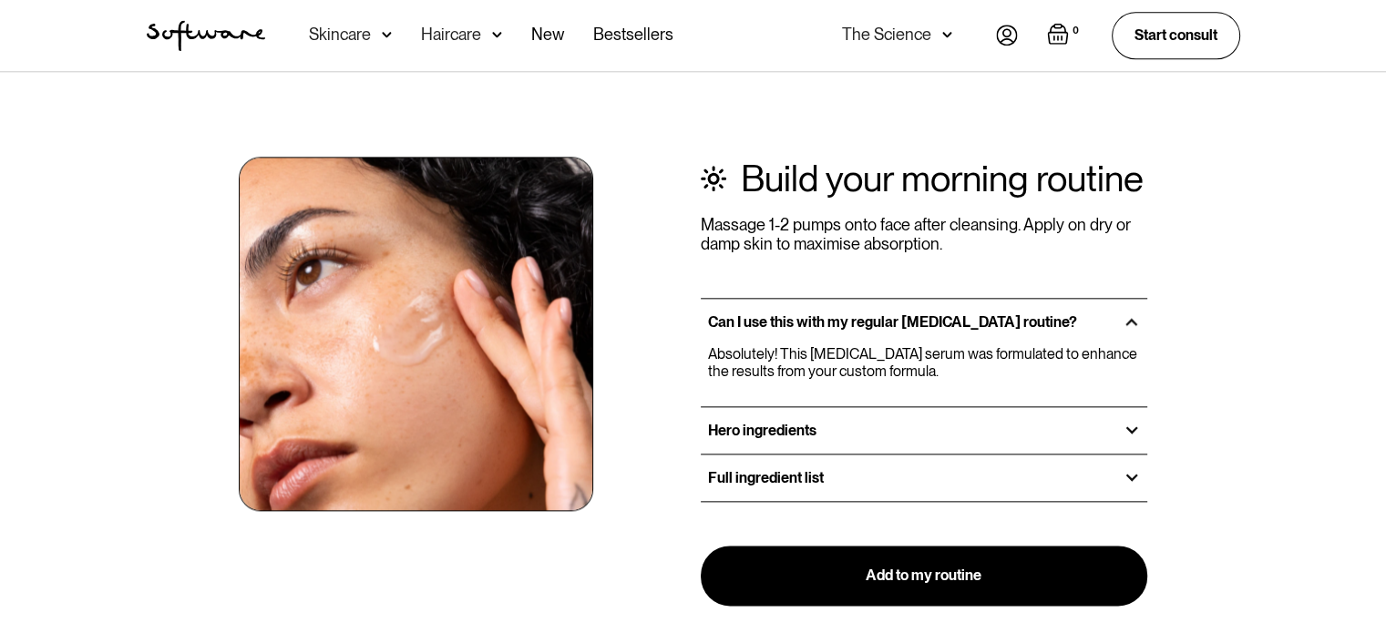
click at [1104, 407] on div "Hero ingredients" at bounding box center [924, 430] width 447 height 46
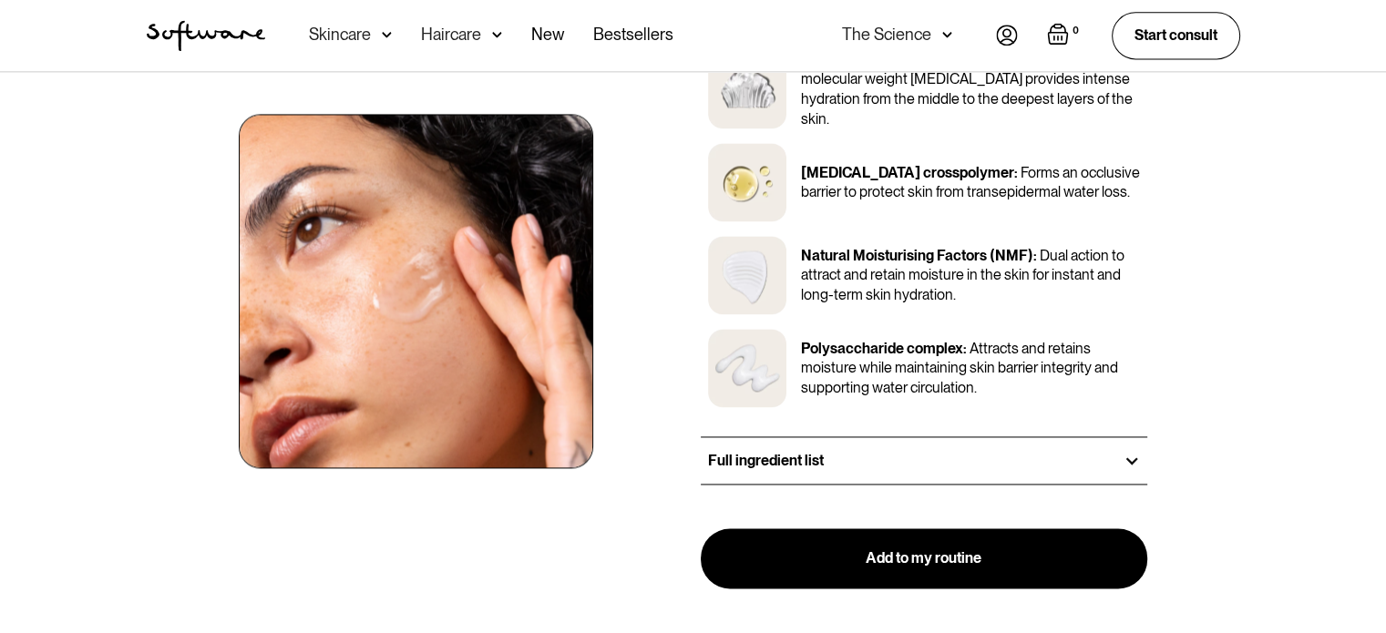
scroll to position [2572, 0]
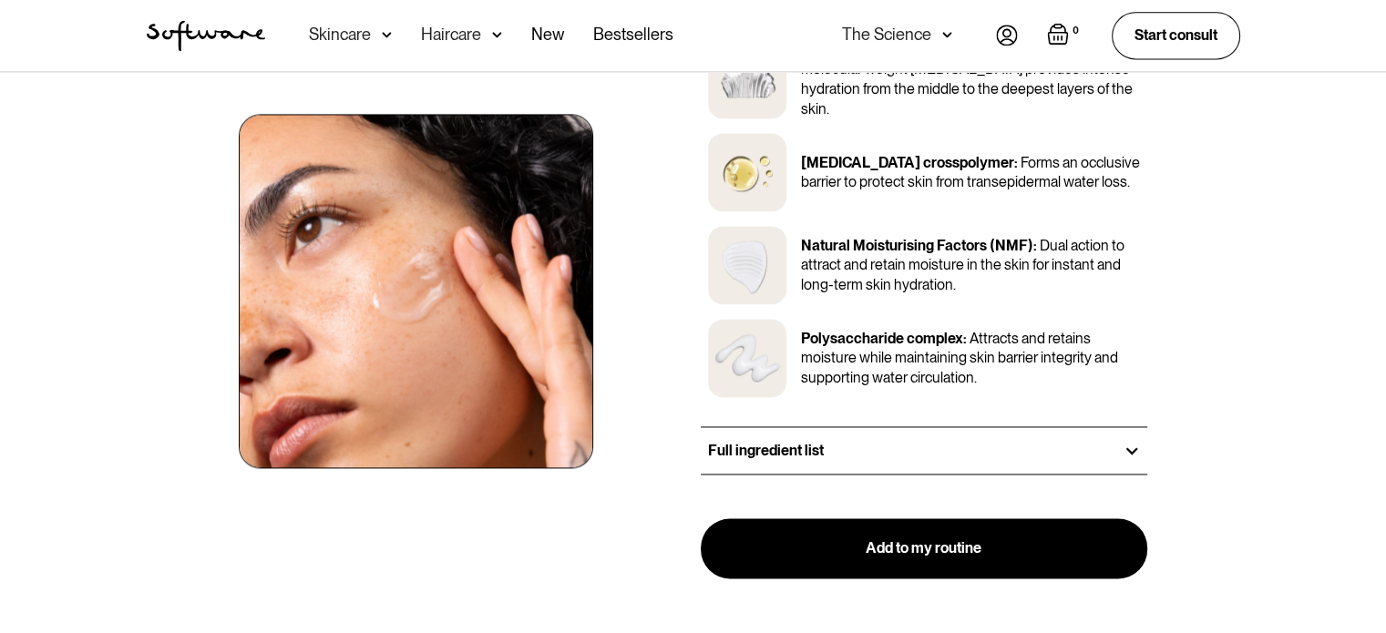
click at [1064, 427] on div "Full ingredient list" at bounding box center [924, 450] width 447 height 46
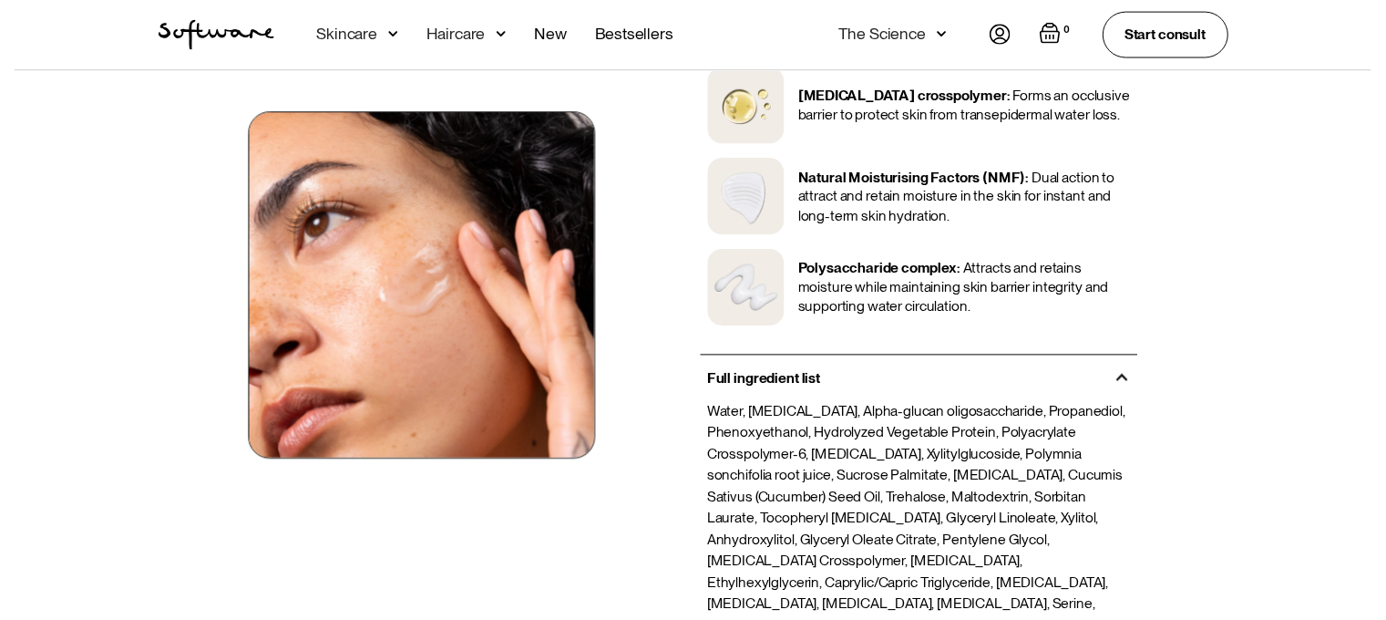
scroll to position [2638, 0]
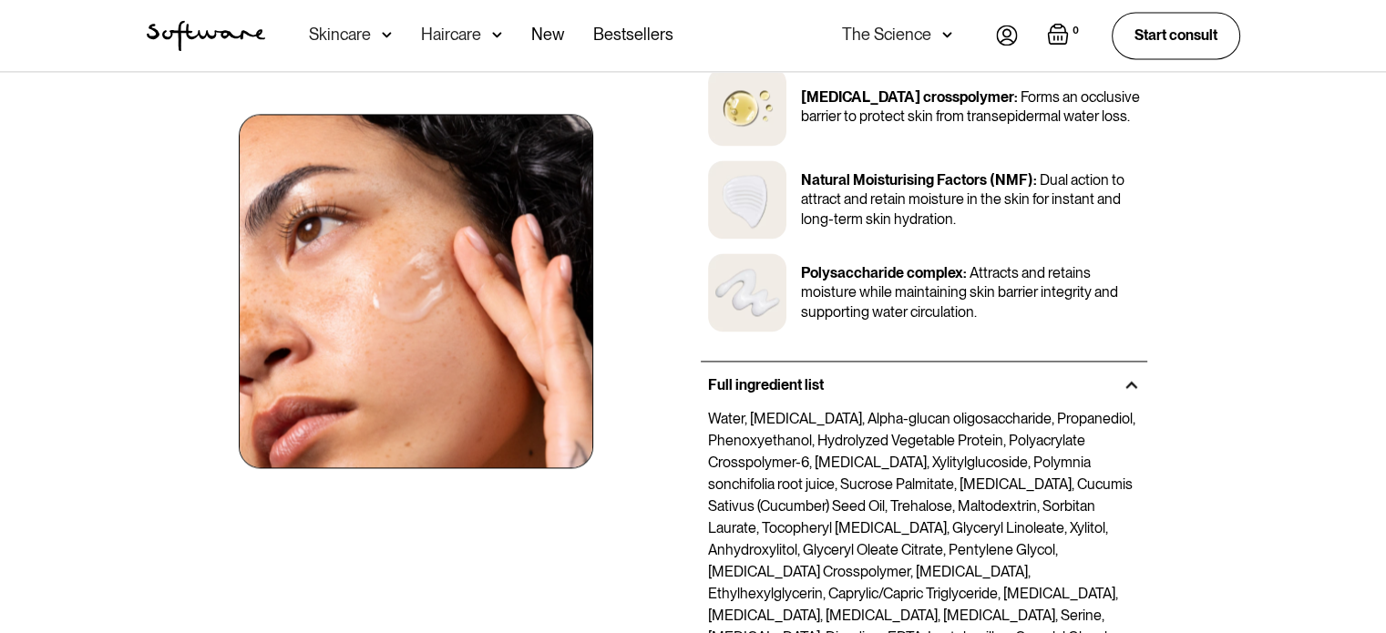
click at [368, 26] on div "Skincare" at bounding box center [340, 35] width 62 height 18
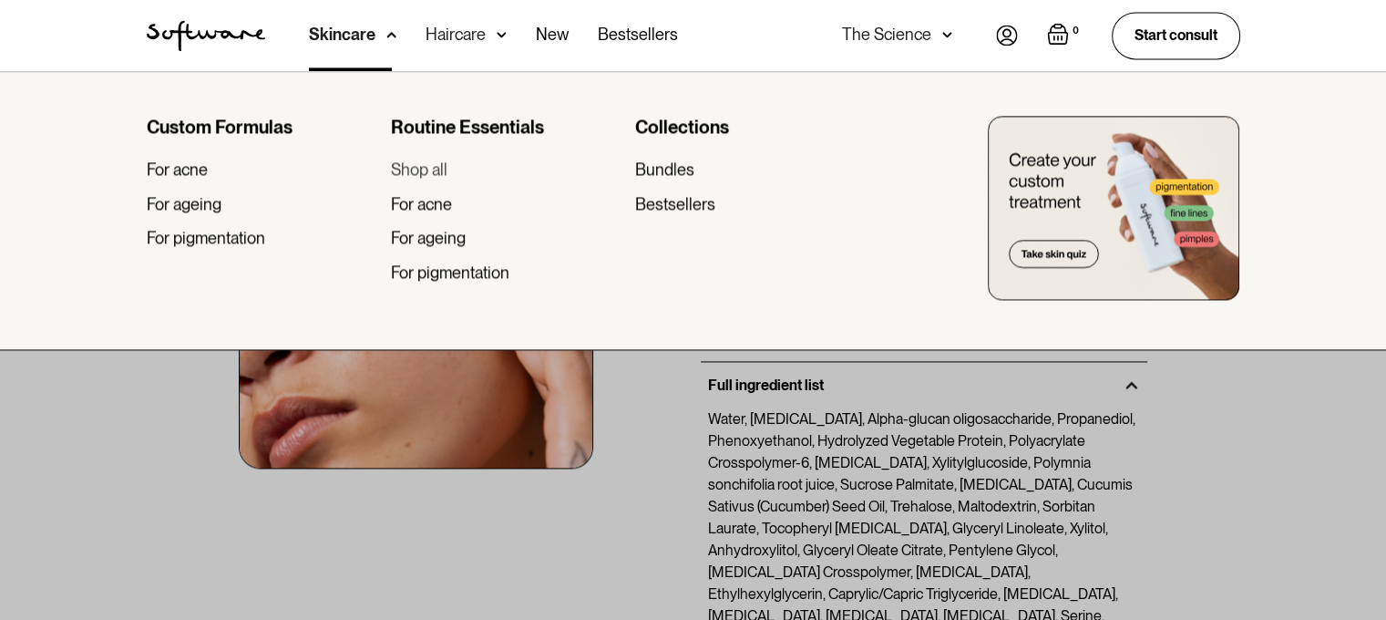
click at [417, 170] on div "Shop all" at bounding box center [419, 169] width 56 height 20
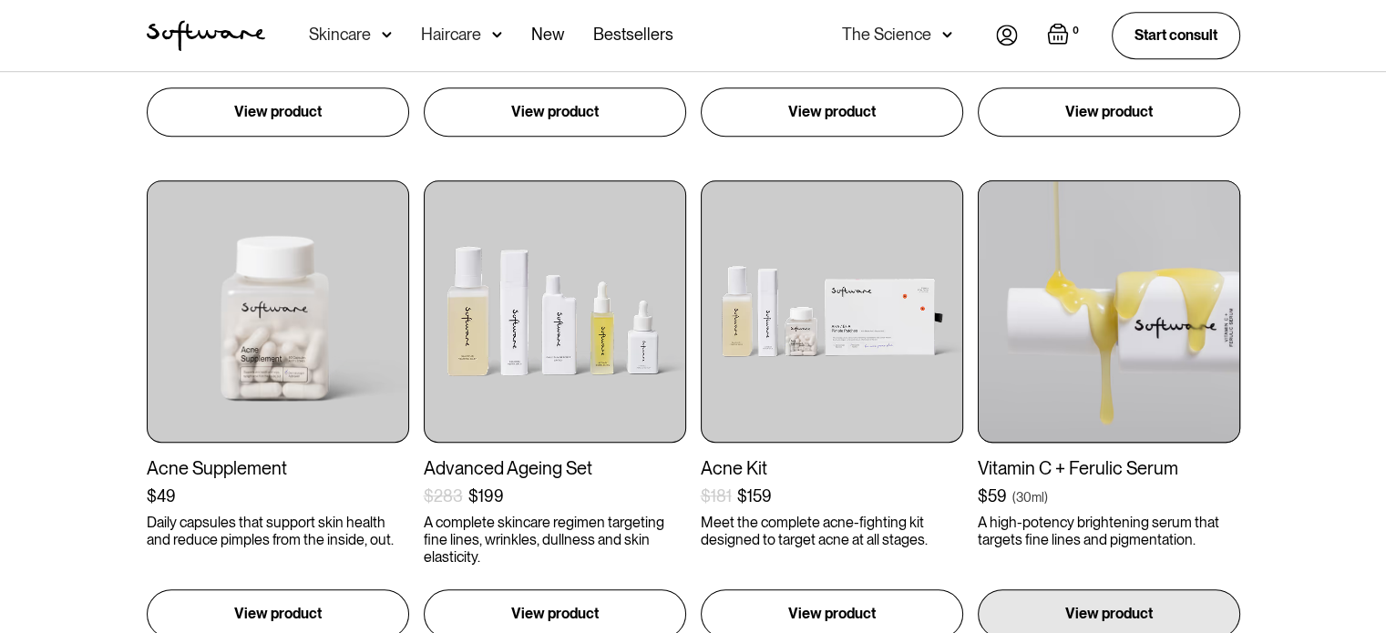
scroll to position [1277, 0]
click at [1086, 389] on img at bounding box center [1109, 310] width 262 height 262
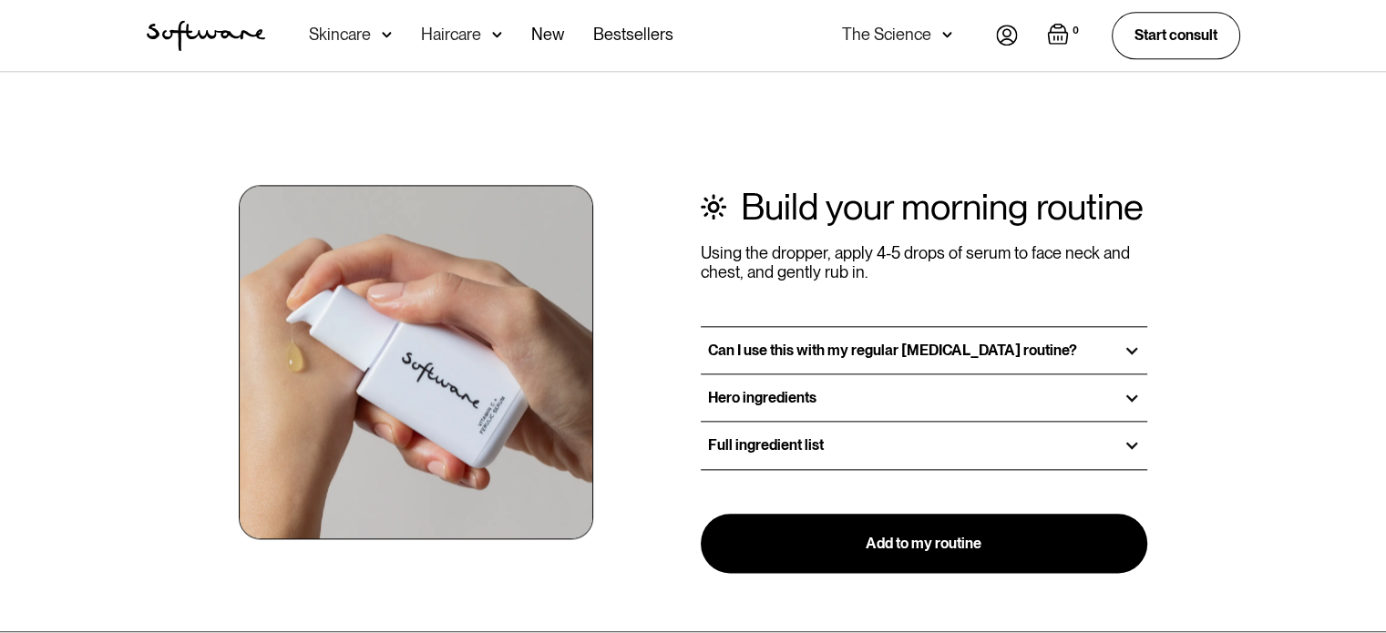
scroll to position [2067, 0]
click at [975, 452] on div "Full ingredient list" at bounding box center [924, 444] width 447 height 46
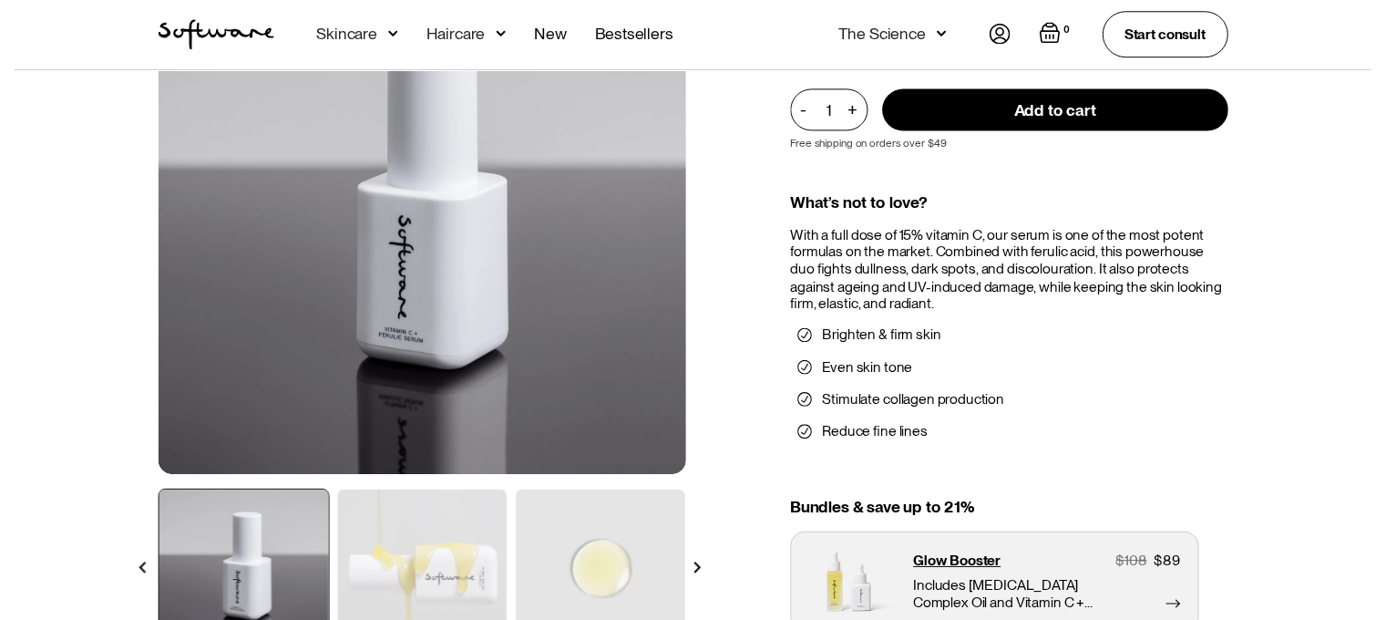
scroll to position [0, 0]
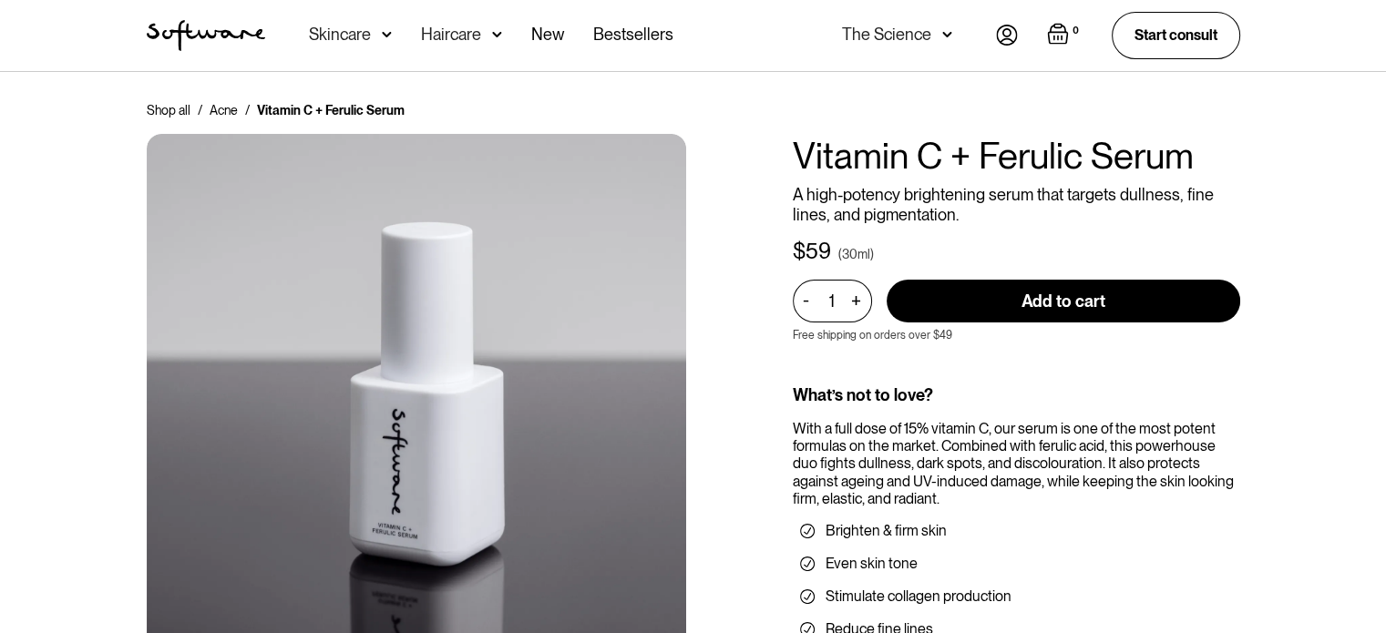
click at [370, 28] on div "Skincare" at bounding box center [350, 35] width 83 height 71
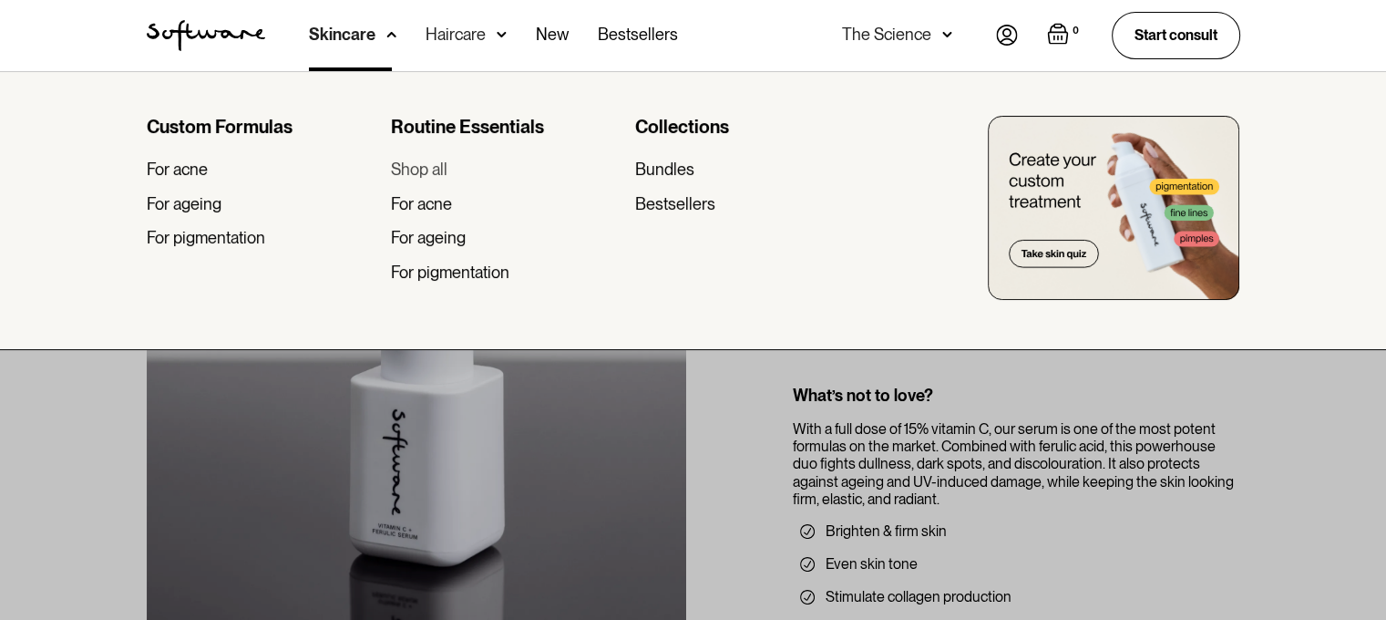
click at [426, 173] on div "Shop all" at bounding box center [419, 169] width 56 height 20
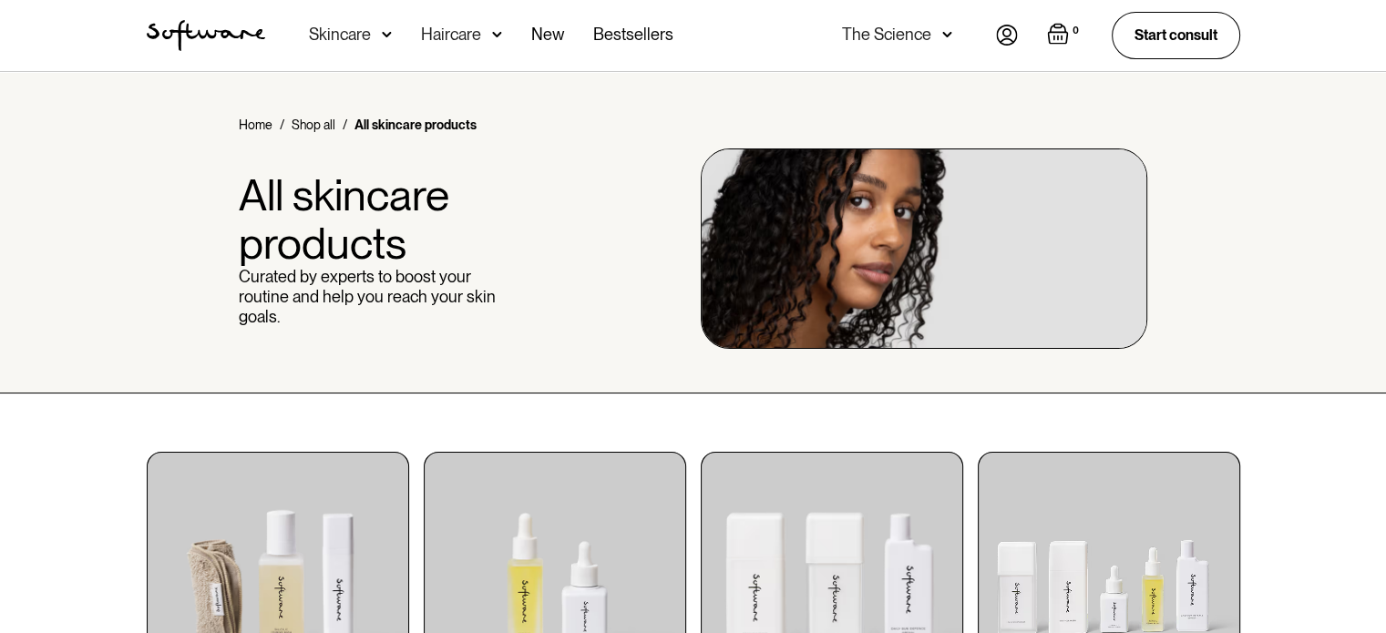
click at [882, 40] on div "The Science" at bounding box center [886, 35] width 89 height 18
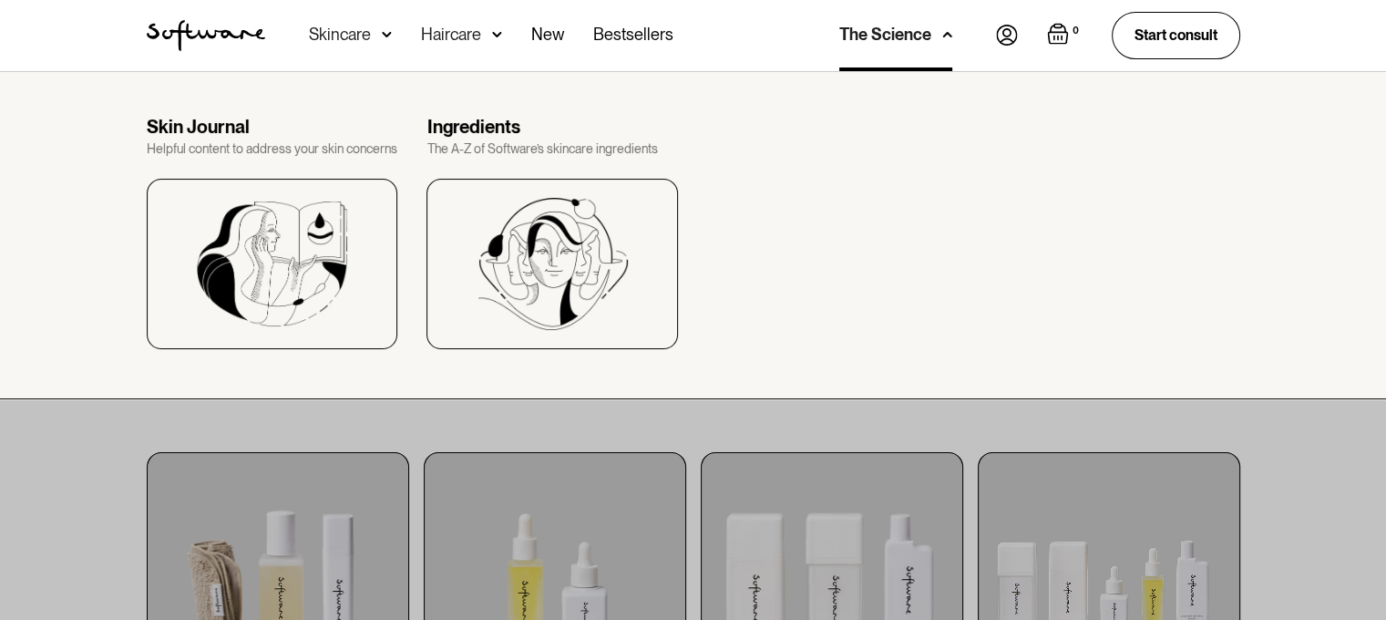
click at [375, 46] on div "Skincare" at bounding box center [350, 35] width 83 height 71
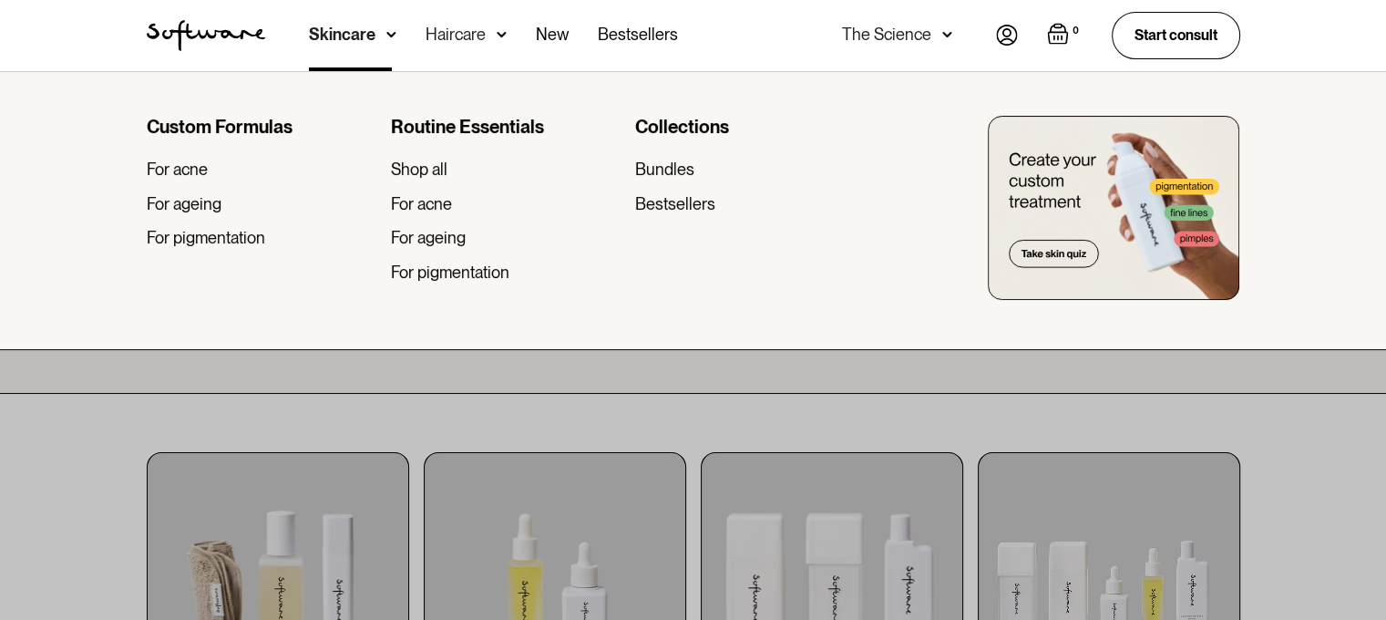
click at [244, 25] on img "home" at bounding box center [206, 35] width 118 height 31
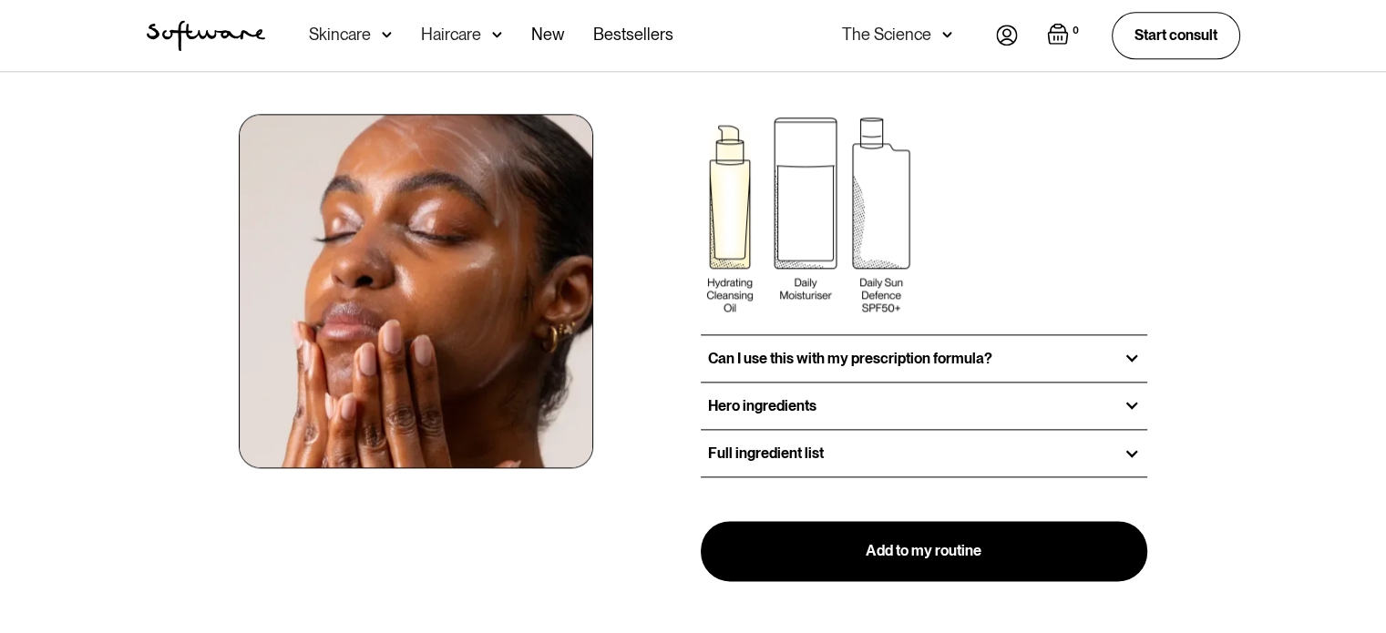
scroll to position [2194, 0]
click at [843, 453] on div "Full ingredient list" at bounding box center [924, 452] width 447 height 46
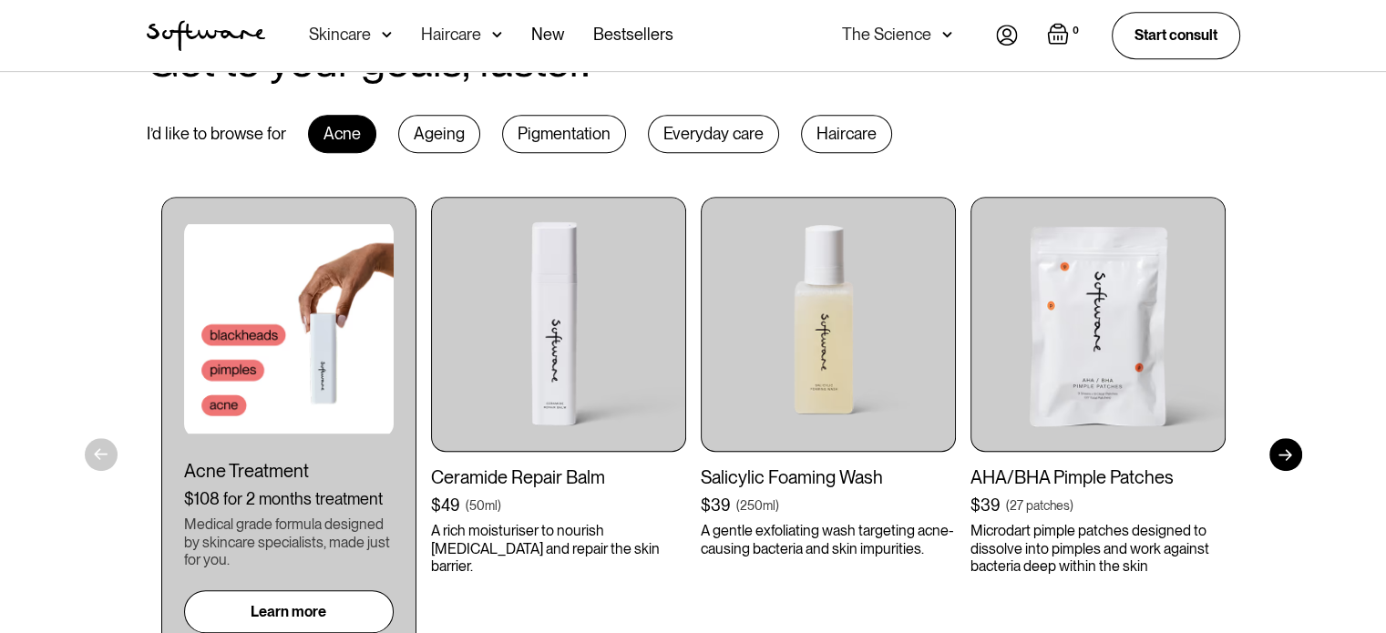
scroll to position [911, 0]
click at [1288, 447] on div at bounding box center [1285, 453] width 33 height 33
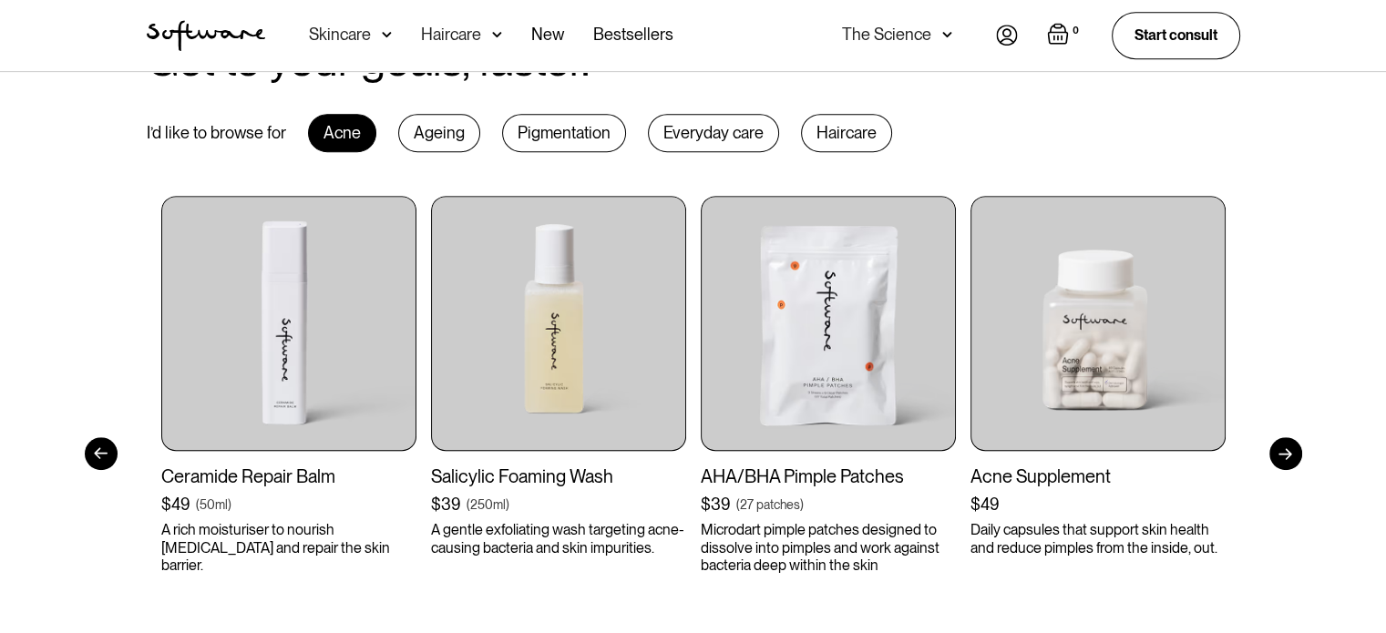
click at [1288, 447] on div at bounding box center [1285, 453] width 33 height 33
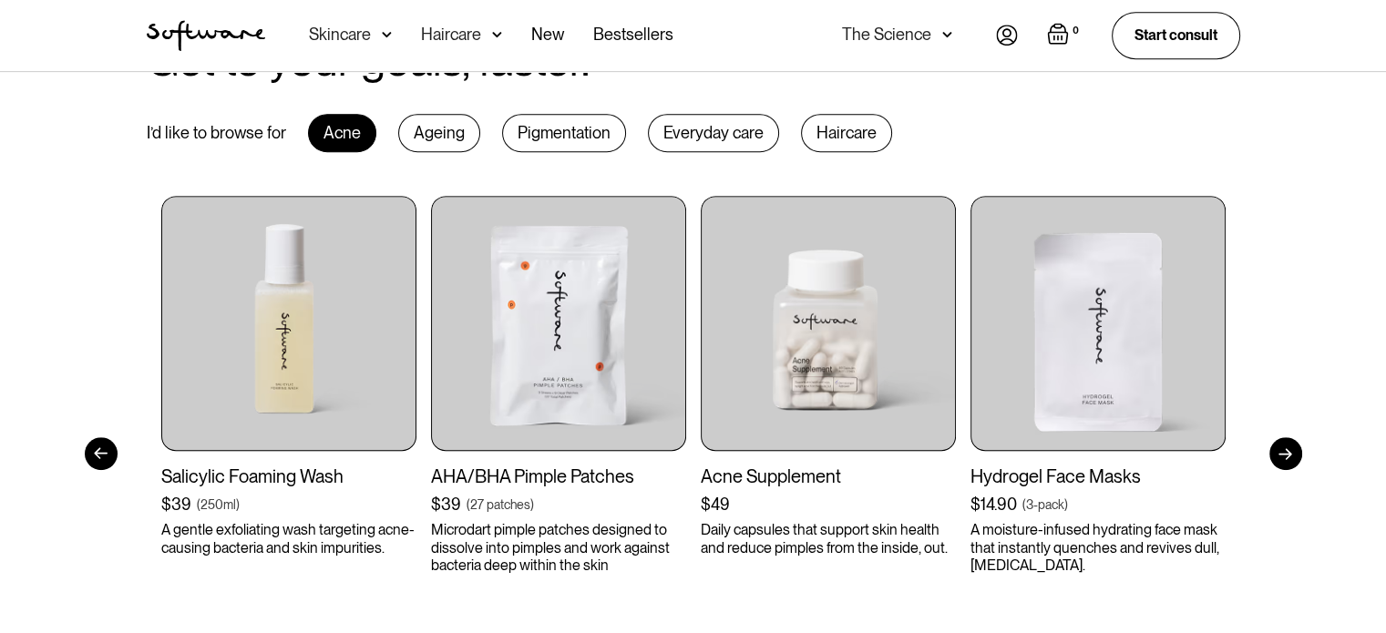
click at [1288, 447] on div at bounding box center [1285, 453] width 33 height 33
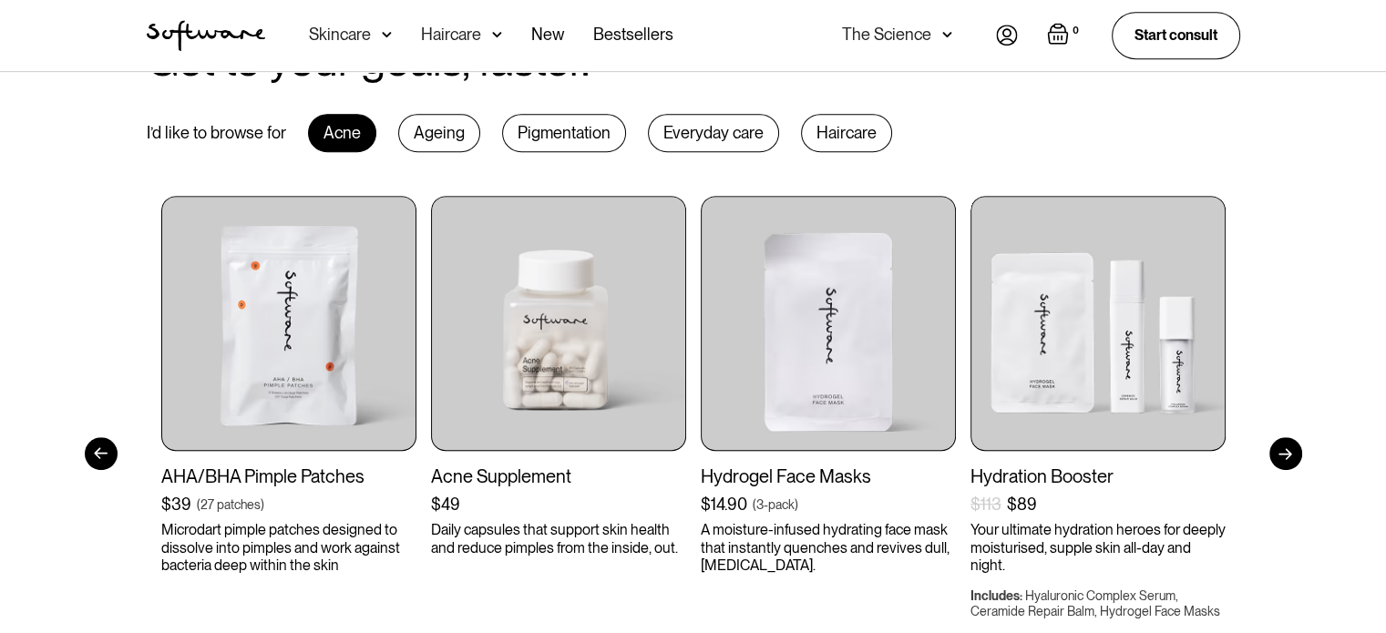
click at [1288, 447] on div at bounding box center [1285, 453] width 33 height 33
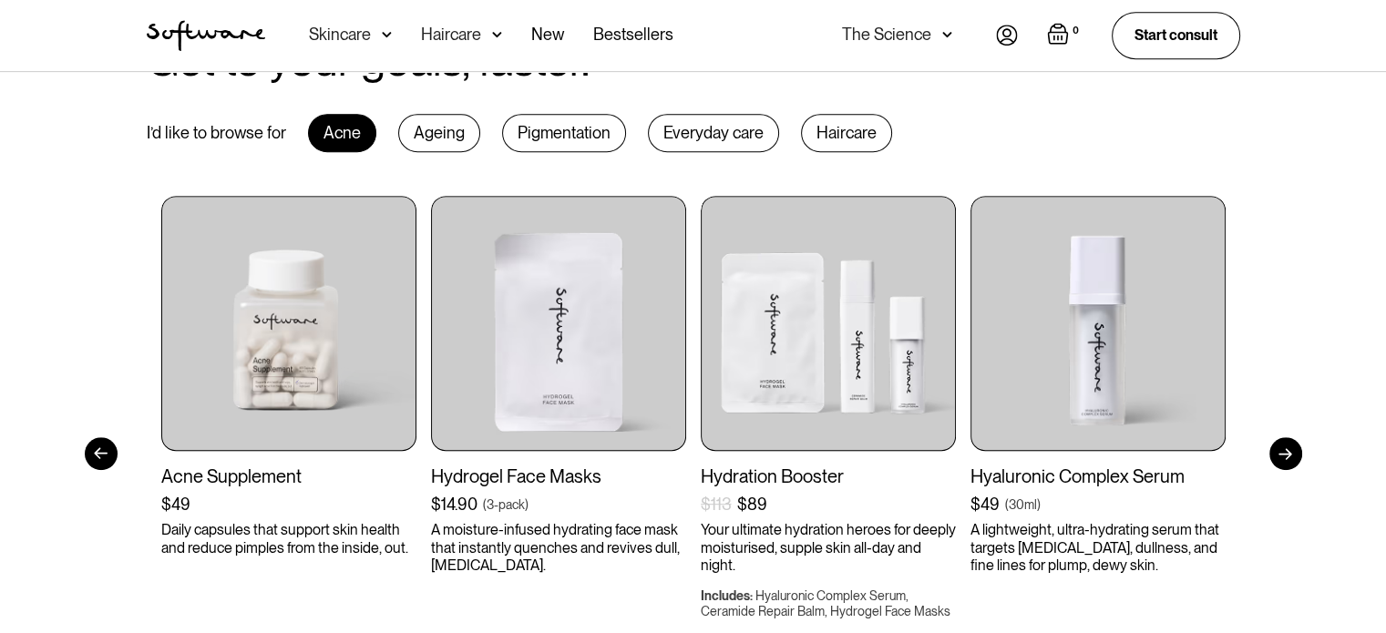
click at [1288, 447] on div at bounding box center [1285, 453] width 33 height 33
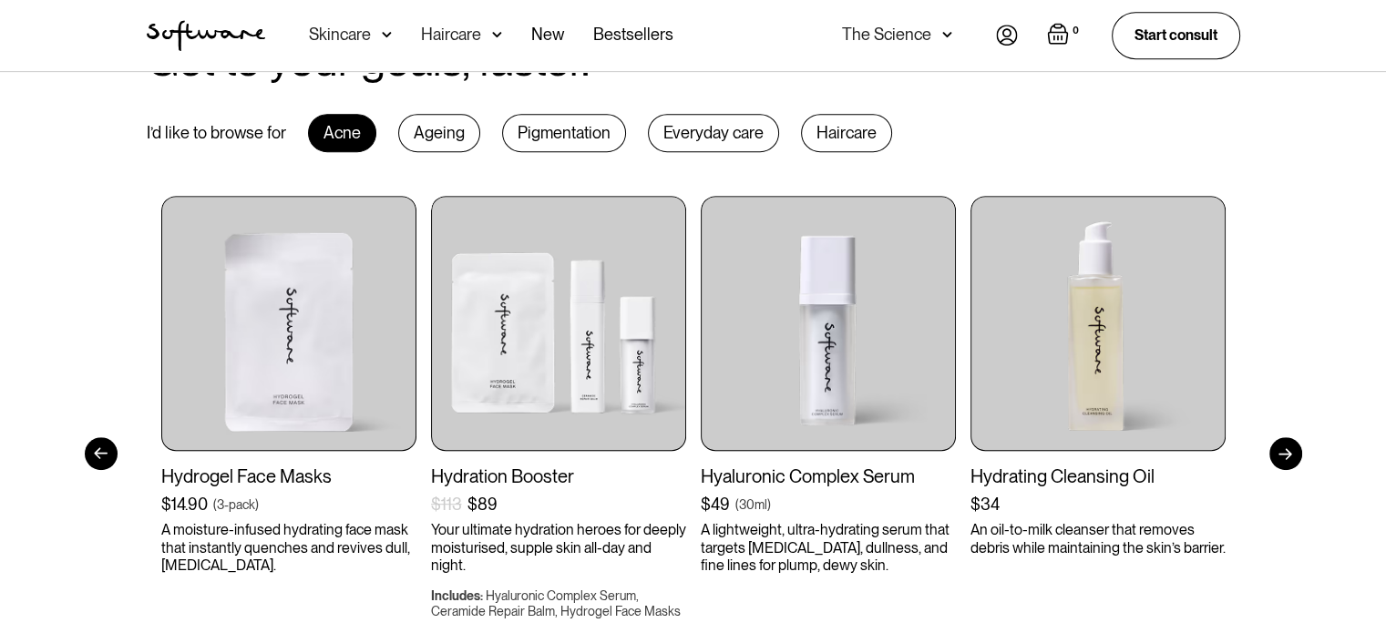
click at [1288, 447] on div at bounding box center [1285, 453] width 33 height 33
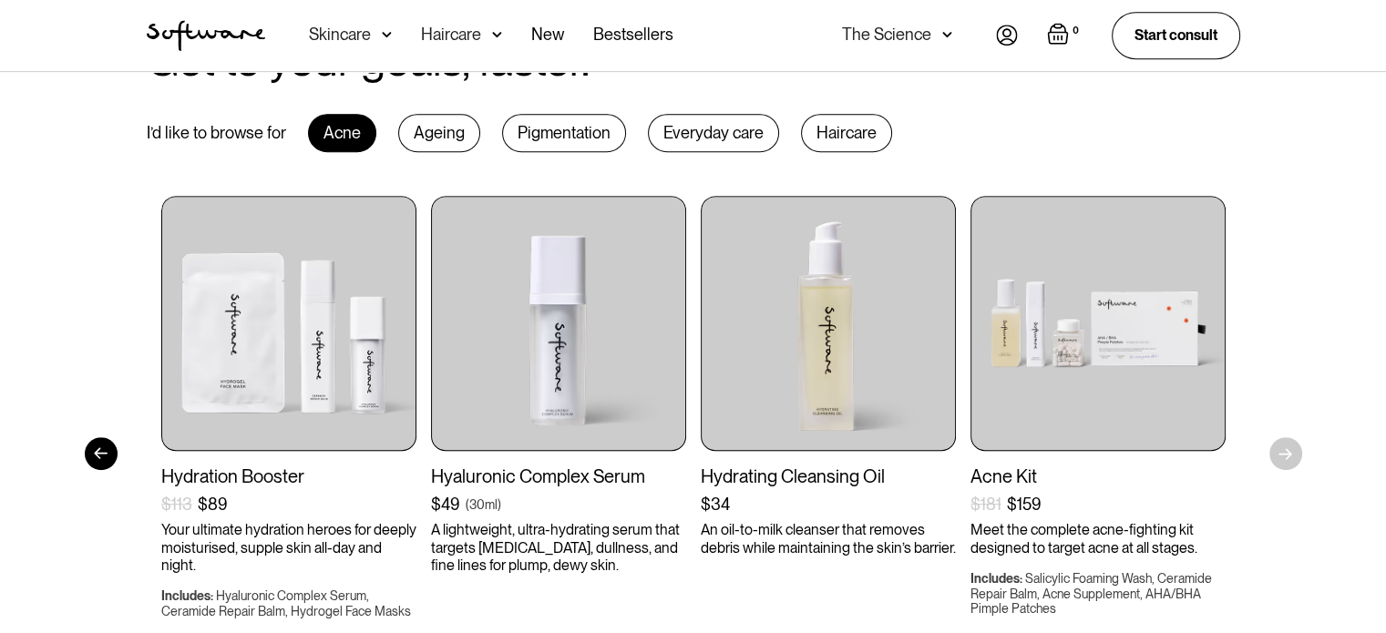
click at [1288, 447] on div "Get to your goals, faster. I’d like to browse for Acne Ageing Pigmentation Ever…" at bounding box center [693, 375] width 1386 height 794
click at [89, 453] on div at bounding box center [101, 453] width 33 height 33
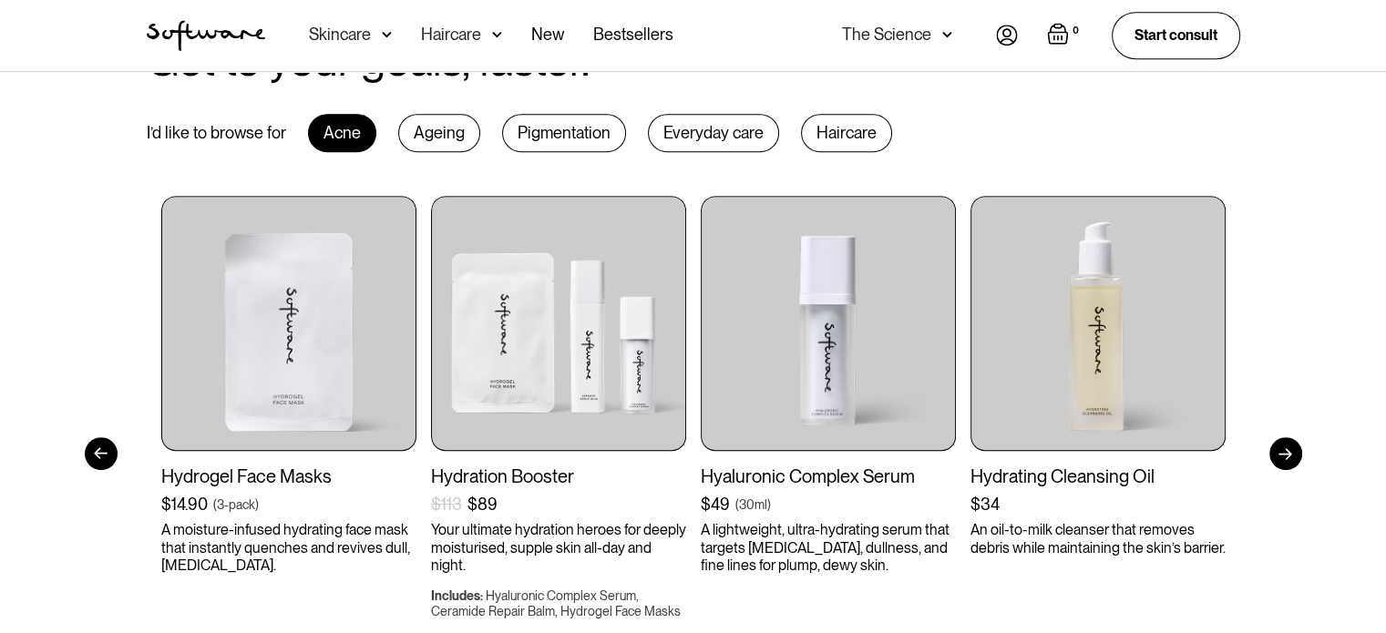
click at [89, 453] on div at bounding box center [101, 453] width 33 height 33
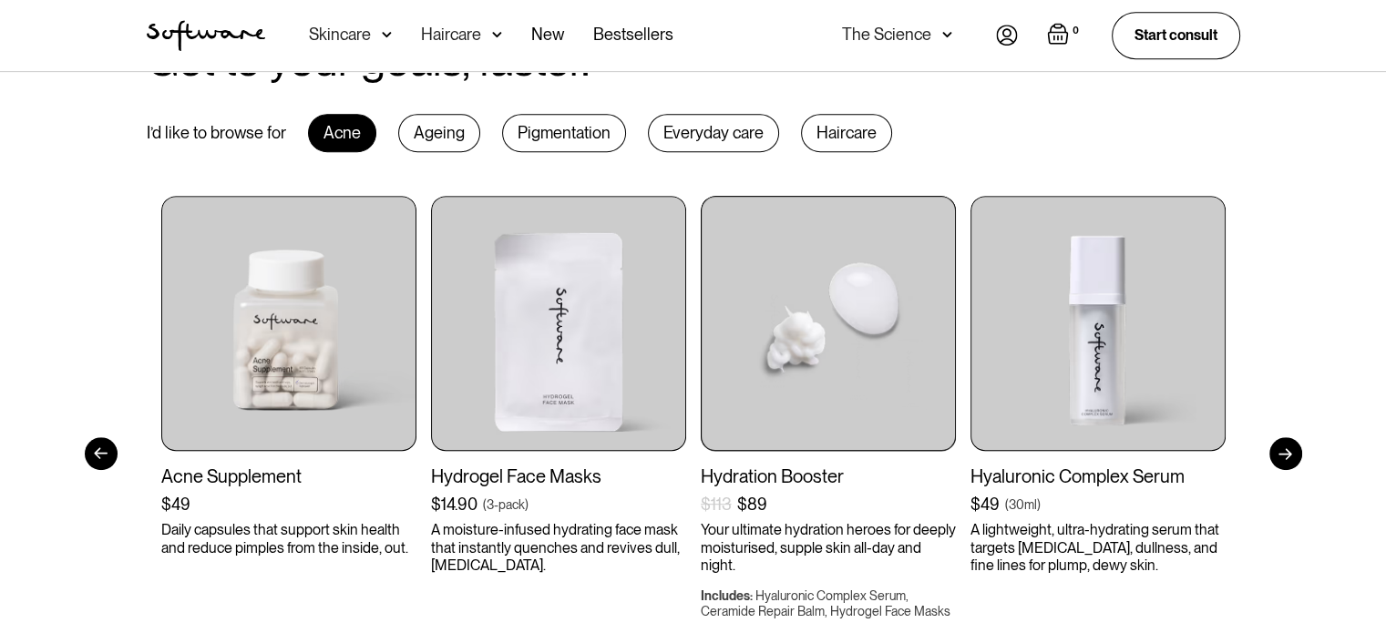
click at [858, 414] on img at bounding box center [828, 323] width 255 height 255
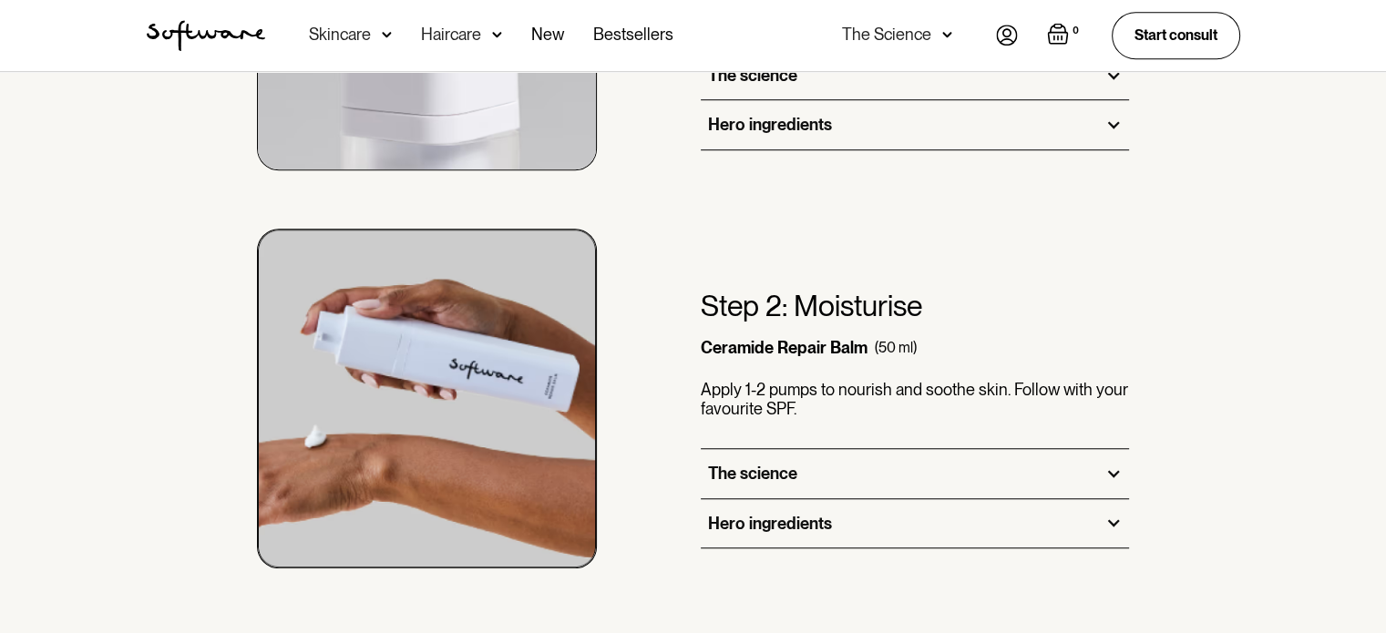
scroll to position [1385, 0]
click at [845, 475] on div "The science" at bounding box center [915, 472] width 429 height 49
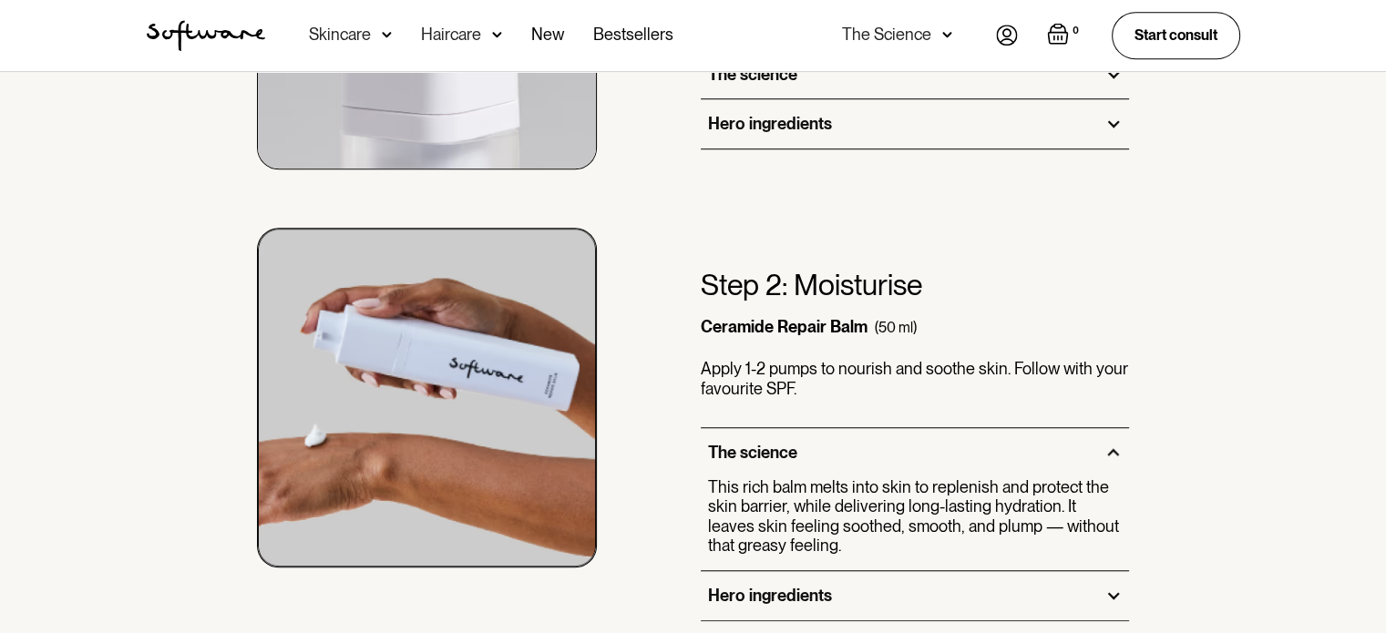
click at [819, 571] on div "Hero ingredients" at bounding box center [915, 595] width 429 height 49
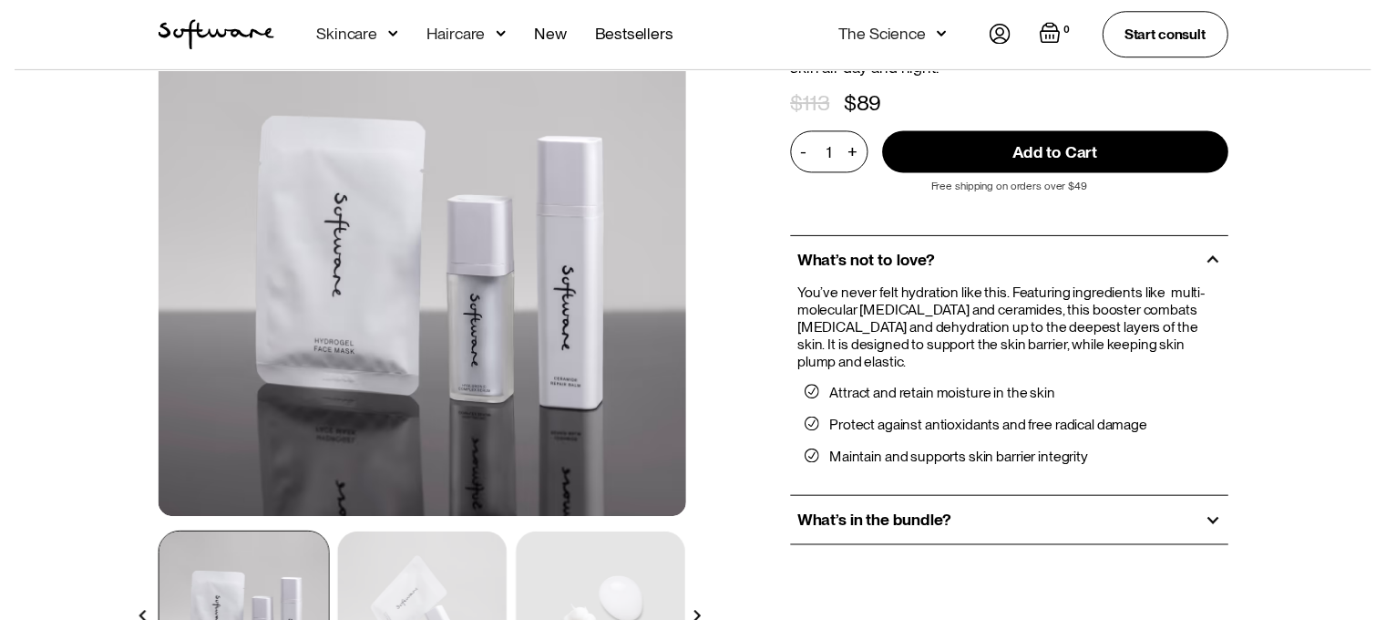
scroll to position [0, 0]
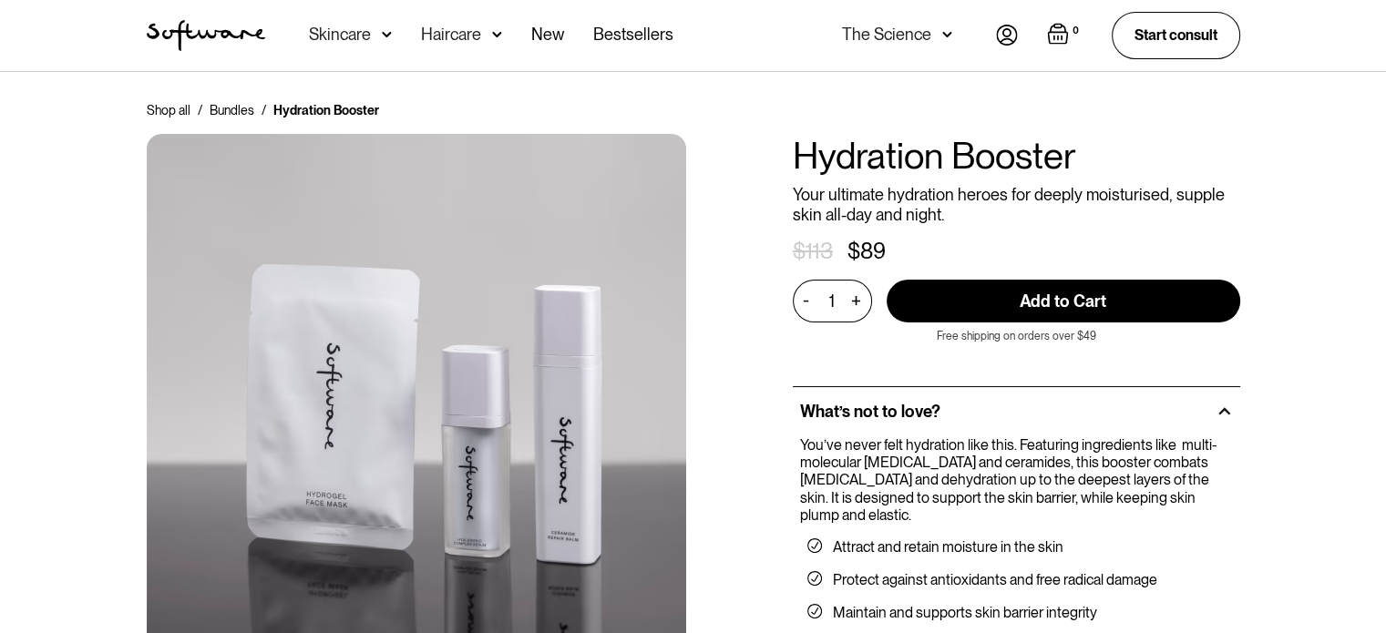
click at [354, 27] on div "Skincare" at bounding box center [340, 35] width 62 height 18
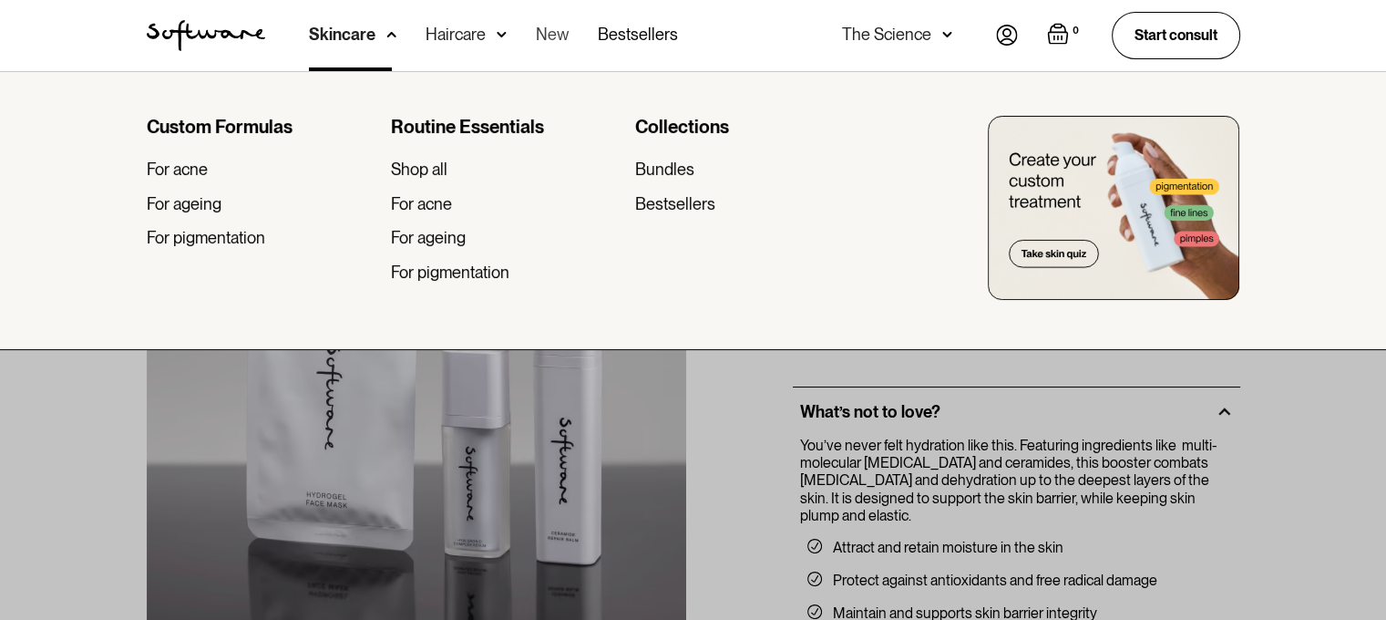
click at [550, 39] on link "New" at bounding box center [552, 35] width 33 height 71
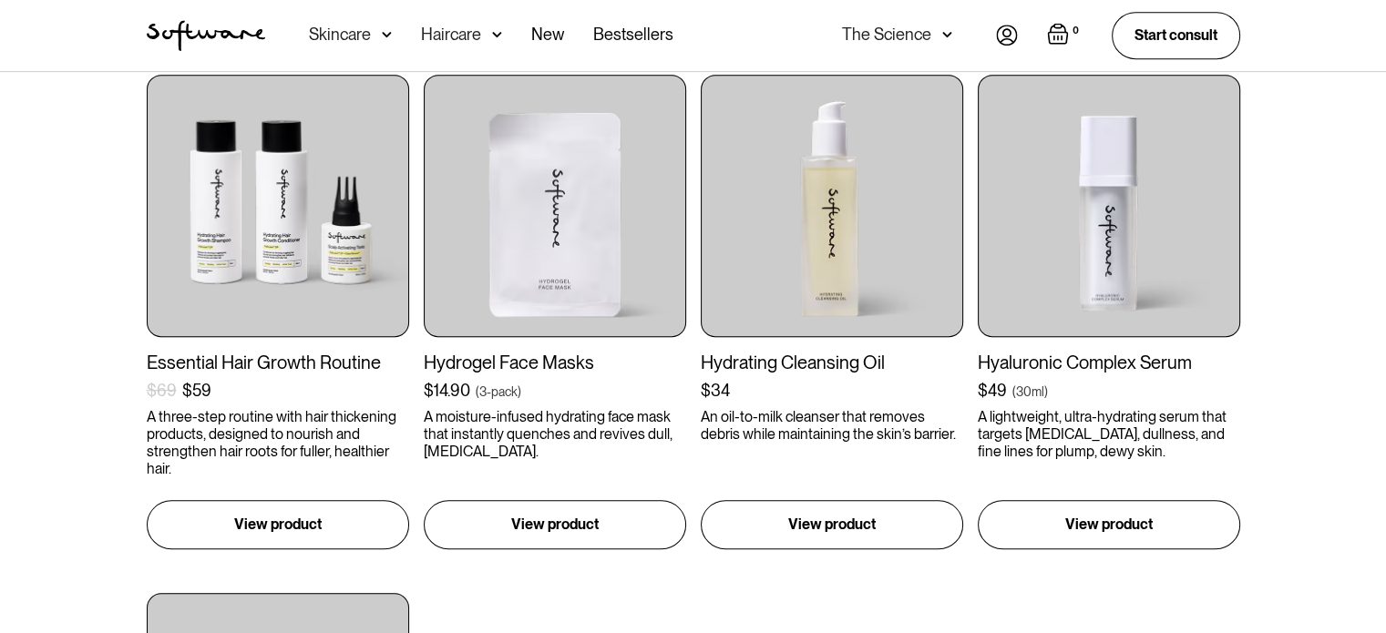
scroll to position [1462, 0]
